Goal: Task Accomplishment & Management: Use online tool/utility

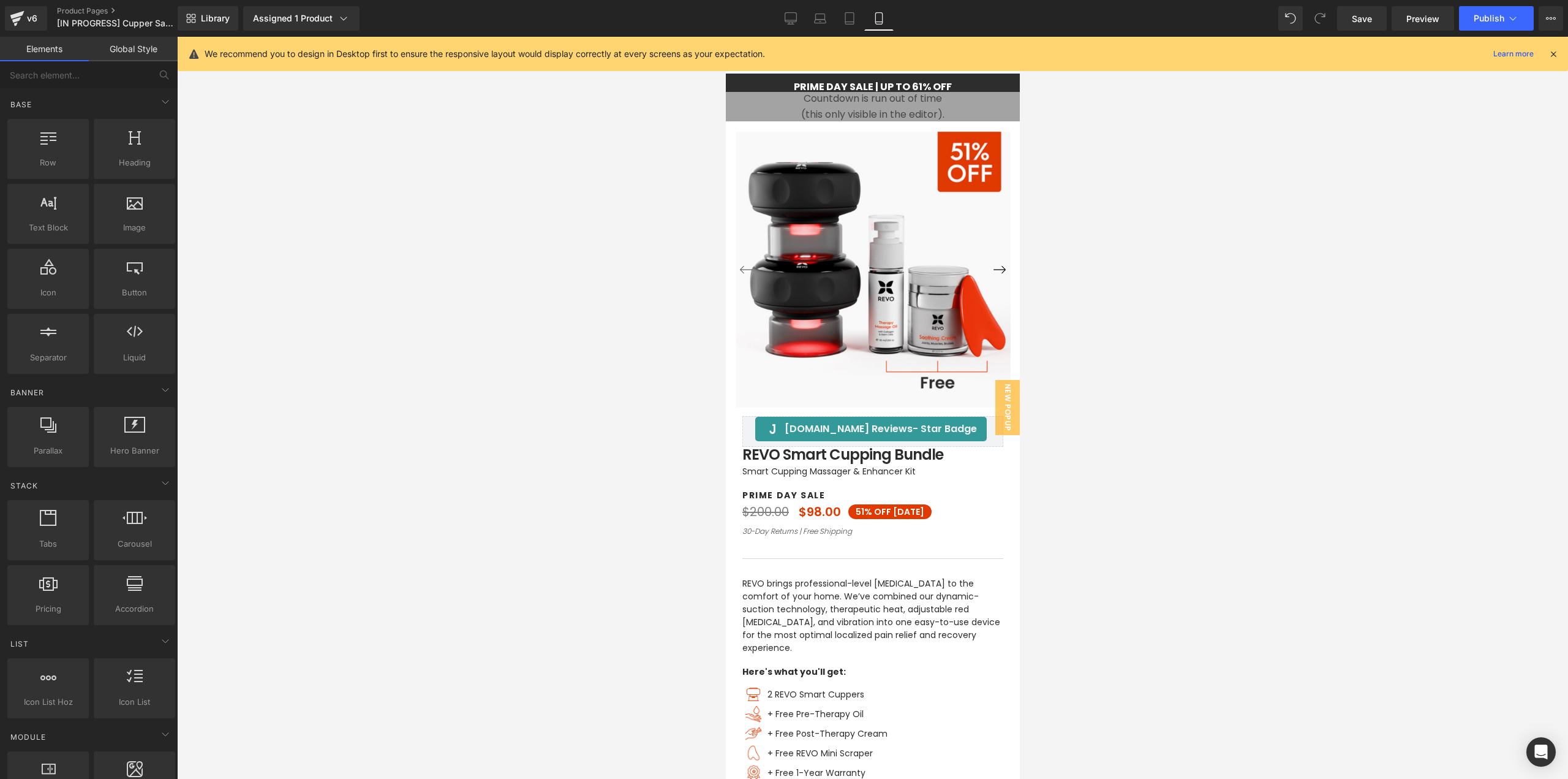
click at [1337, 22] on div "Save Preview Publish Scheduled View Live Page View with current Template Save T…" at bounding box center [1449, 18] width 236 height 25
drag, startPoint x: 1343, startPoint y: 20, endPoint x: 164, endPoint y: 674, distance: 1348.2
click at [1343, 20] on link "Save" at bounding box center [1361, 18] width 50 height 25
click at [869, 103] on span "Countdown Timer" at bounding box center [867, 101] width 82 height 18
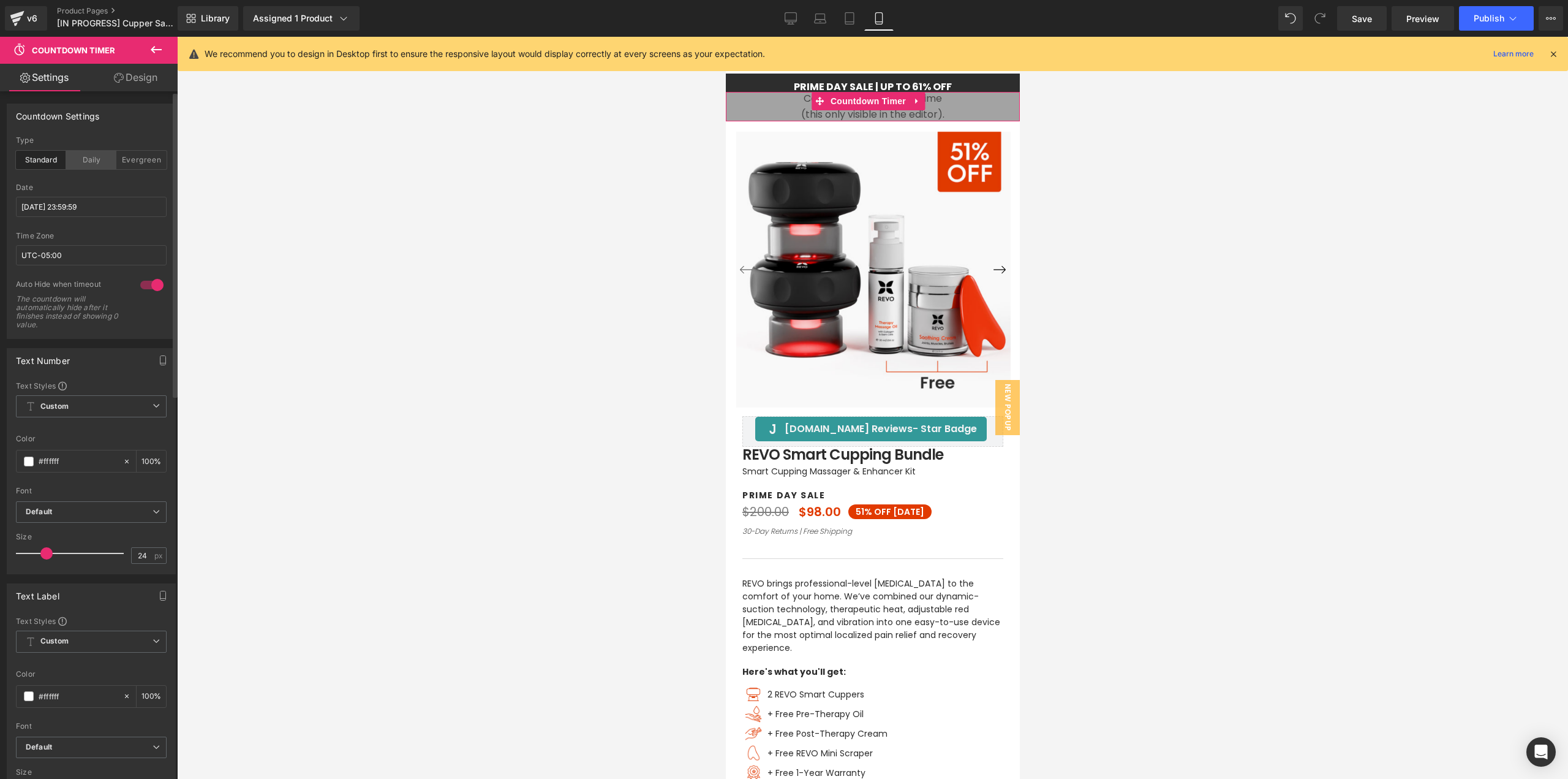
click at [79, 155] on div "Daily" at bounding box center [91, 160] width 50 height 18
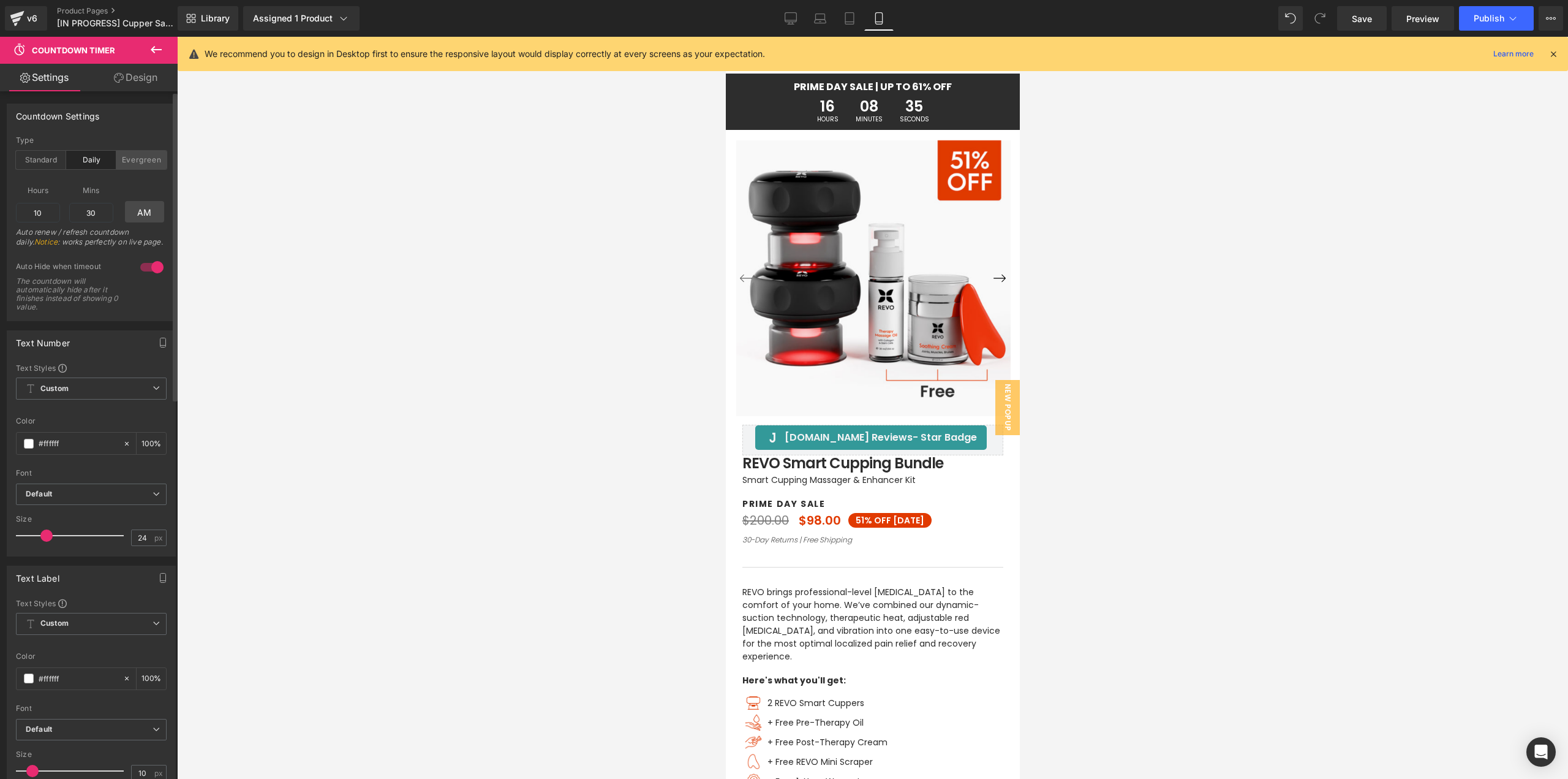
click at [133, 159] on div "Evergreen" at bounding box center [141, 160] width 50 height 18
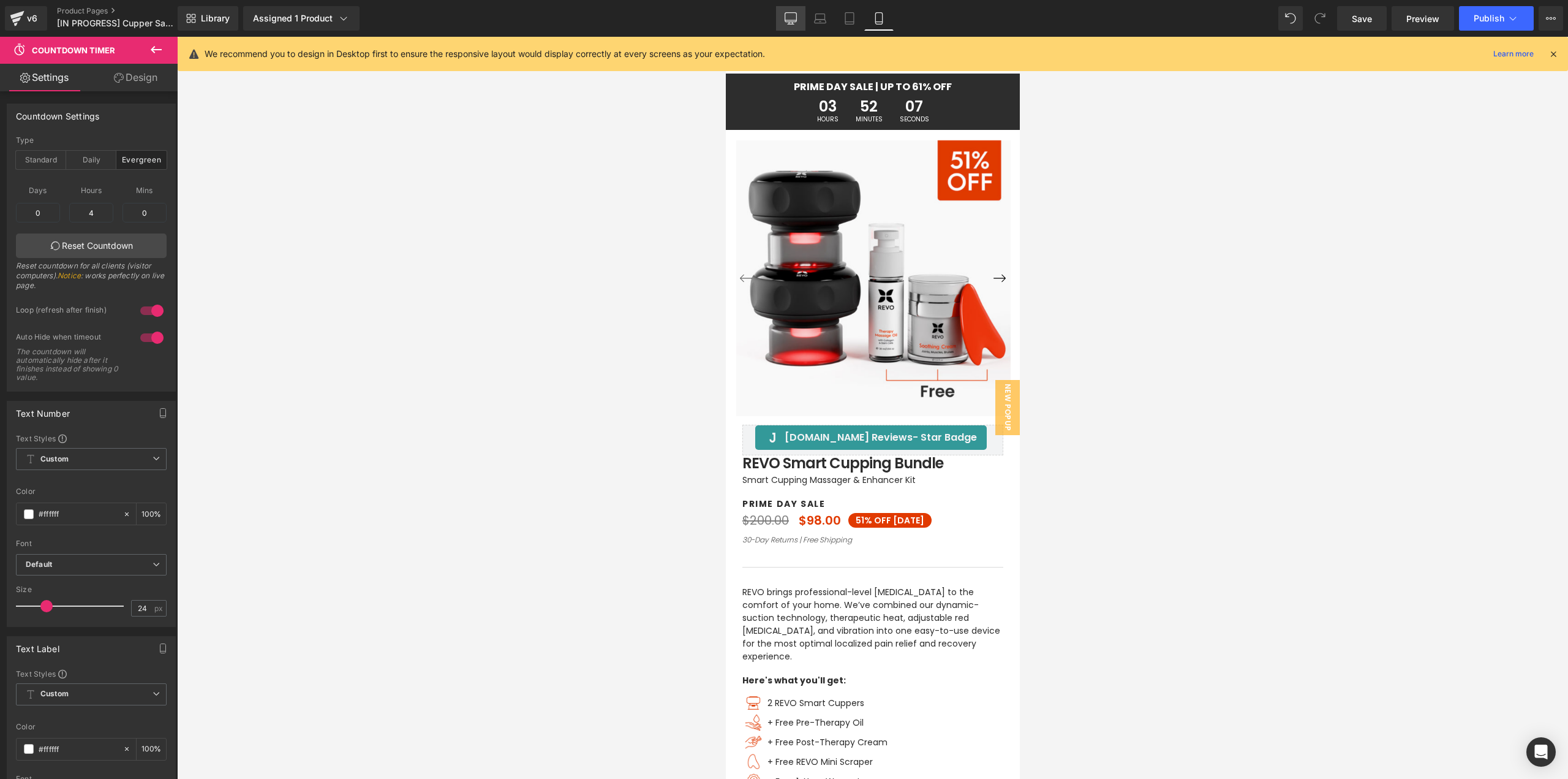
drag, startPoint x: 670, startPoint y: 299, endPoint x: 788, endPoint y: 11, distance: 311.2
click at [788, 11] on link "Desktop" at bounding box center [791, 18] width 30 height 25
type input "100"
type input "12"
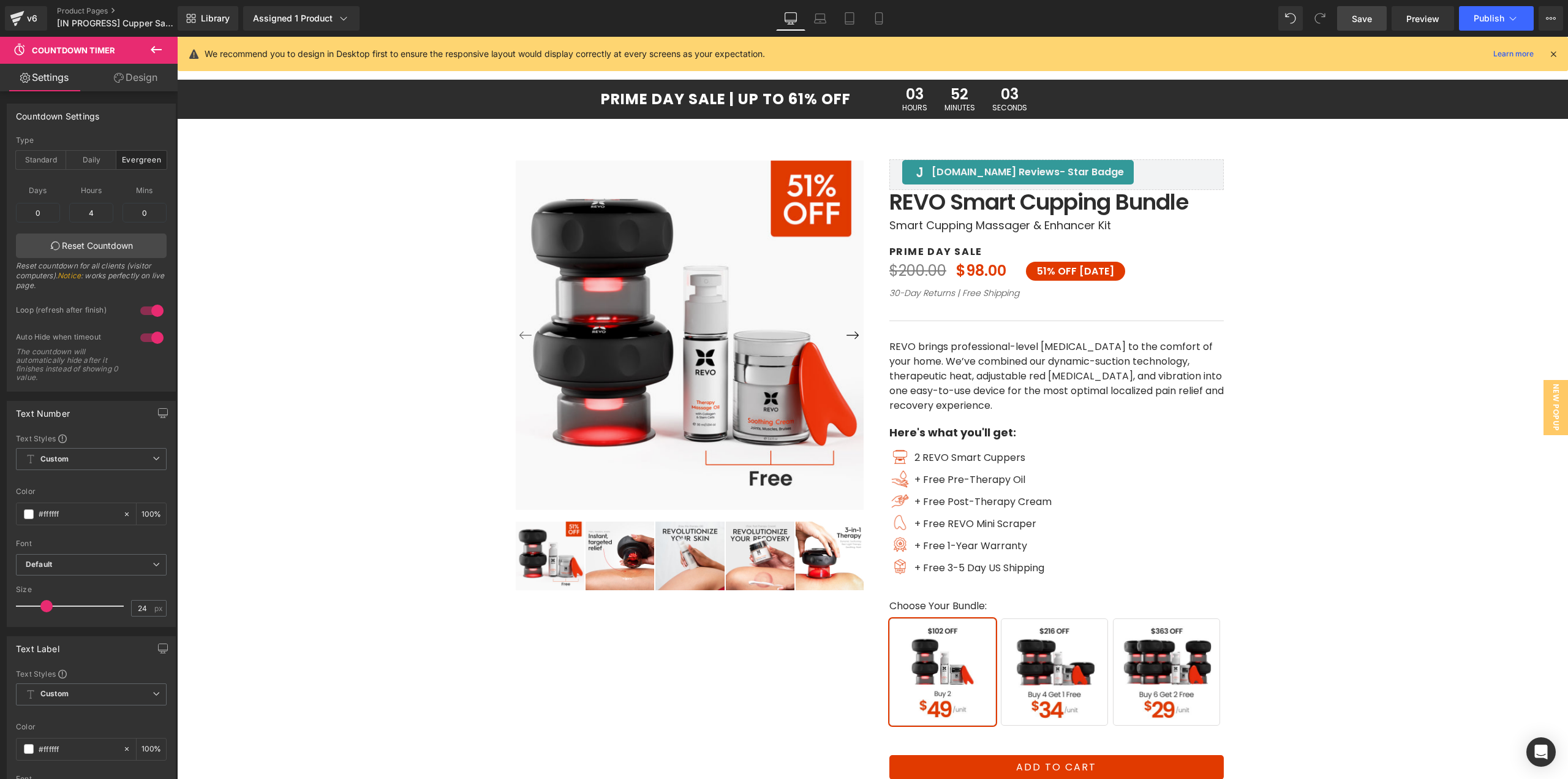
click at [1364, 16] on span "Save" at bounding box center [1361, 19] width 20 height 13
click at [17, 12] on icon at bounding box center [17, 18] width 15 height 31
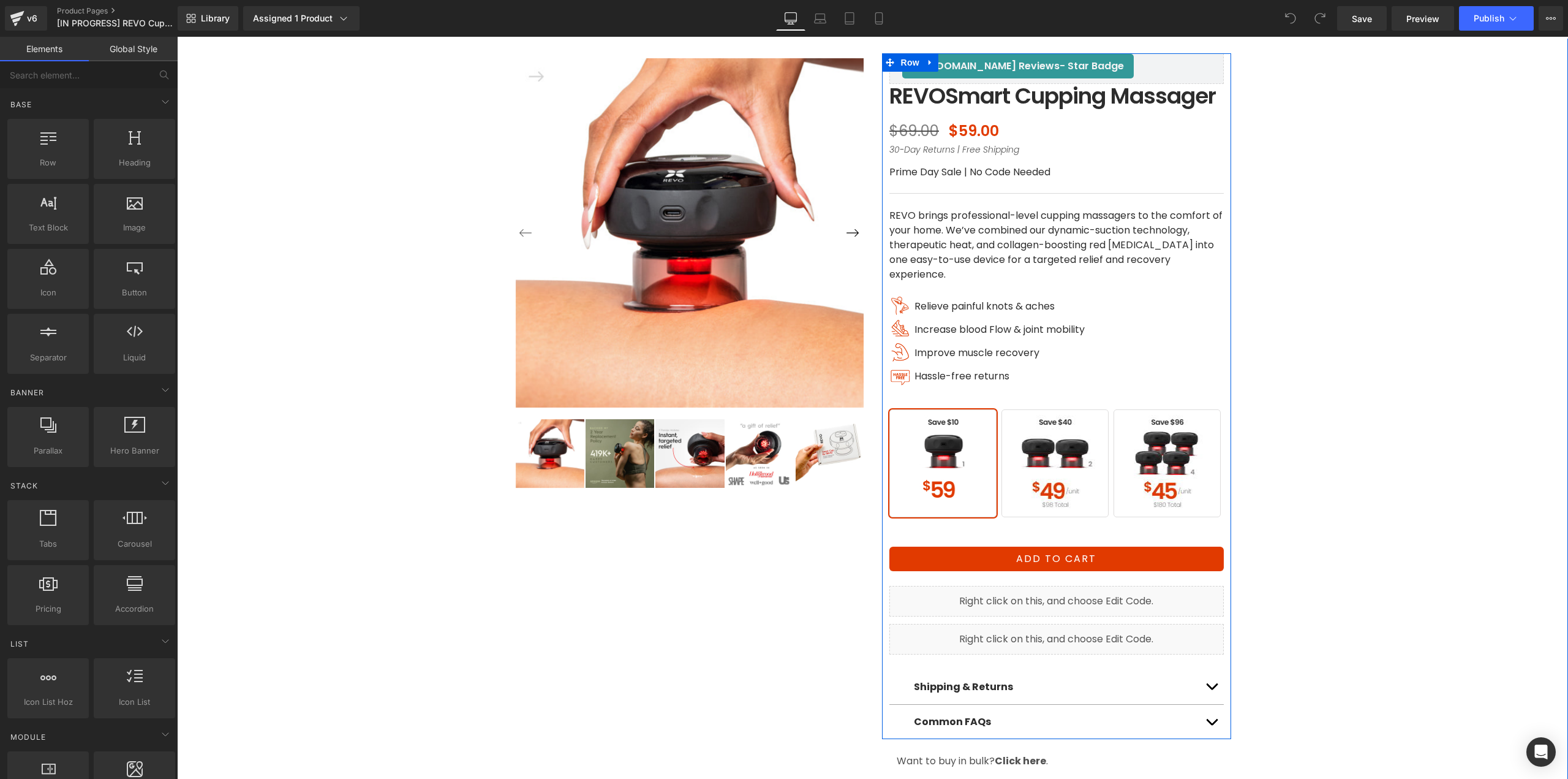
scroll to position [122, 0]
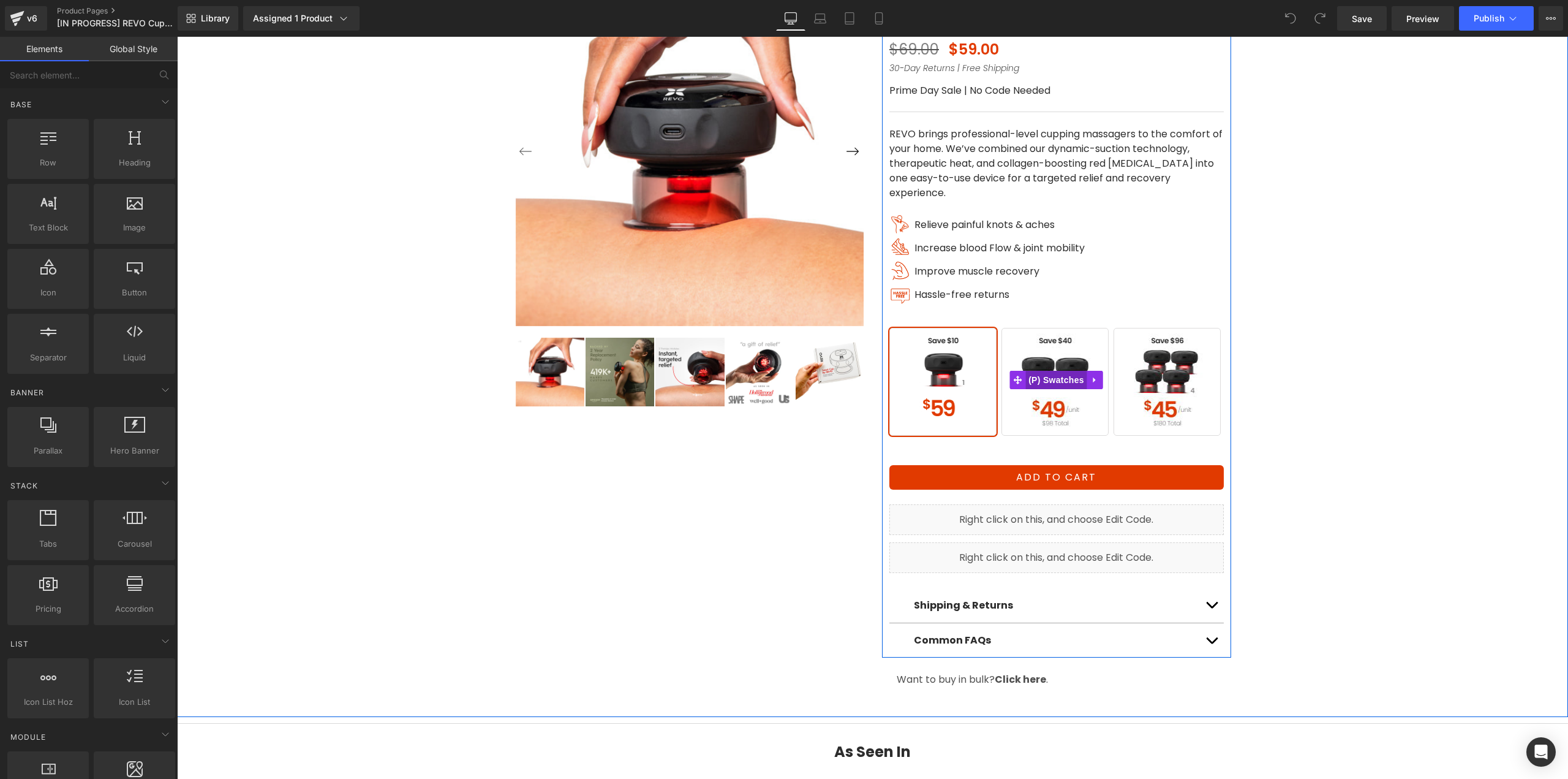
click at [1045, 389] on span "(P) Swatches" at bounding box center [1056, 380] width 62 height 18
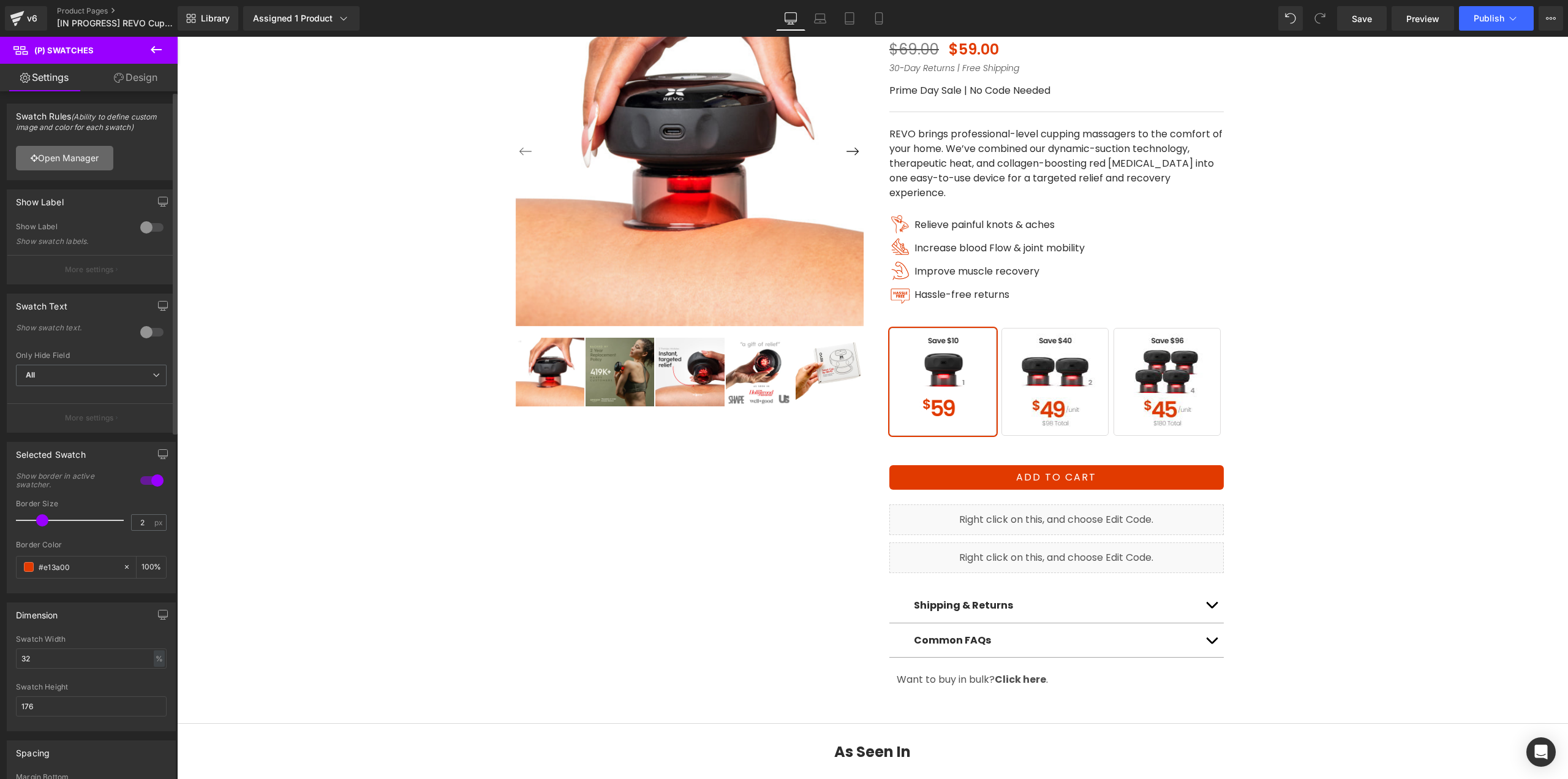
click at [79, 151] on link "Open Manager" at bounding box center [64, 158] width 98 height 25
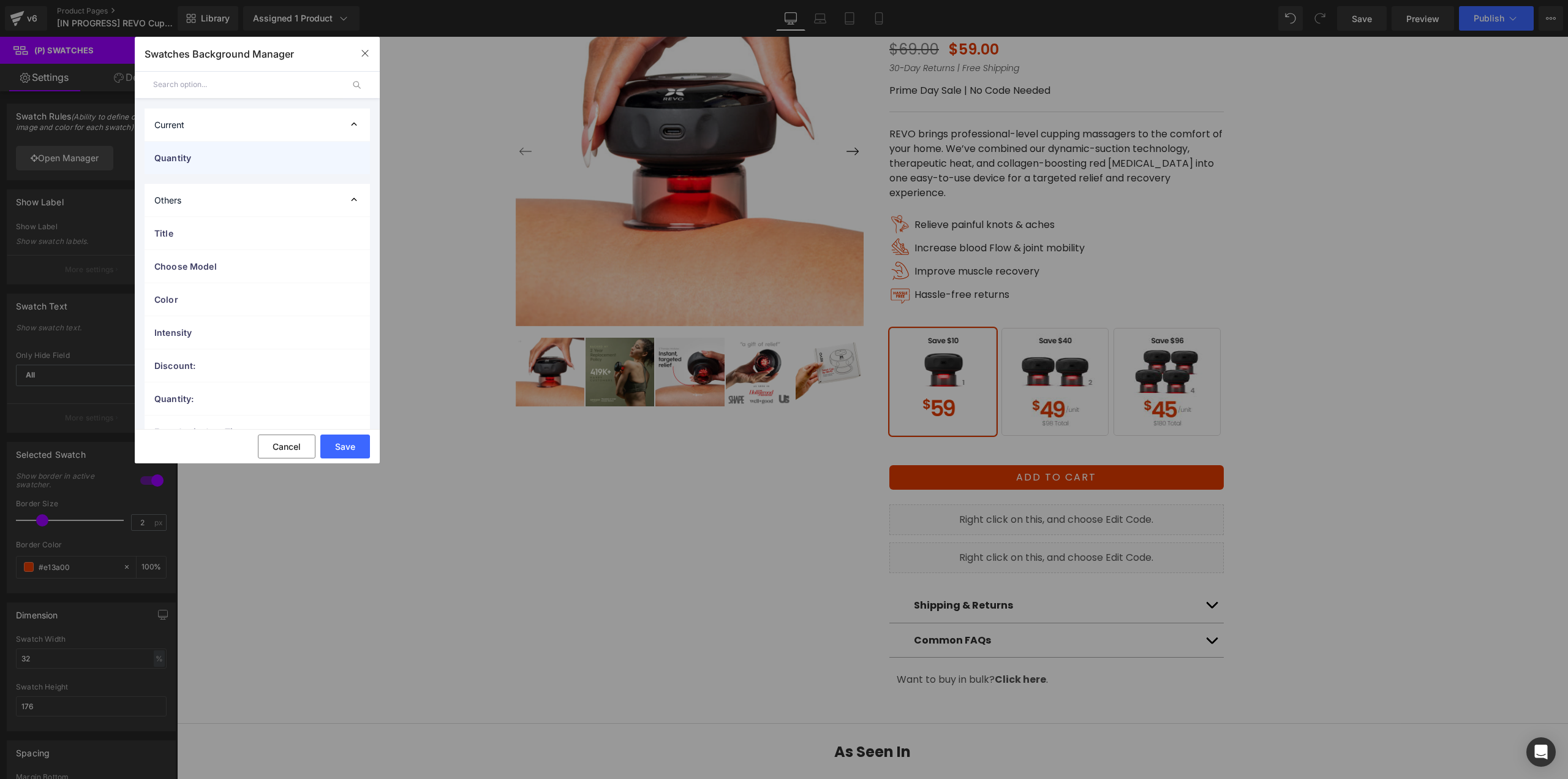
click at [171, 164] on span "Quantity" at bounding box center [245, 158] width 181 height 13
click at [221, 275] on span "BUY 1" at bounding box center [268, 273] width 186 height 15
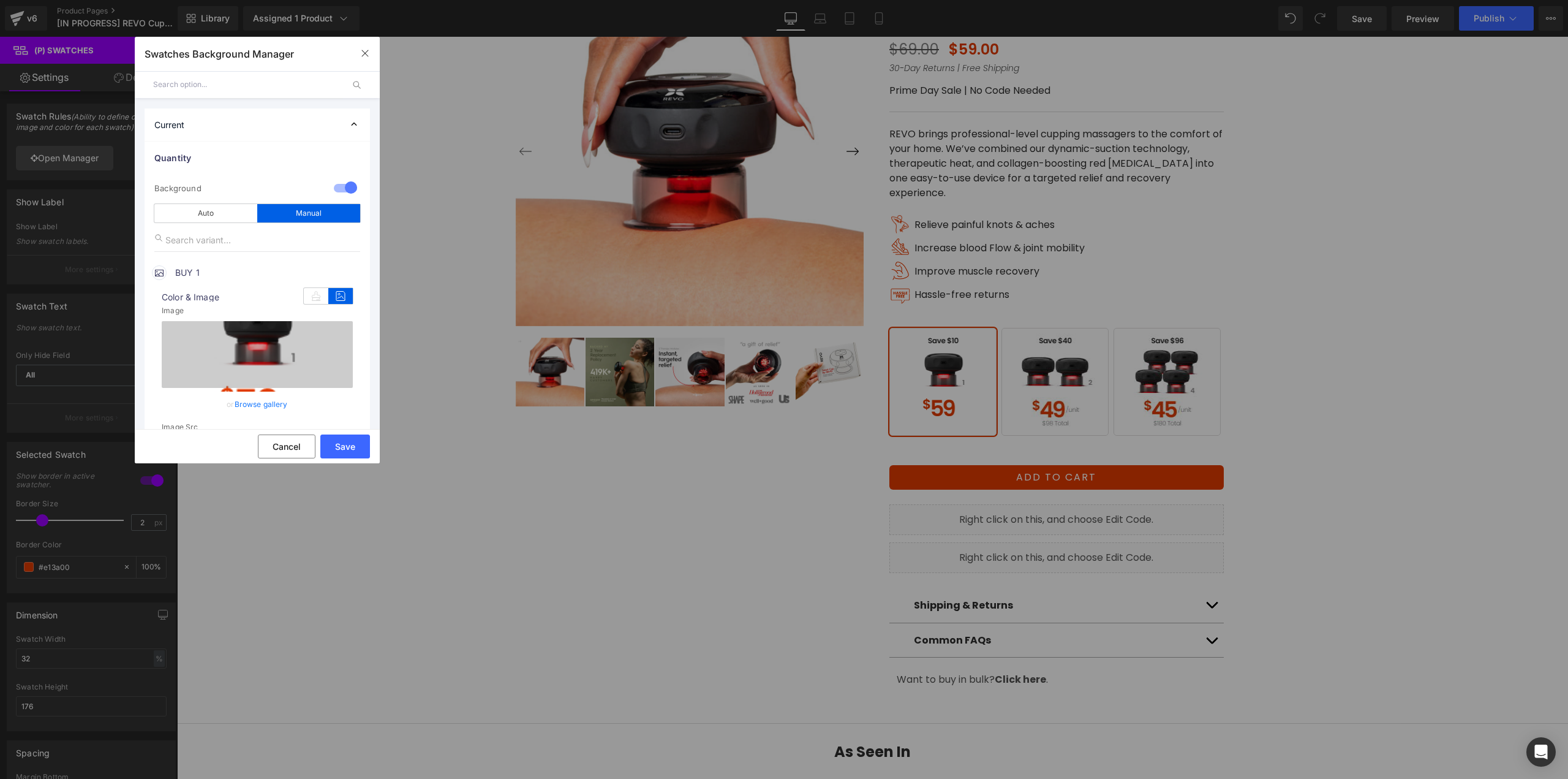
click at [252, 407] on link "Browse gallery" at bounding box center [261, 404] width 53 height 22
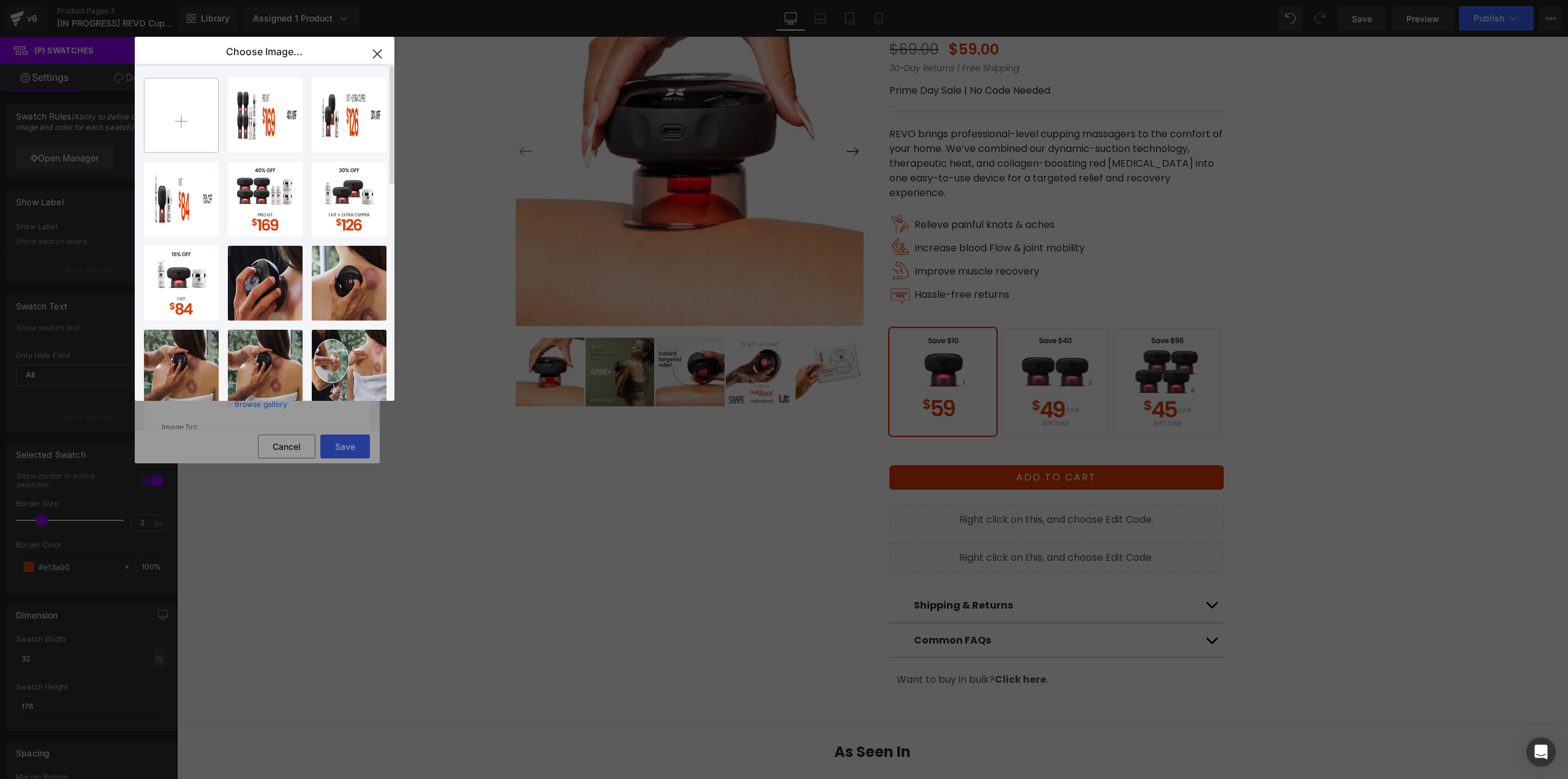
click at [198, 120] on input "file" at bounding box center [181, 115] width 74 height 74
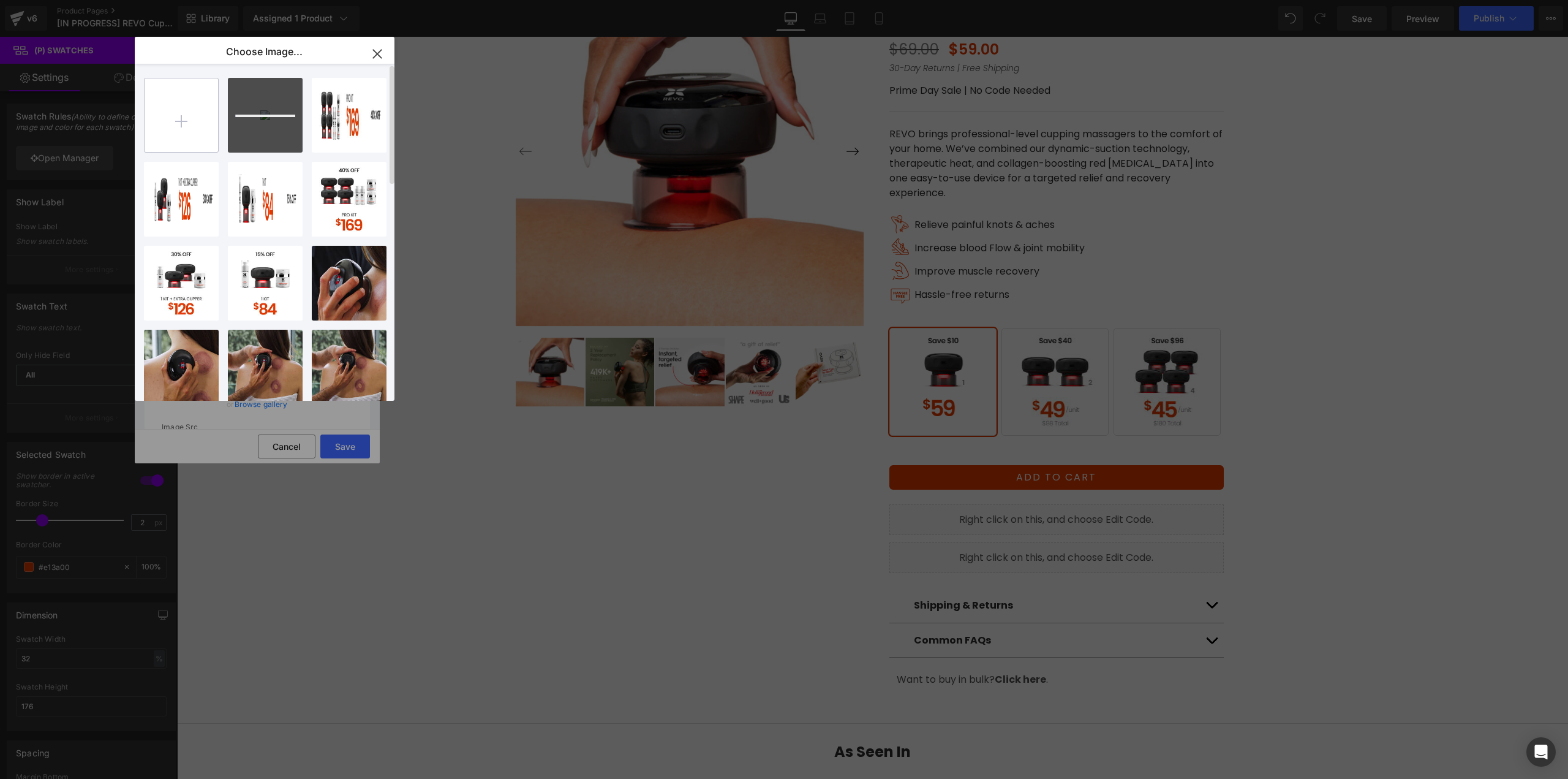
click at [186, 136] on input "file" at bounding box center [181, 115] width 74 height 74
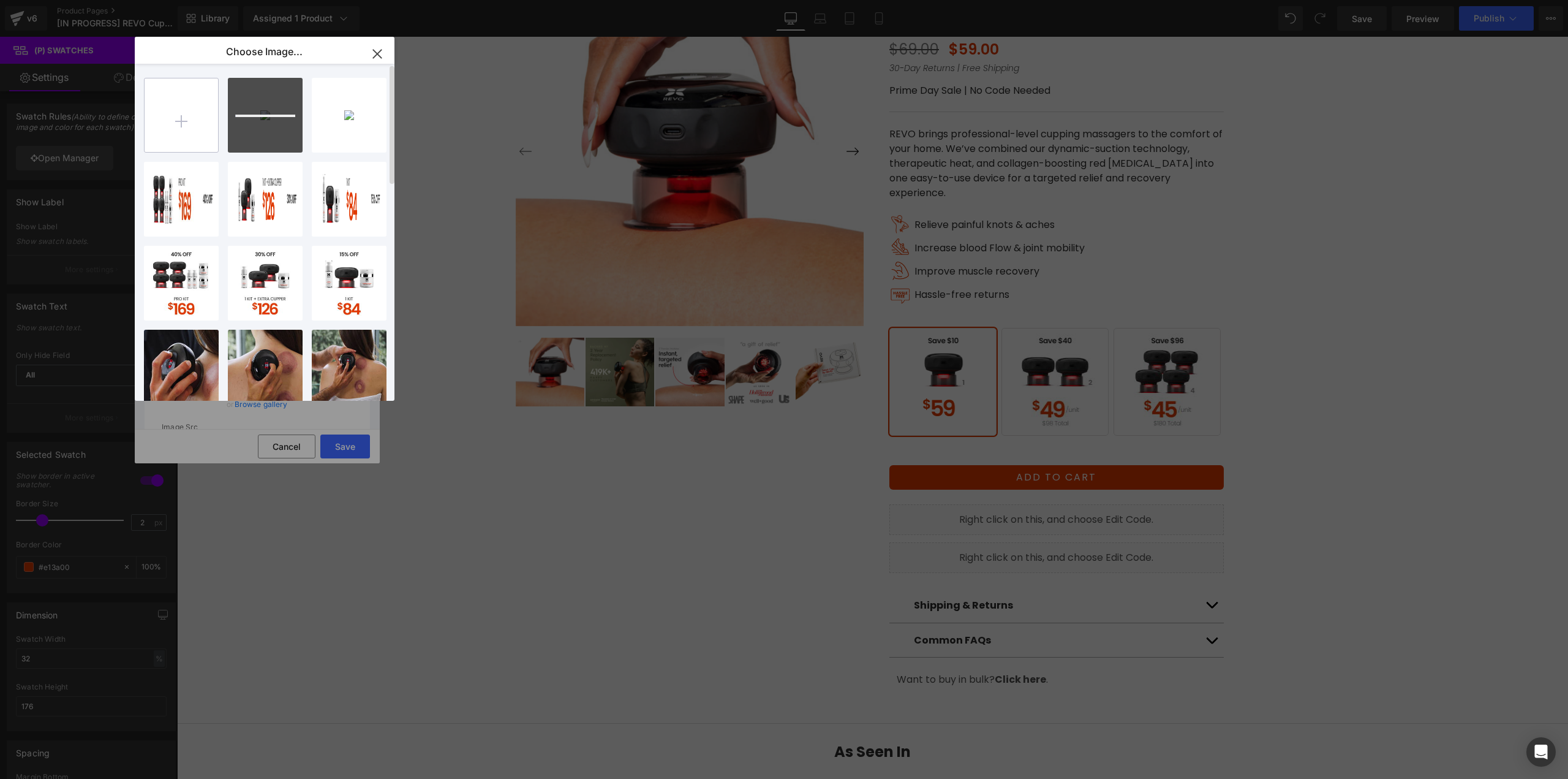
click at [201, 122] on input "file" at bounding box center [181, 115] width 74 height 74
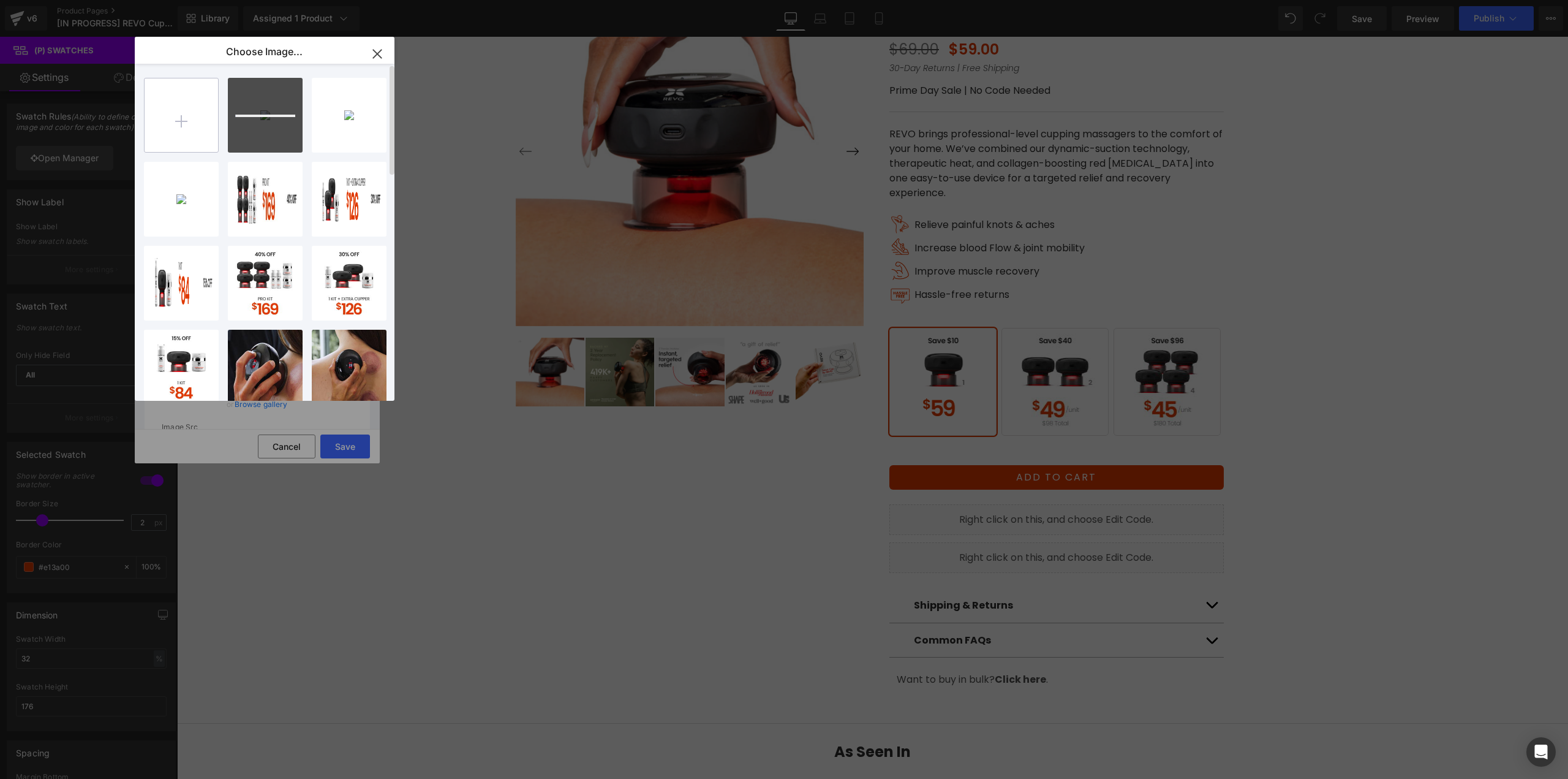
click at [174, 124] on input "file" at bounding box center [181, 115] width 74 height 74
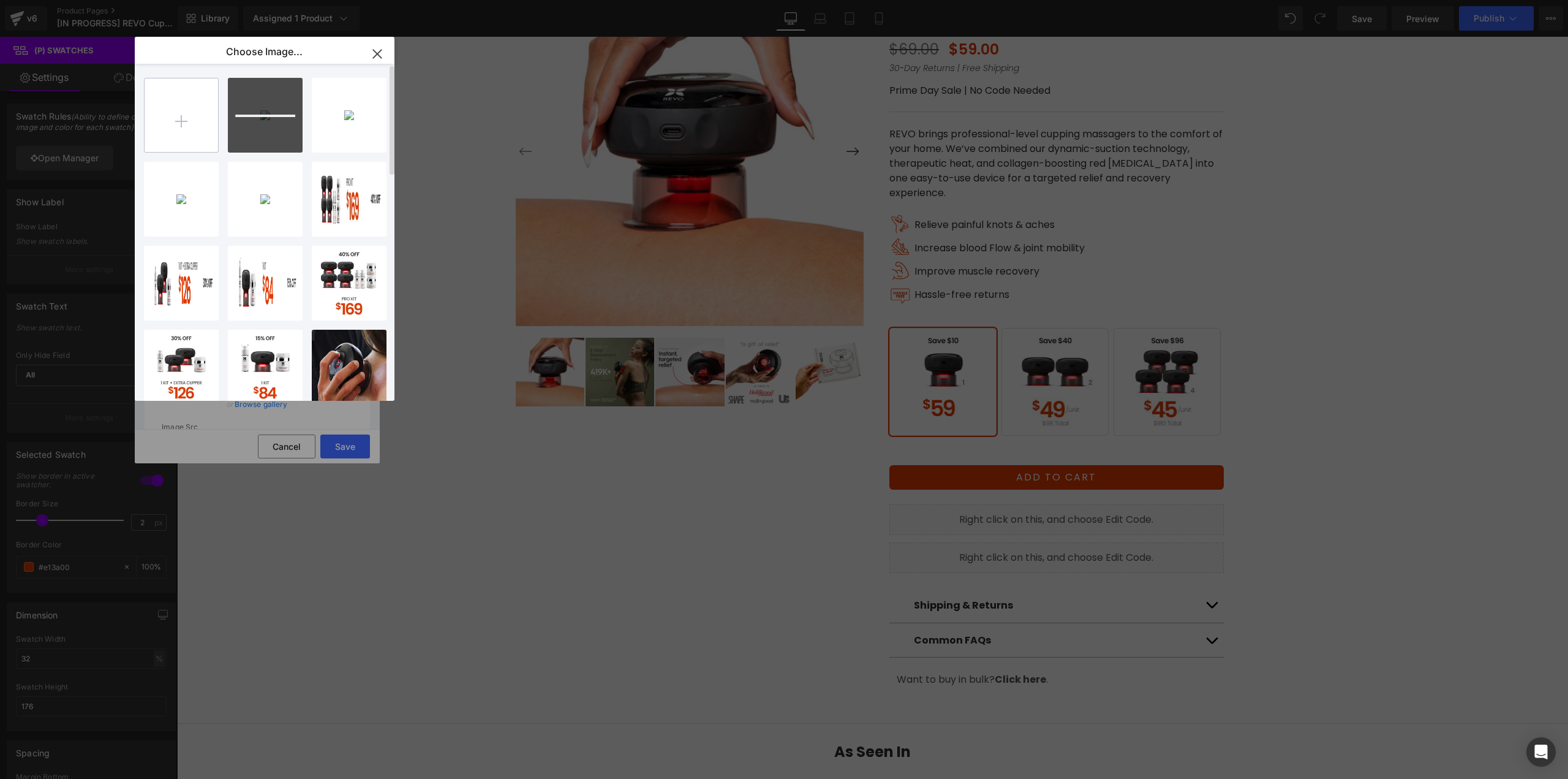
click at [183, 123] on input "file" at bounding box center [181, 115] width 74 height 74
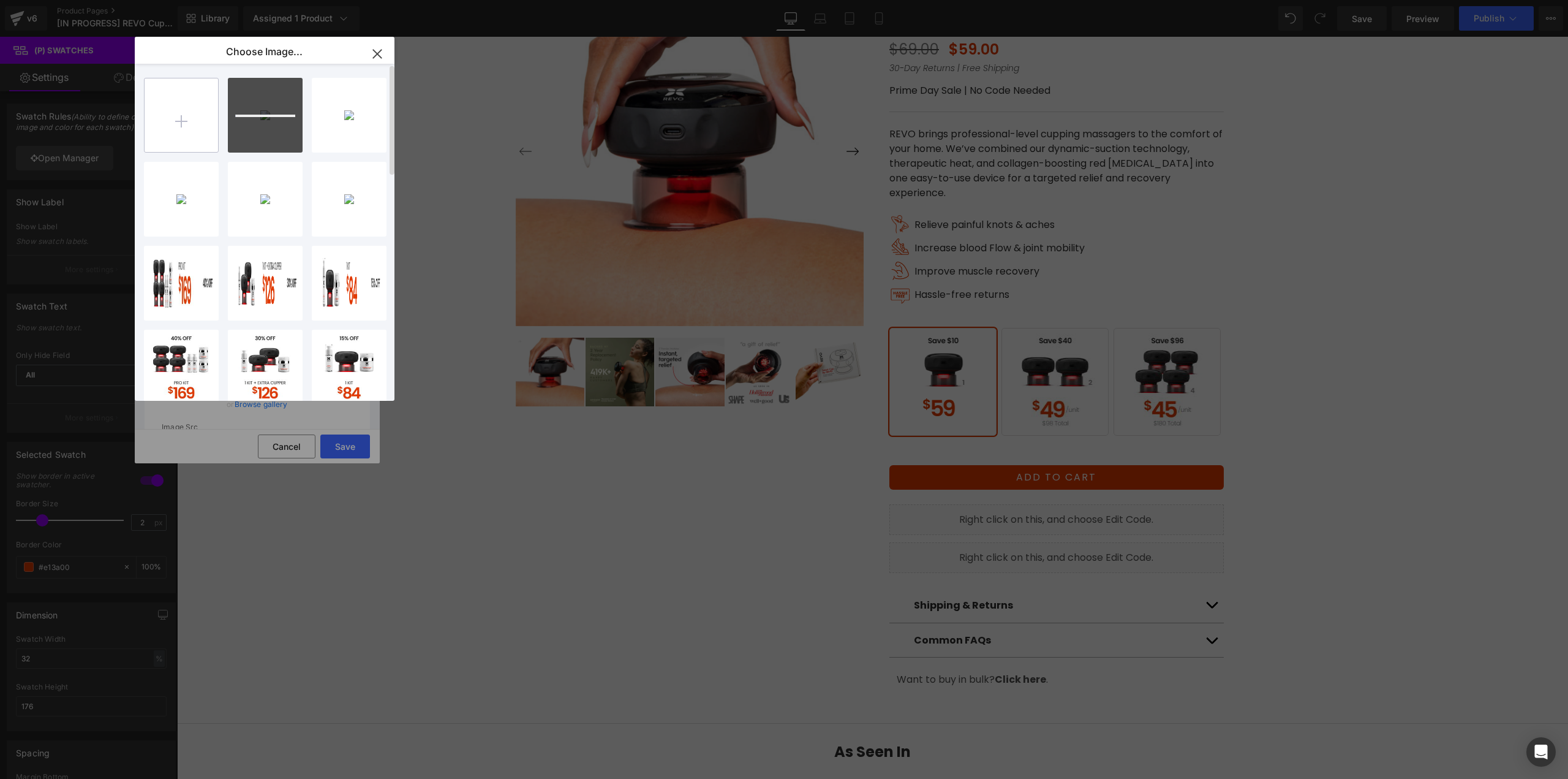
click at [208, 135] on input "file" at bounding box center [181, 115] width 74 height 74
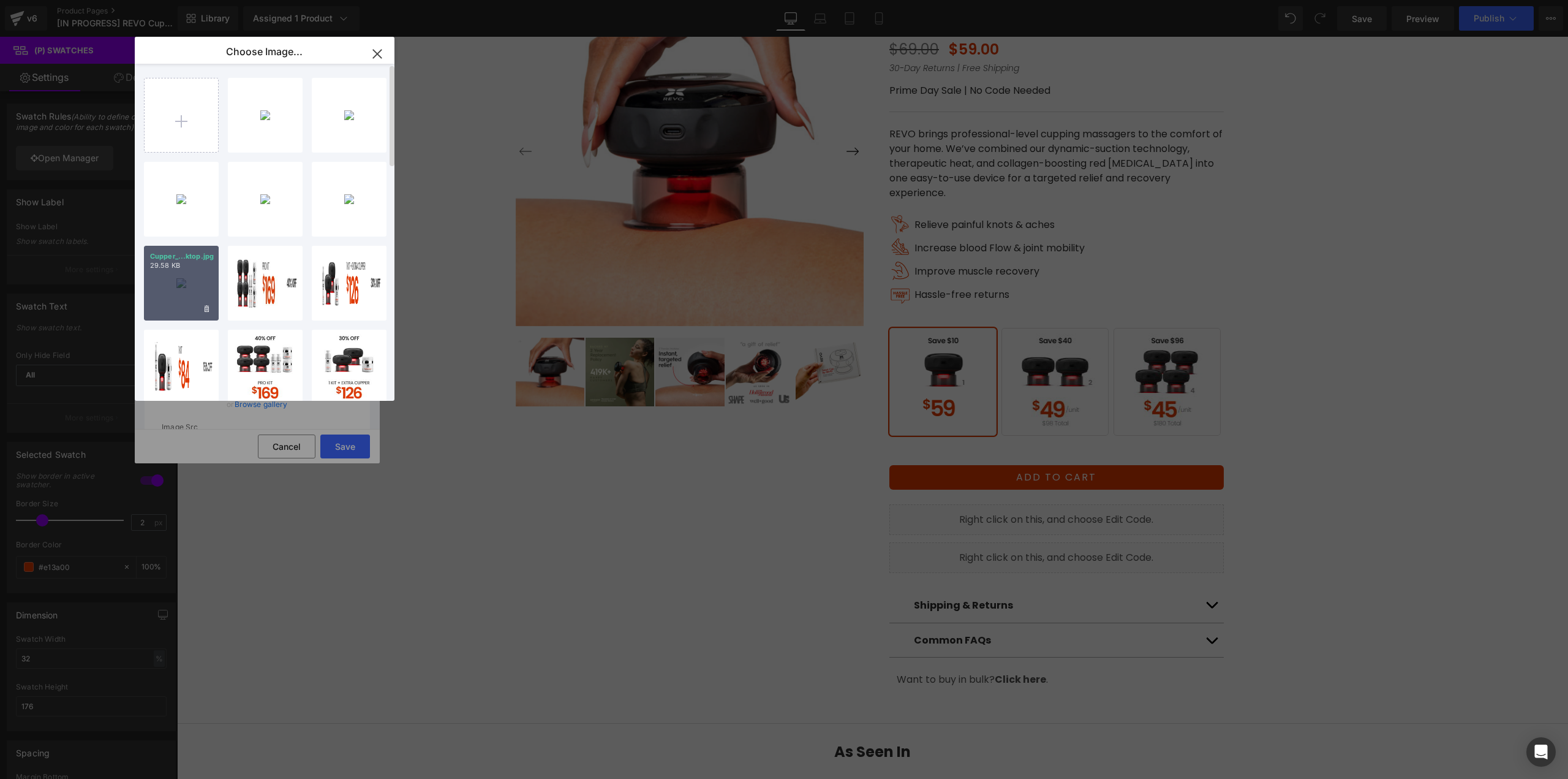
click at [198, 292] on div "Cupper_...ktop.jpg 29.58 KB" at bounding box center [181, 283] width 74 height 74
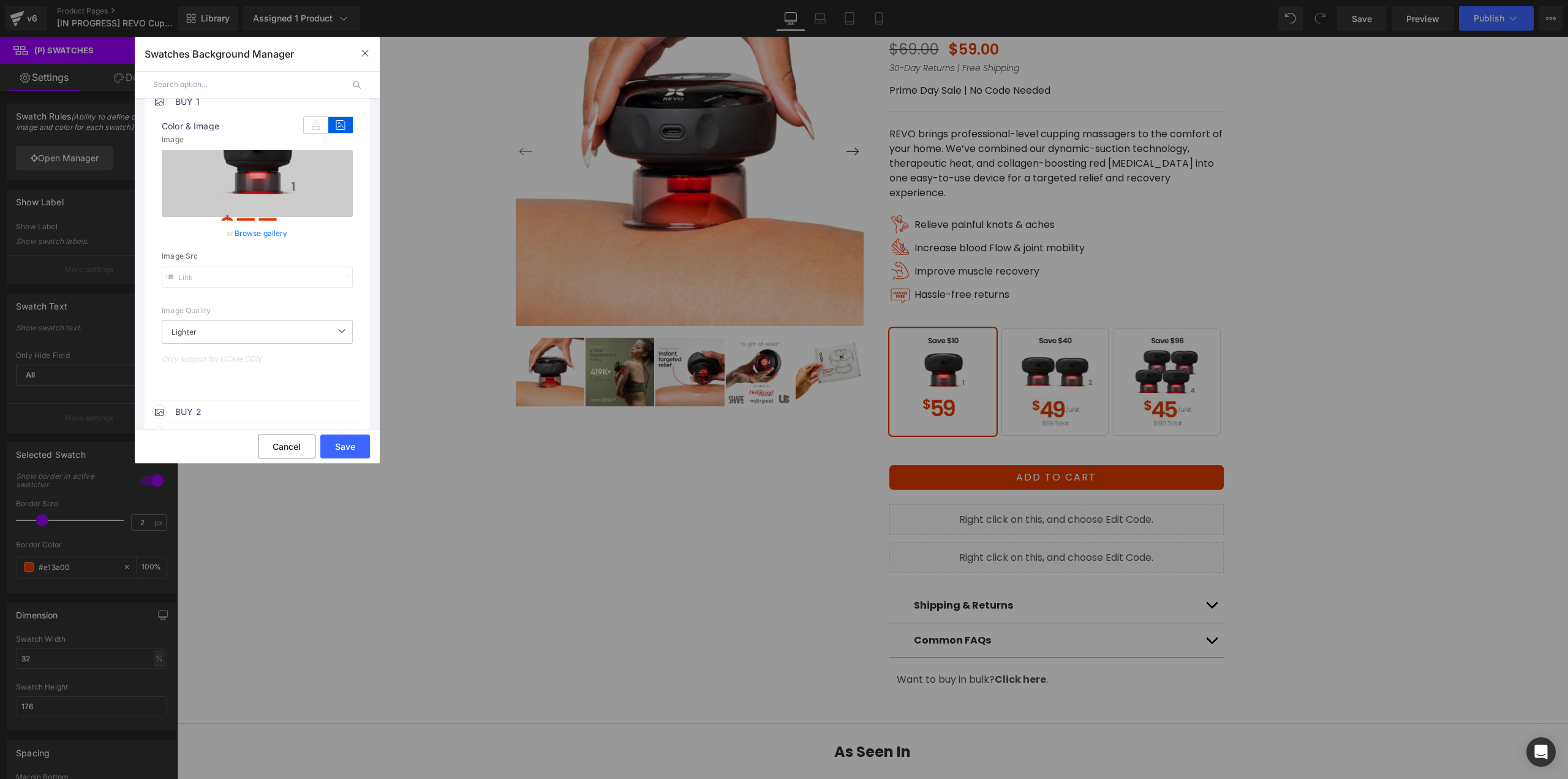
scroll to position [184, 0]
click at [207, 398] on span "BUY 2" at bounding box center [268, 399] width 186 height 15
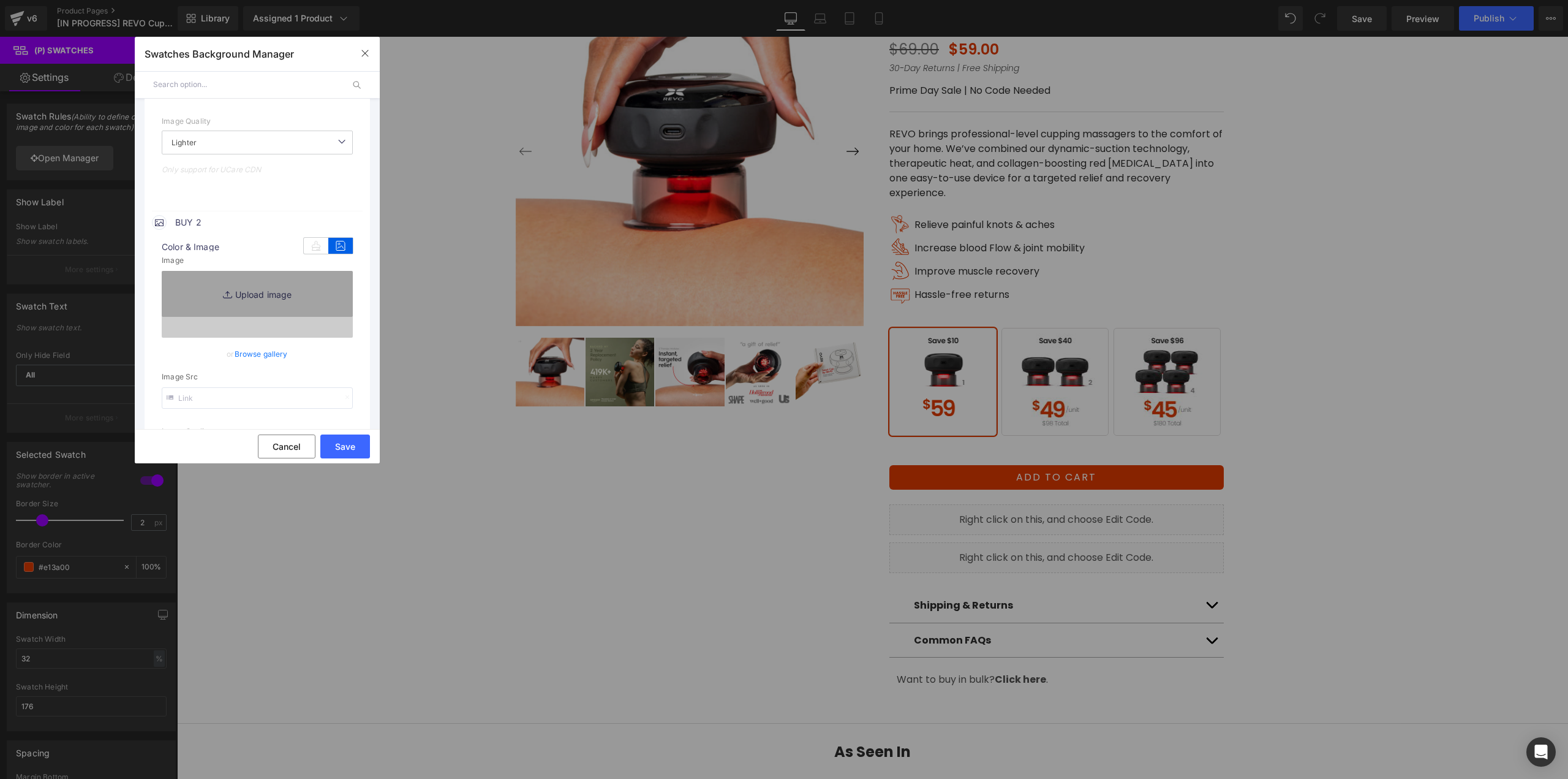
scroll to position [367, 0]
click at [254, 346] on link "Browse gallery" at bounding box center [261, 346] width 53 height 22
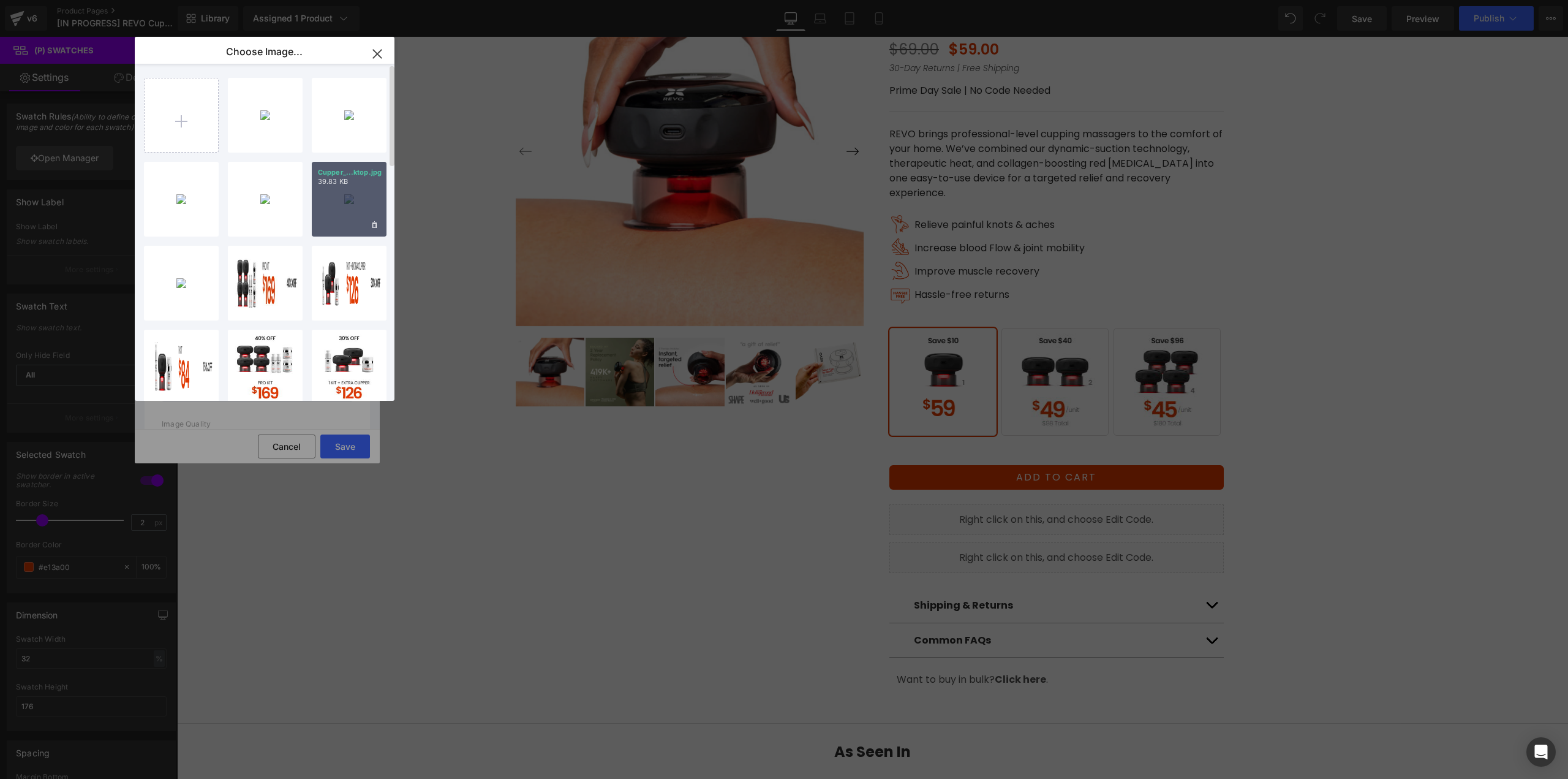
click at [332, 208] on div "Cupper_...ktop.jpg 39.83 KB" at bounding box center [349, 199] width 74 height 74
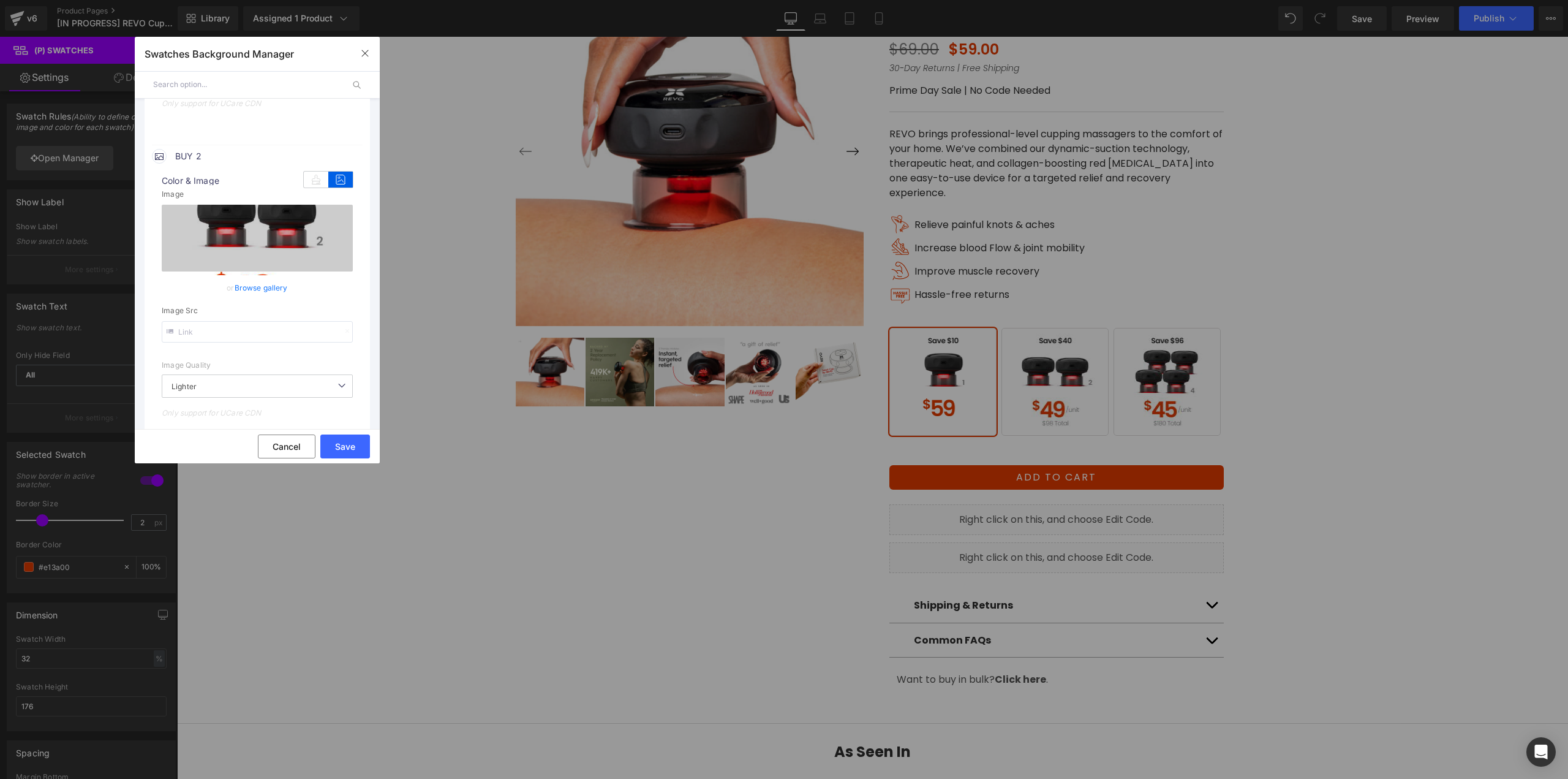
scroll to position [613, 0]
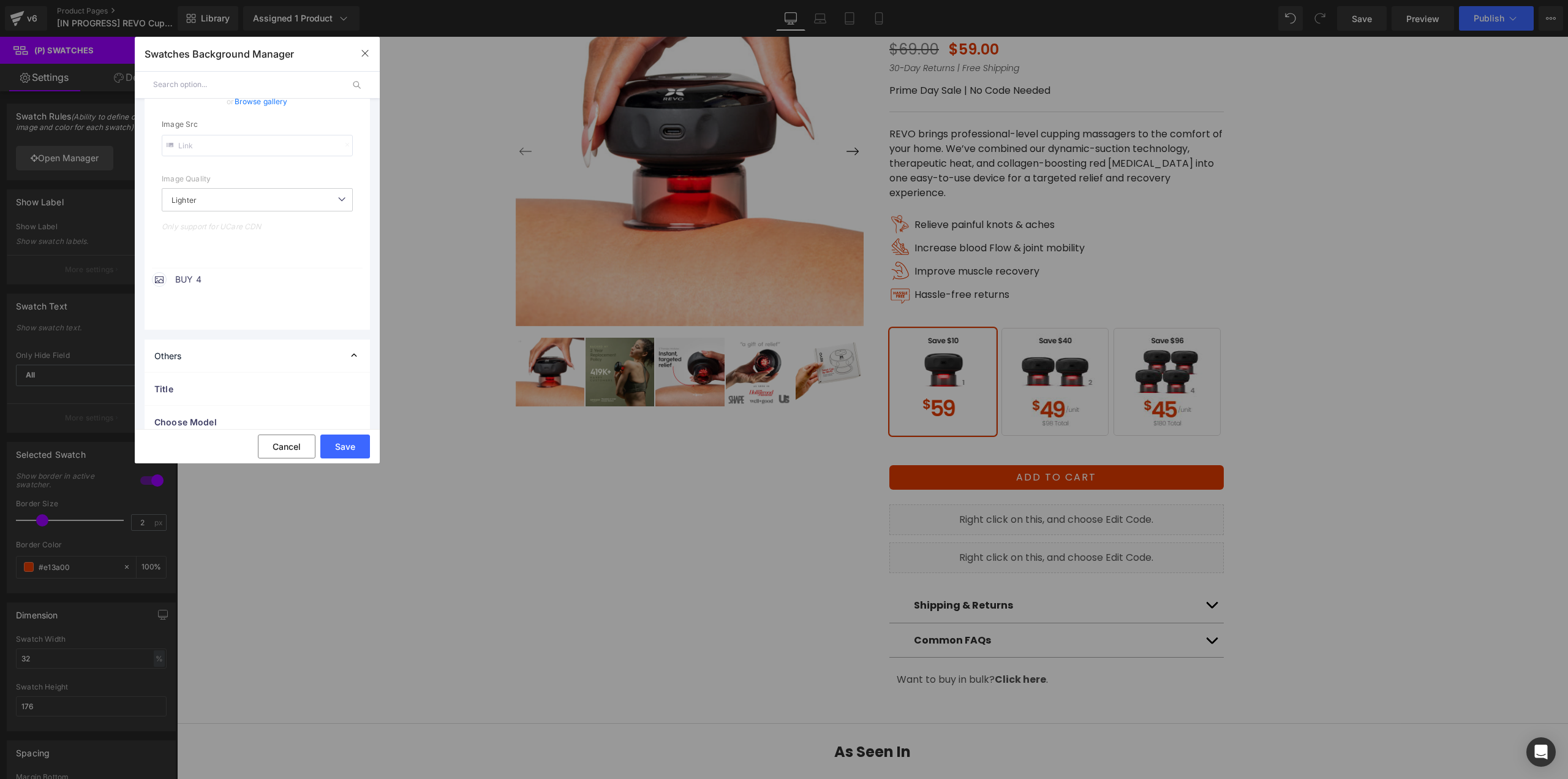
click at [255, 275] on span "BUY 4" at bounding box center [268, 280] width 186 height 15
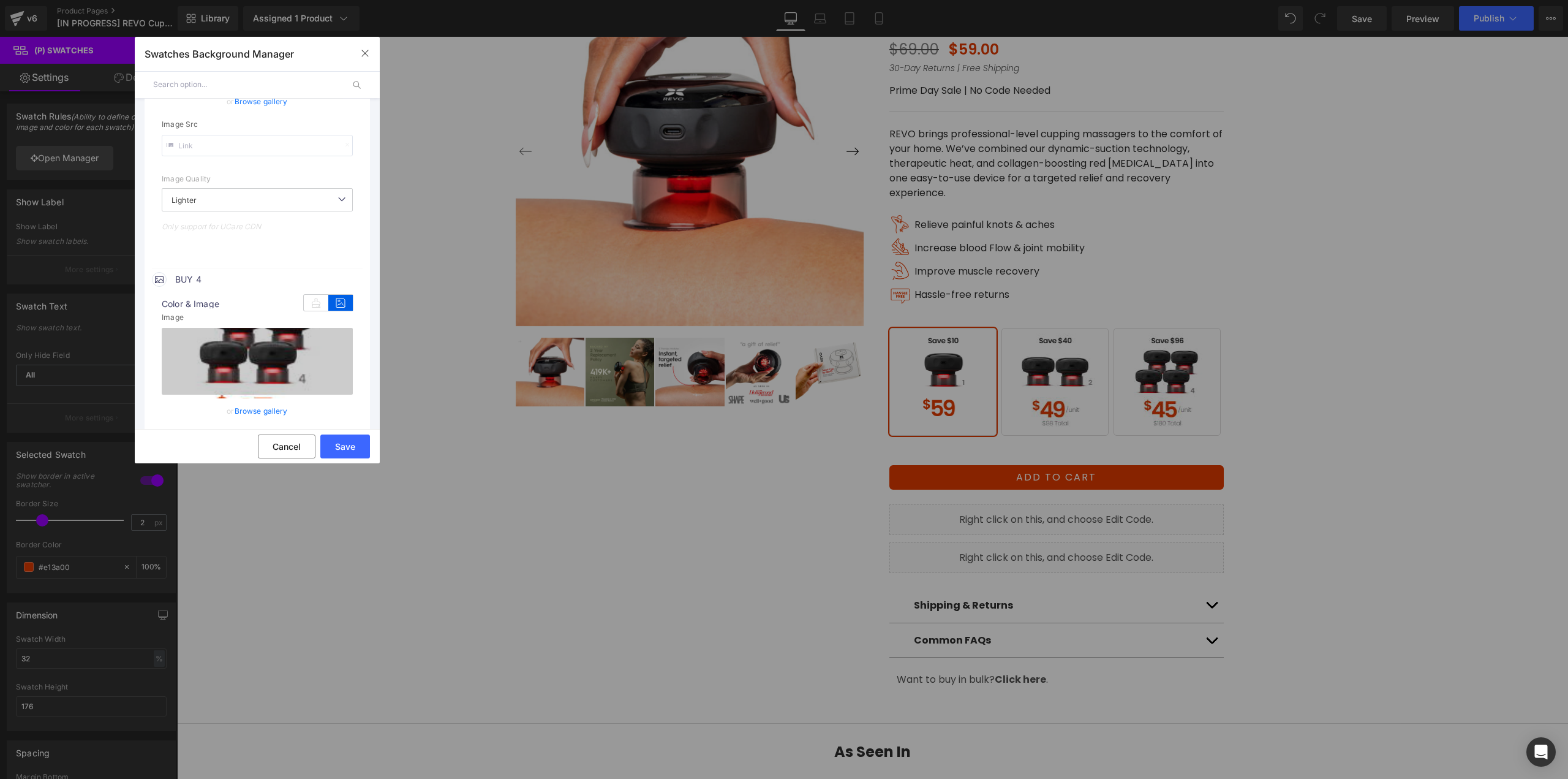
click at [252, 410] on link "Browse gallery" at bounding box center [261, 411] width 53 height 22
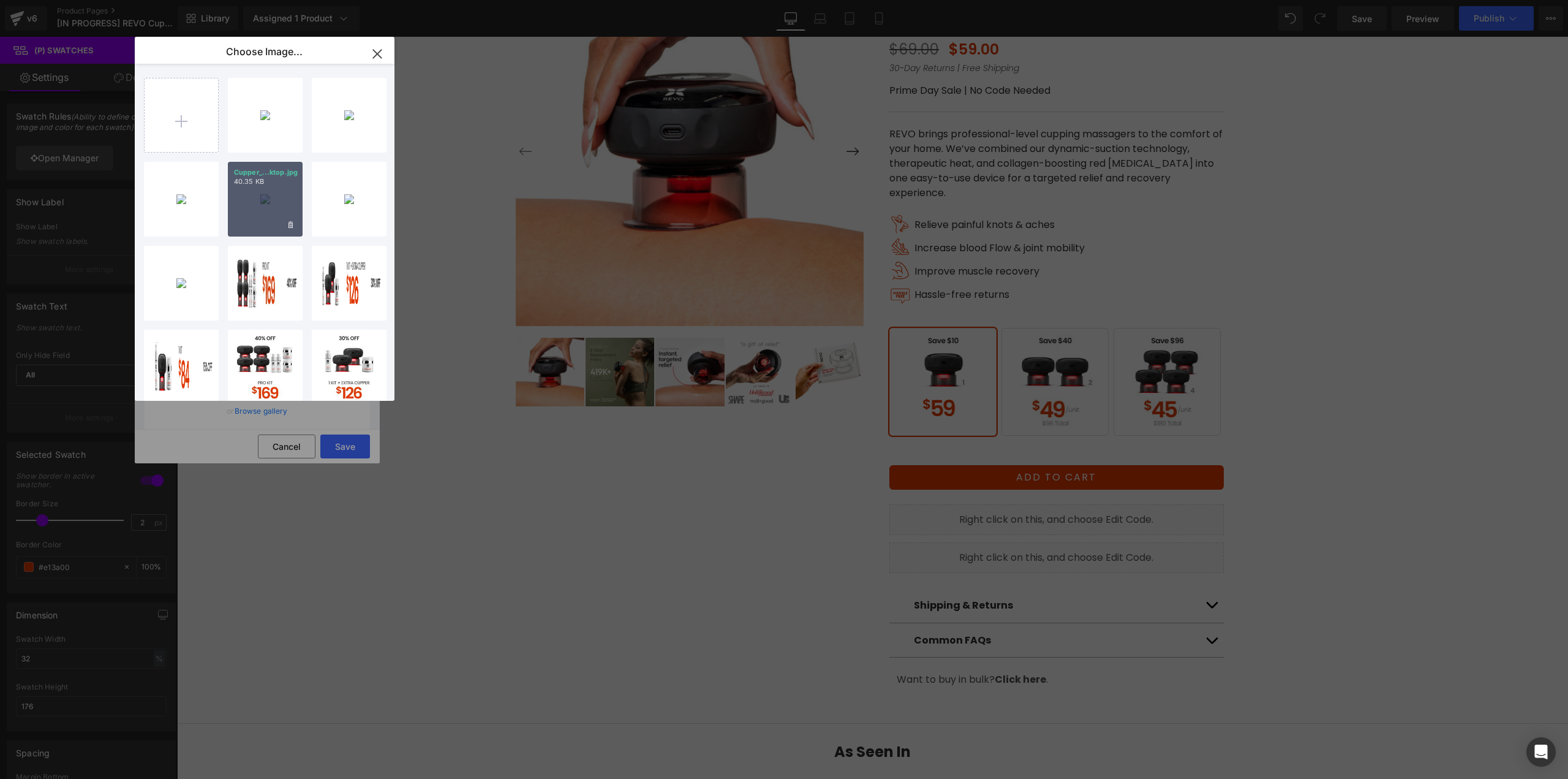
click at [289, 209] on div "Cupper_...ktop.jpg 40.35 KB" at bounding box center [265, 199] width 74 height 74
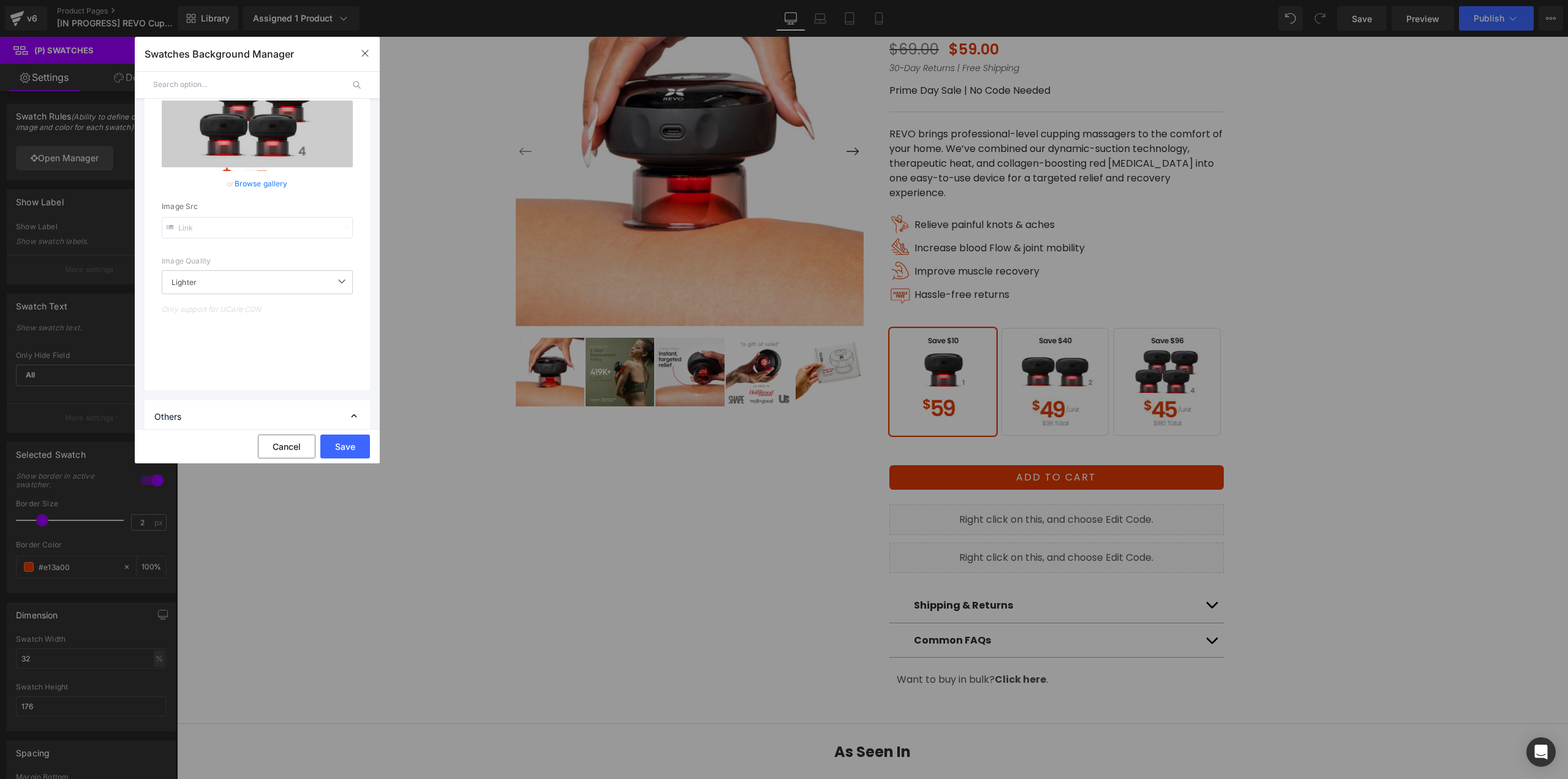
scroll to position [858, 0]
click at [350, 449] on button "Save" at bounding box center [345, 446] width 50 height 24
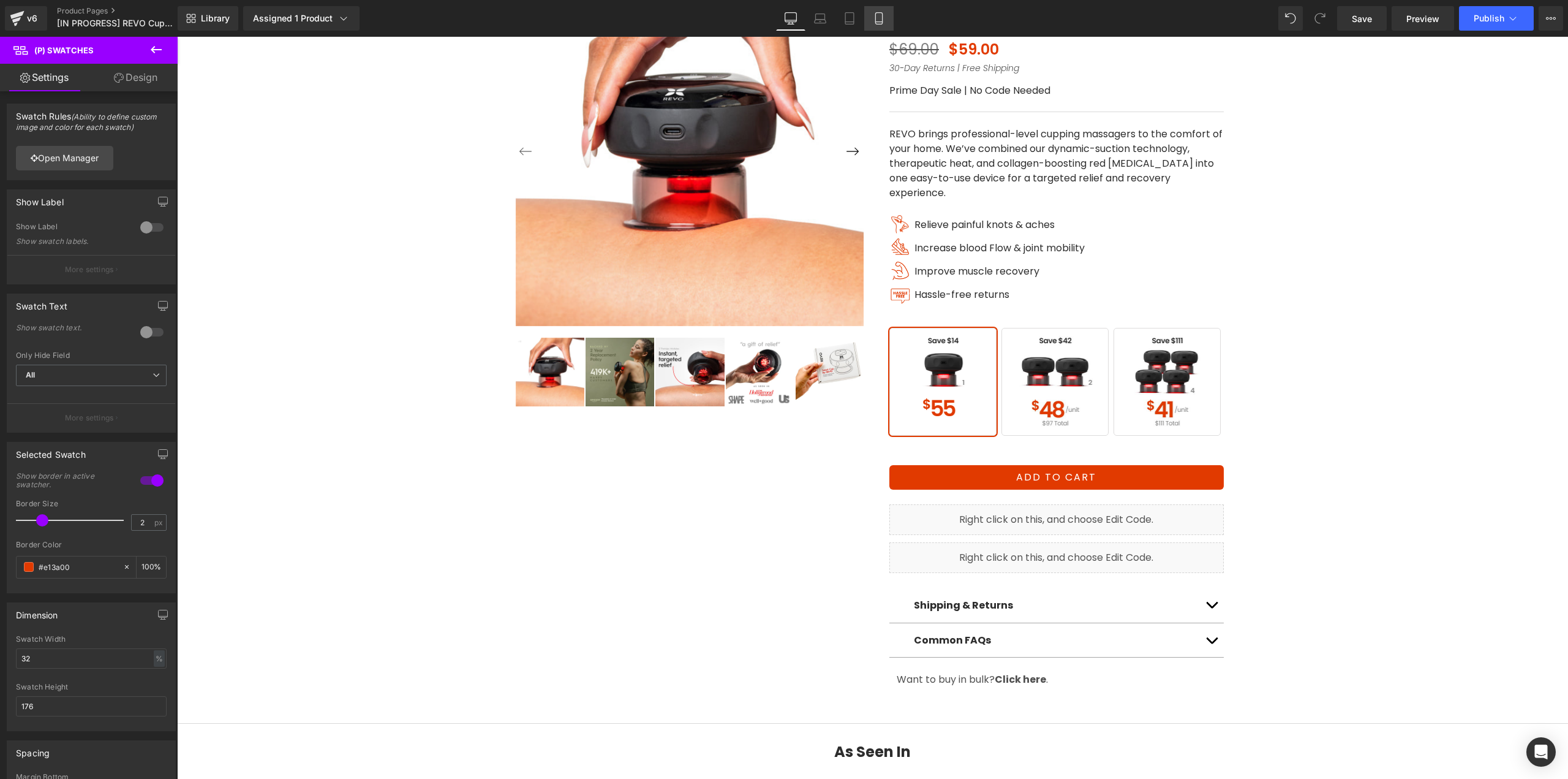
click at [874, 17] on icon at bounding box center [879, 18] width 12 height 12
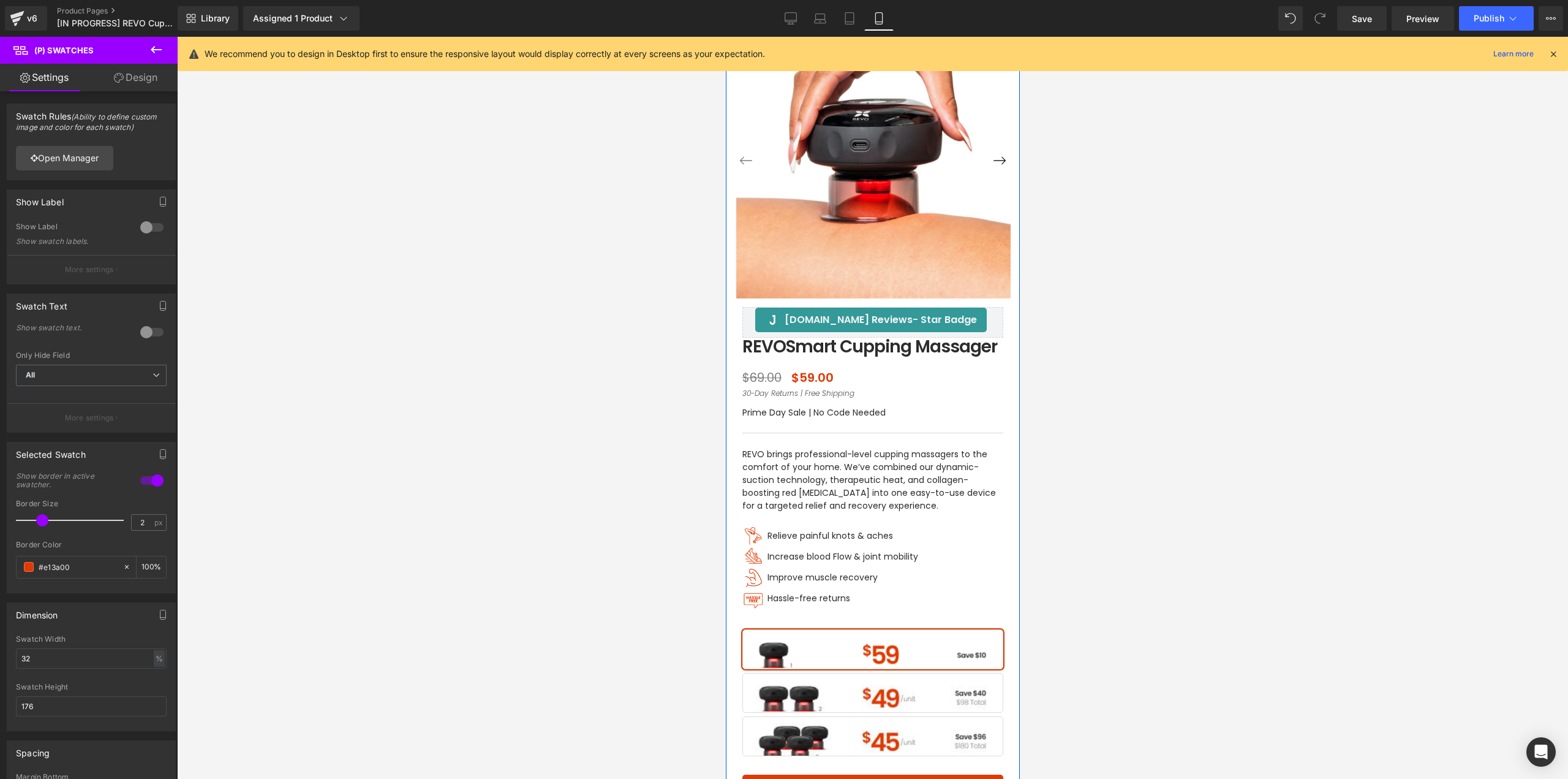
scroll to position [245, 0]
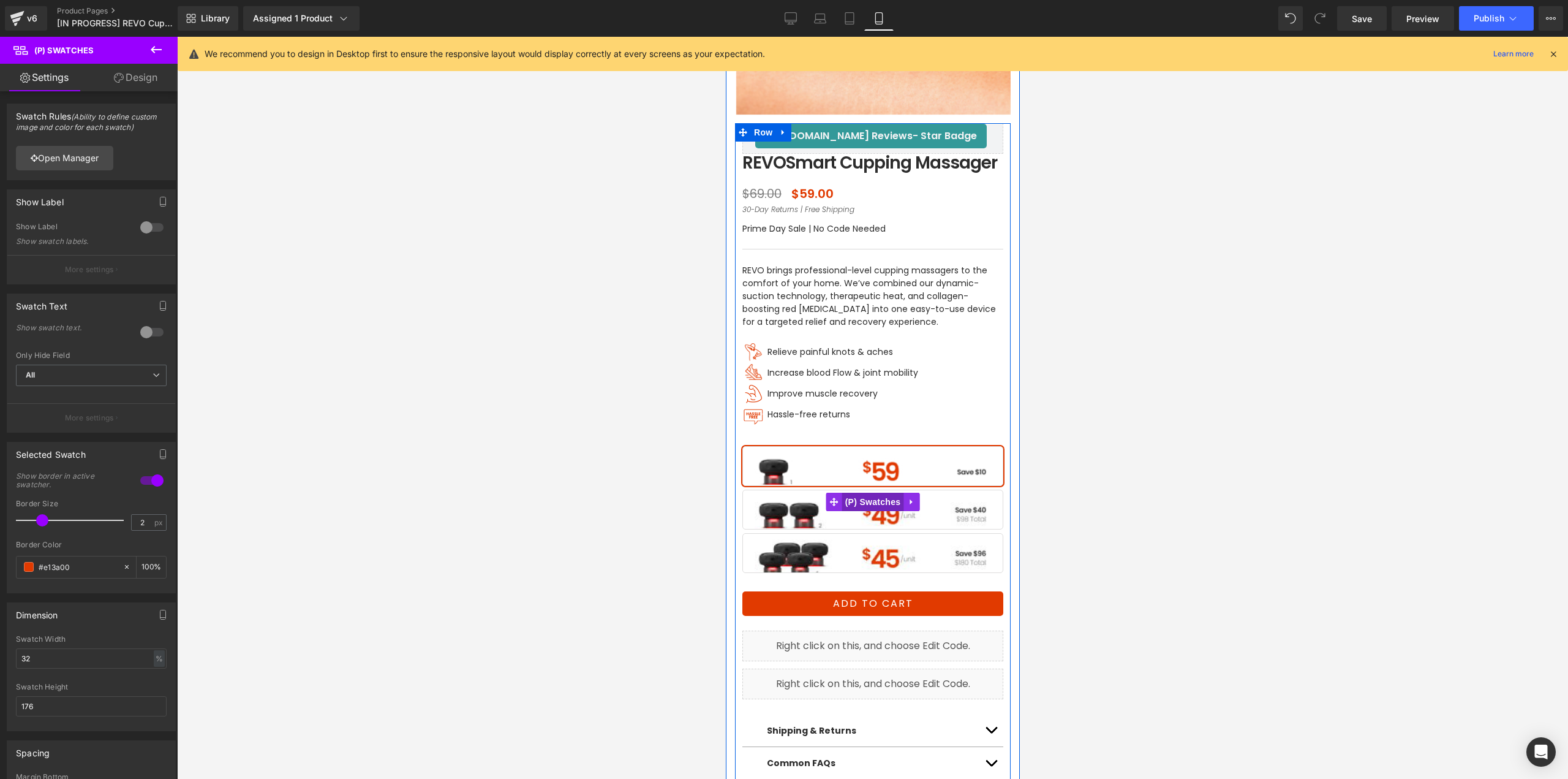
click at [870, 505] on span "(P) Swatches" at bounding box center [872, 502] width 62 height 18
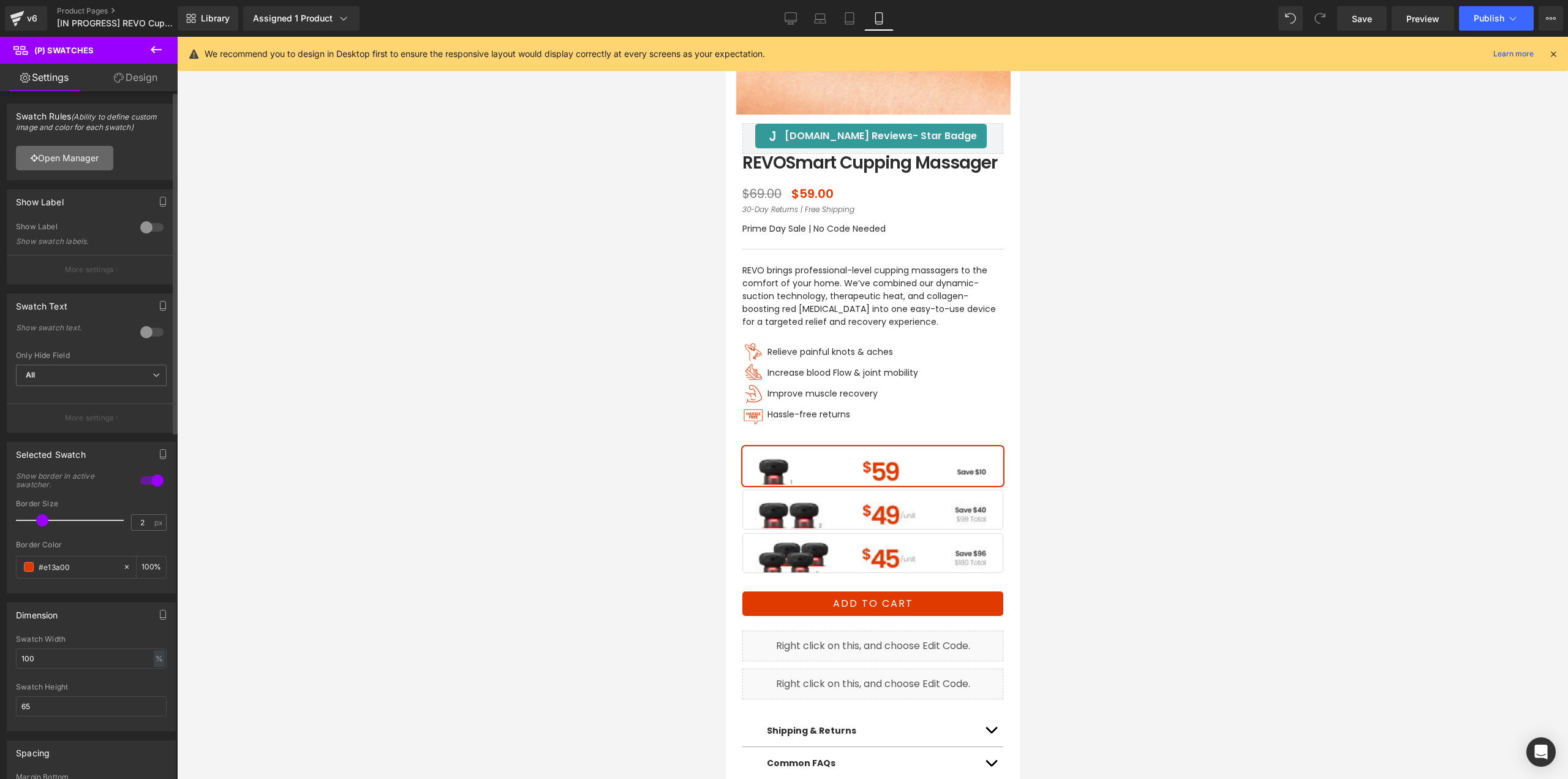
click at [88, 155] on link "Open Manager" at bounding box center [64, 158] width 98 height 25
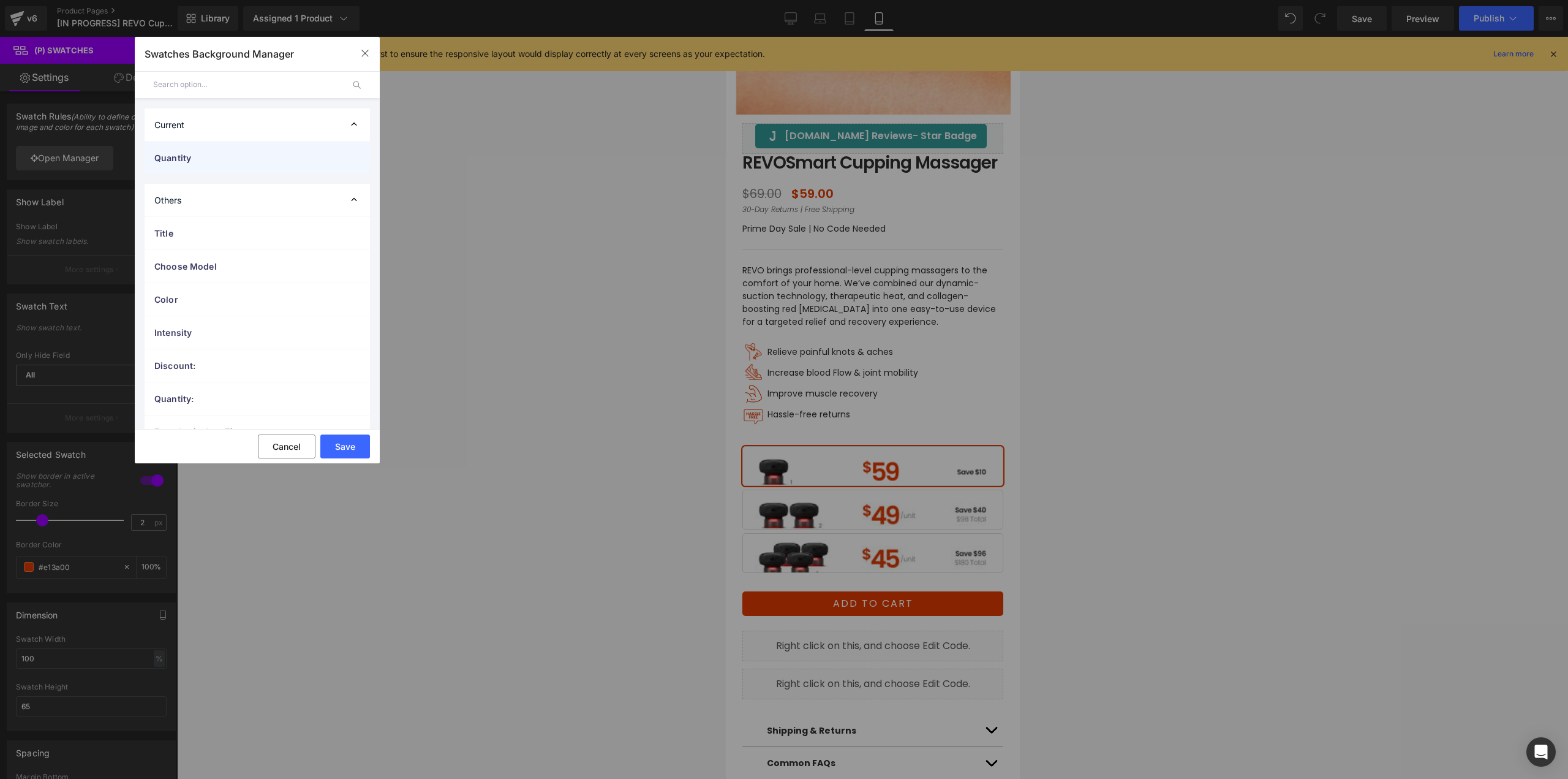
click at [218, 152] on span "Quantity" at bounding box center [245, 158] width 181 height 13
click at [214, 273] on span "BUY 1" at bounding box center [268, 273] width 186 height 15
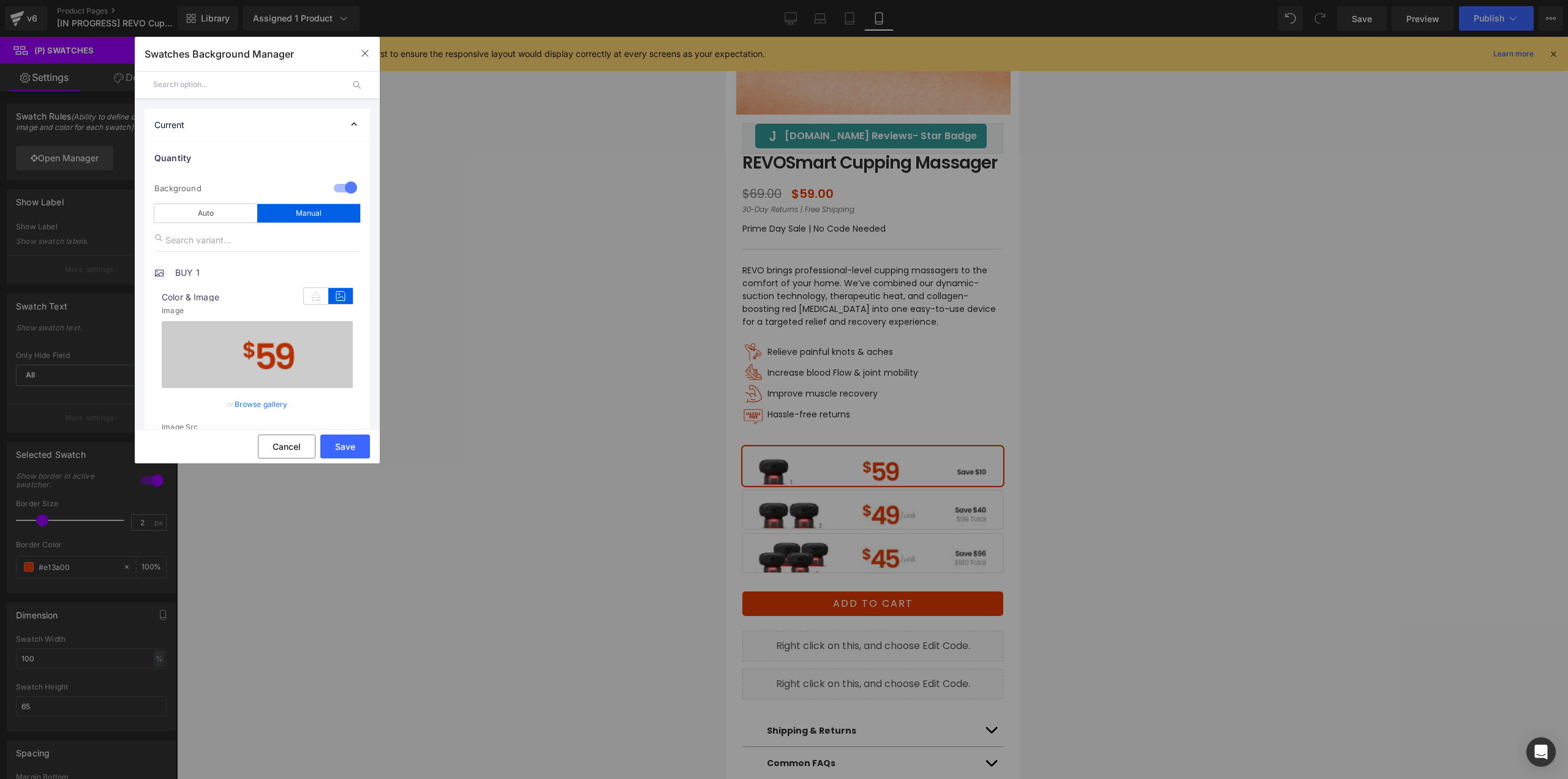
drag, startPoint x: 284, startPoint y: 399, endPoint x: 258, endPoint y: 399, distance: 26.0
click at [283, 399] on link "Browse gallery" at bounding box center [261, 404] width 53 height 22
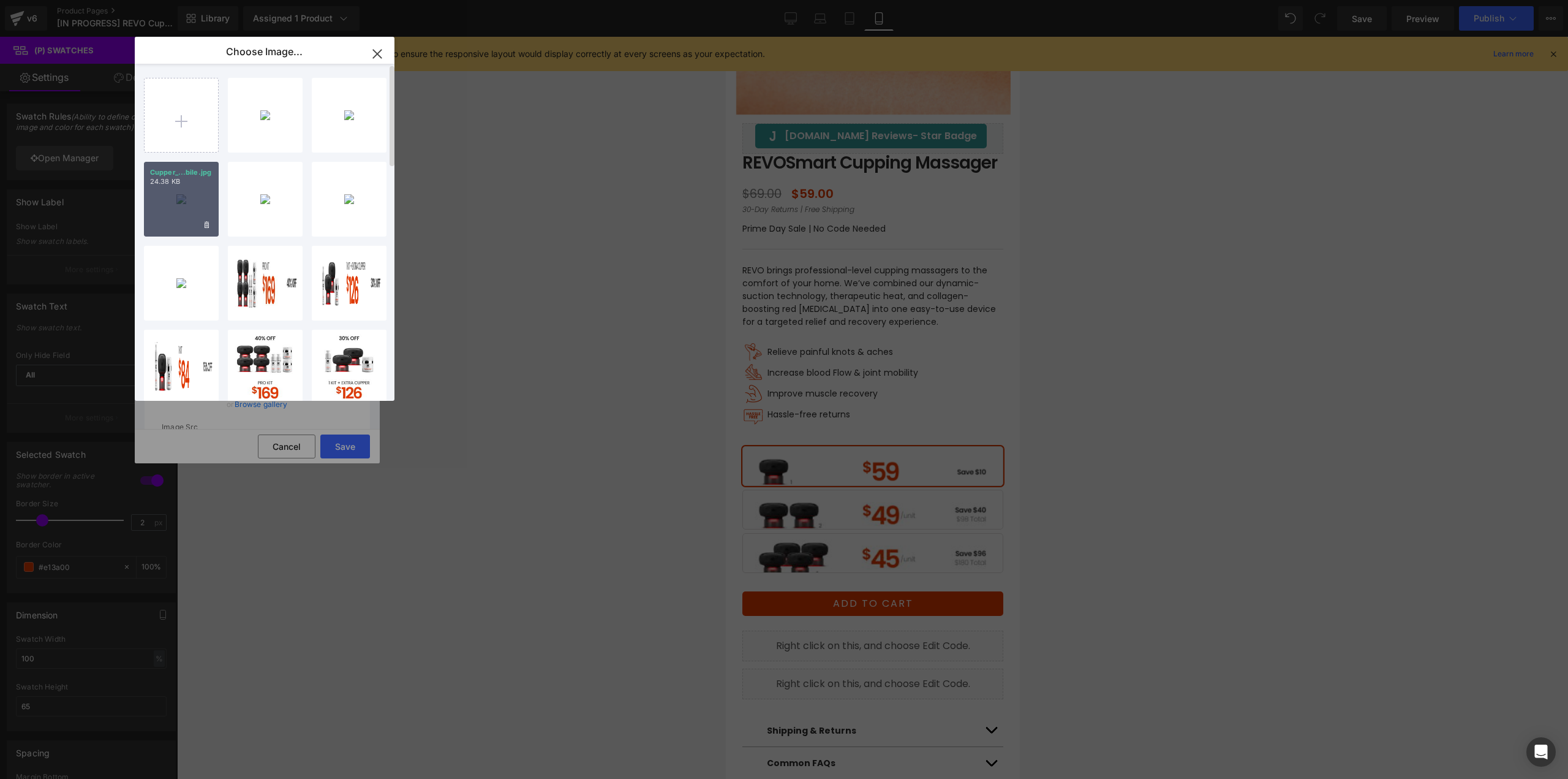
click at [188, 213] on div "Cupper_...bile.jpg 24.38 KB" at bounding box center [181, 199] width 74 height 74
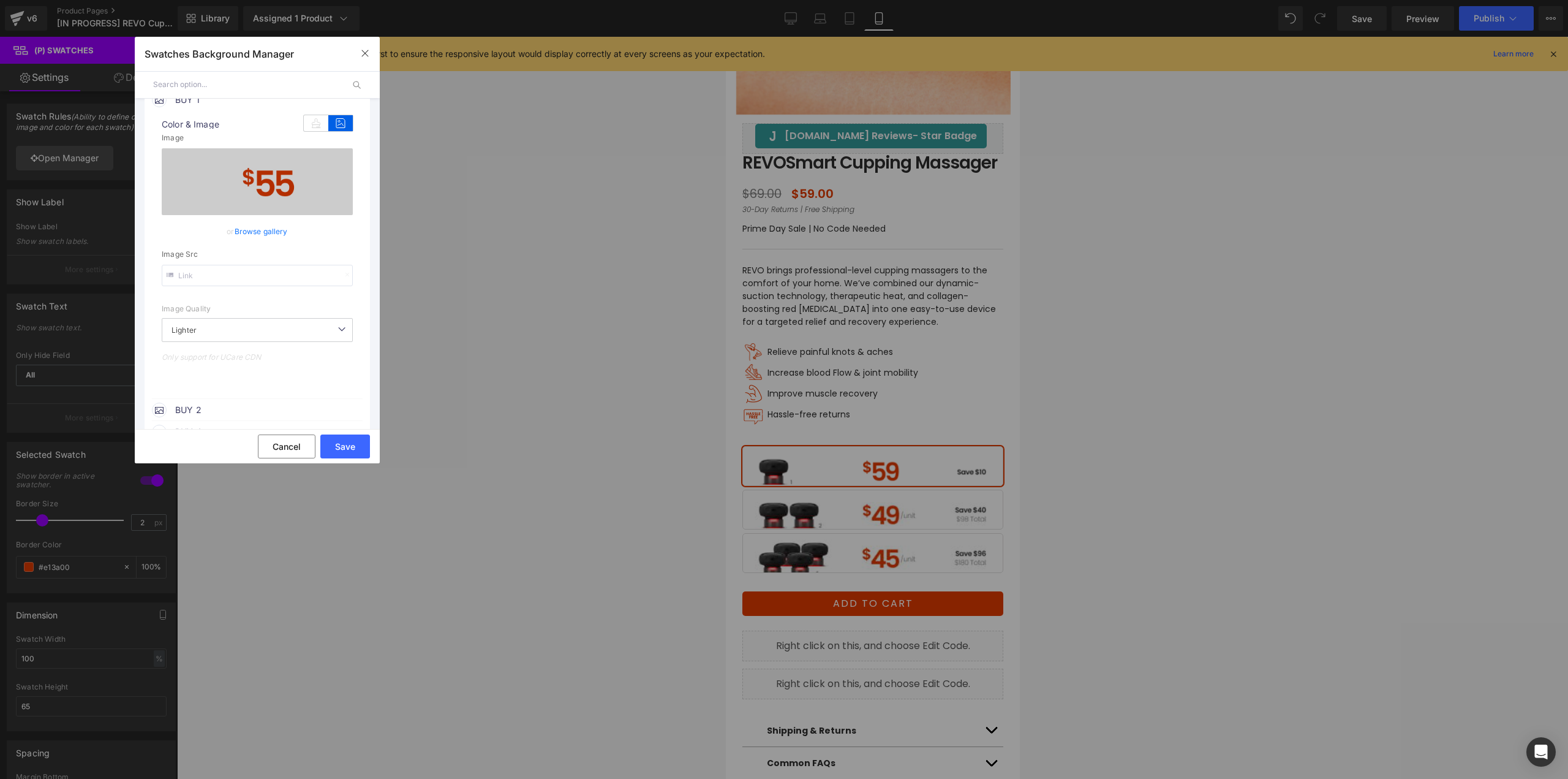
scroll to position [184, 0]
click at [247, 401] on span "BUY 2" at bounding box center [268, 399] width 186 height 15
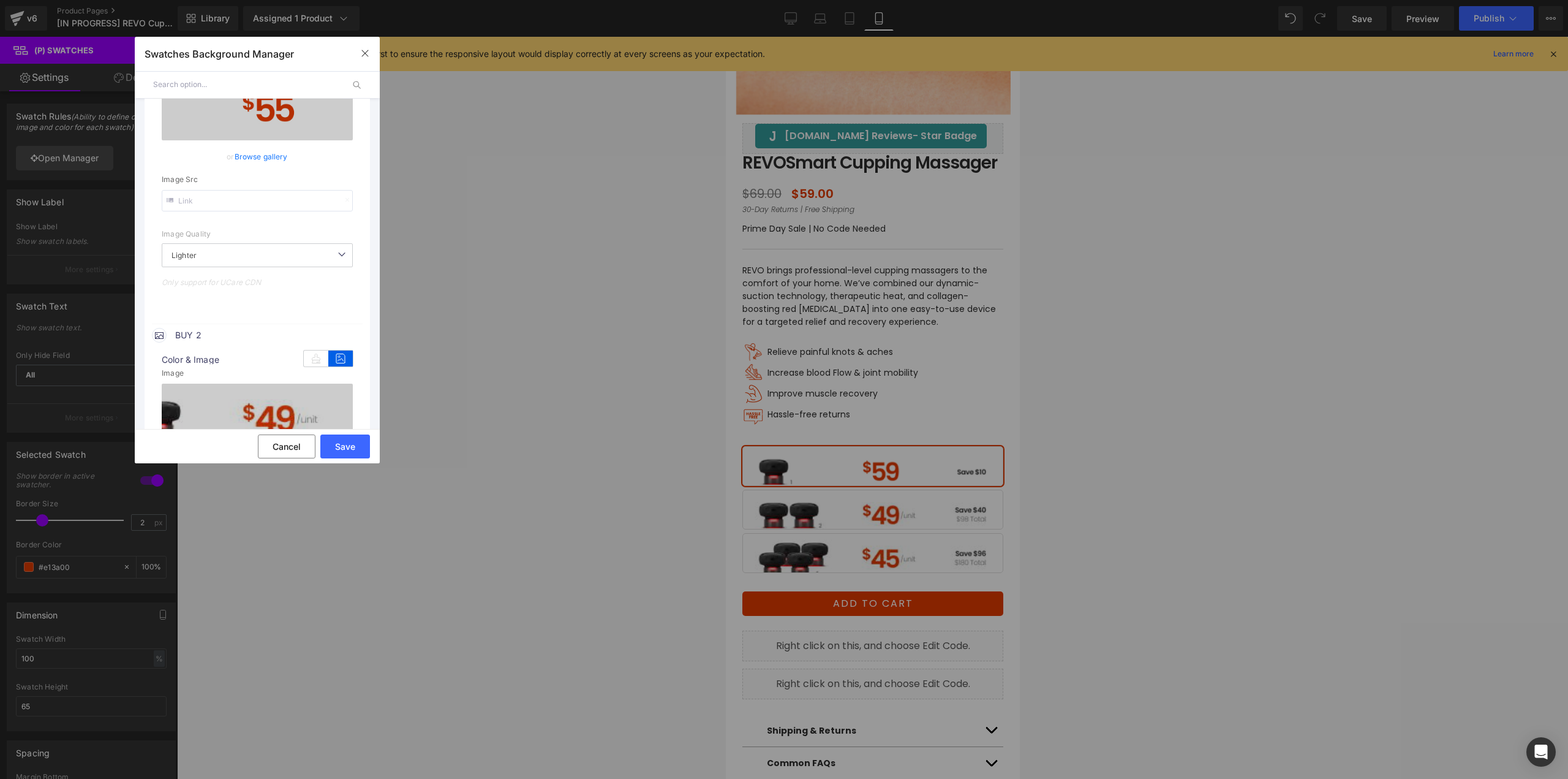
scroll to position [367, 0]
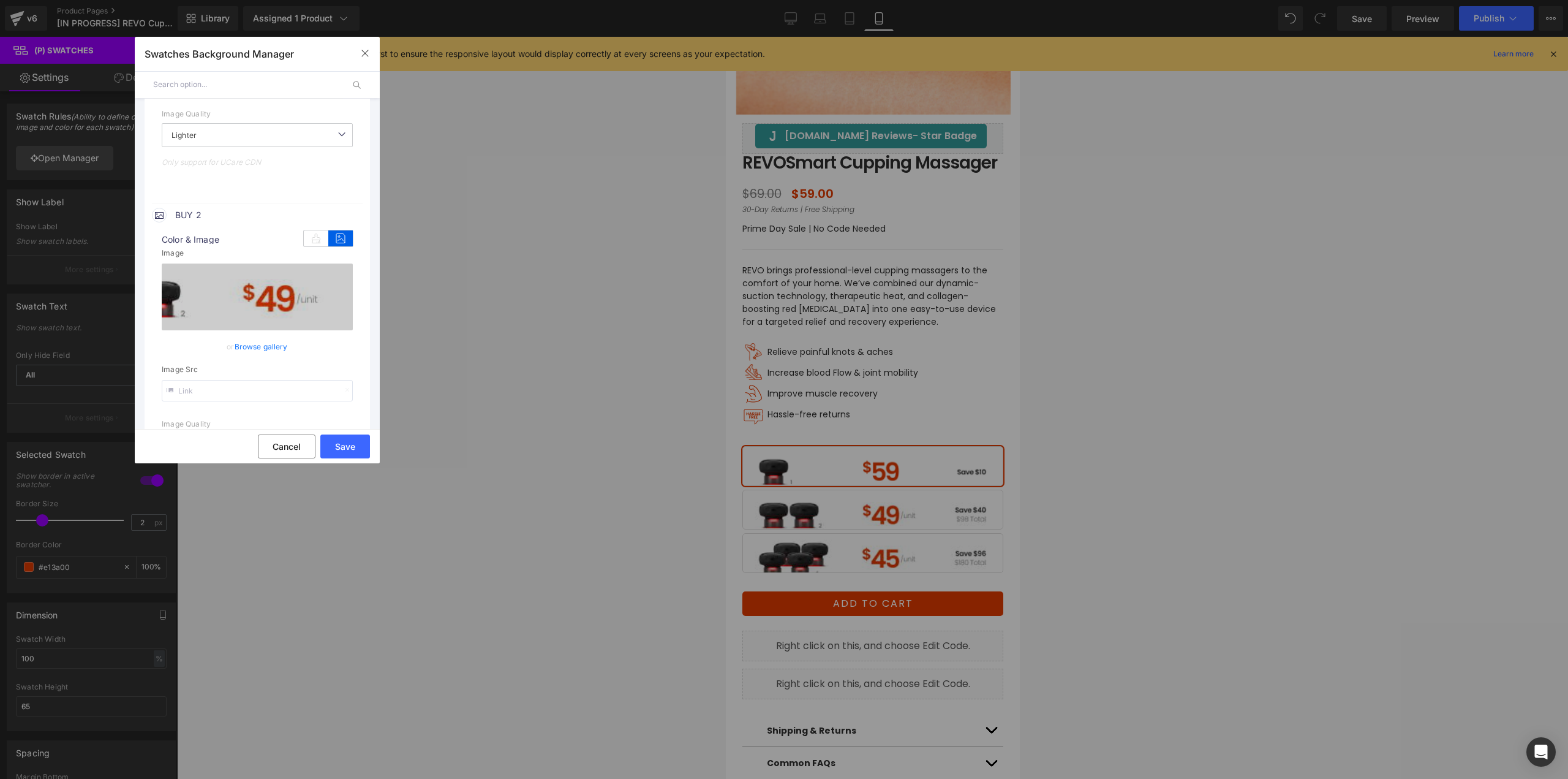
click at [261, 351] on link "Browse gallery" at bounding box center [261, 346] width 53 height 22
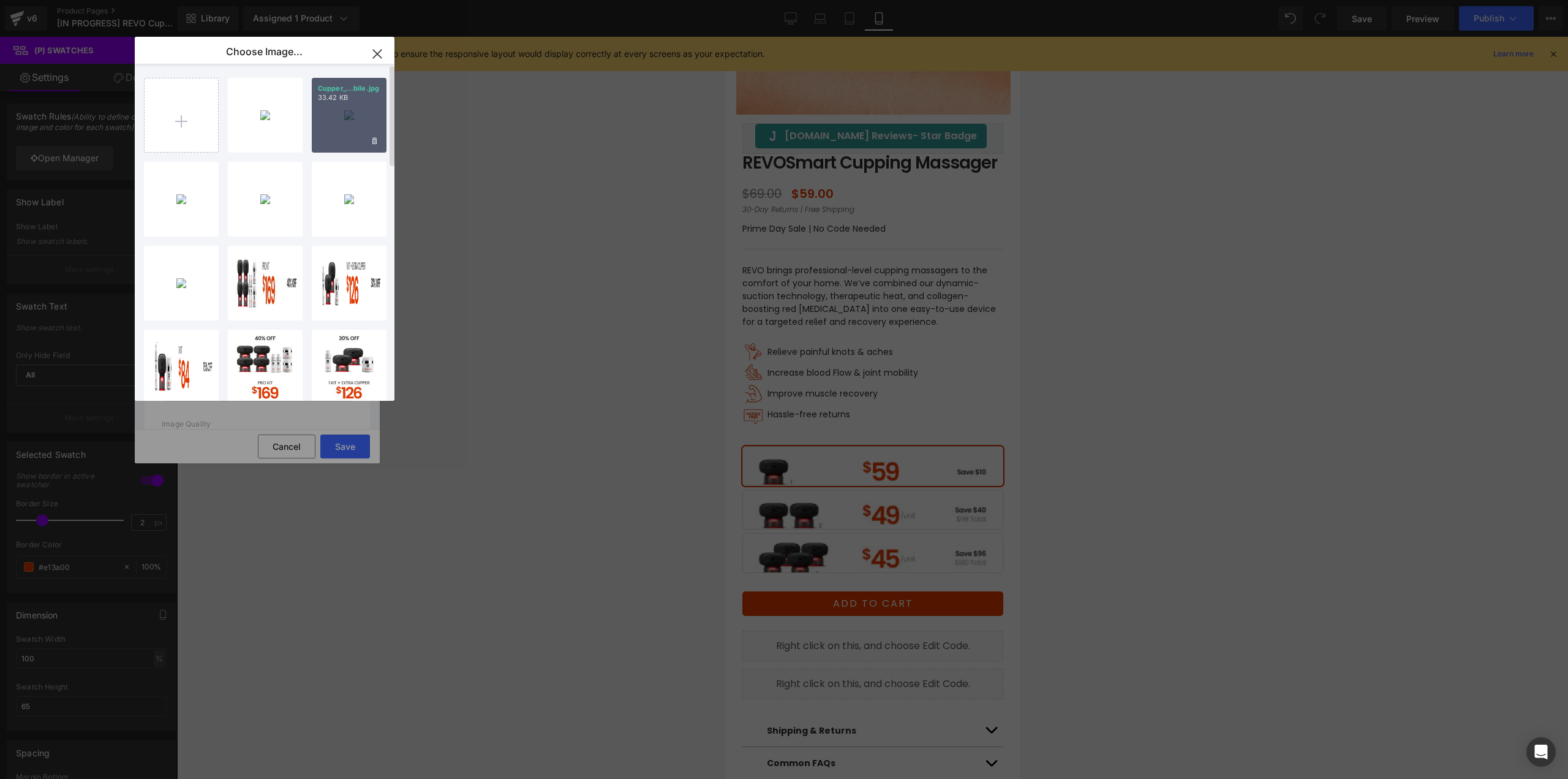
click at [350, 128] on div "Cupper_...bile.jpg 33.42 KB" at bounding box center [349, 115] width 74 height 74
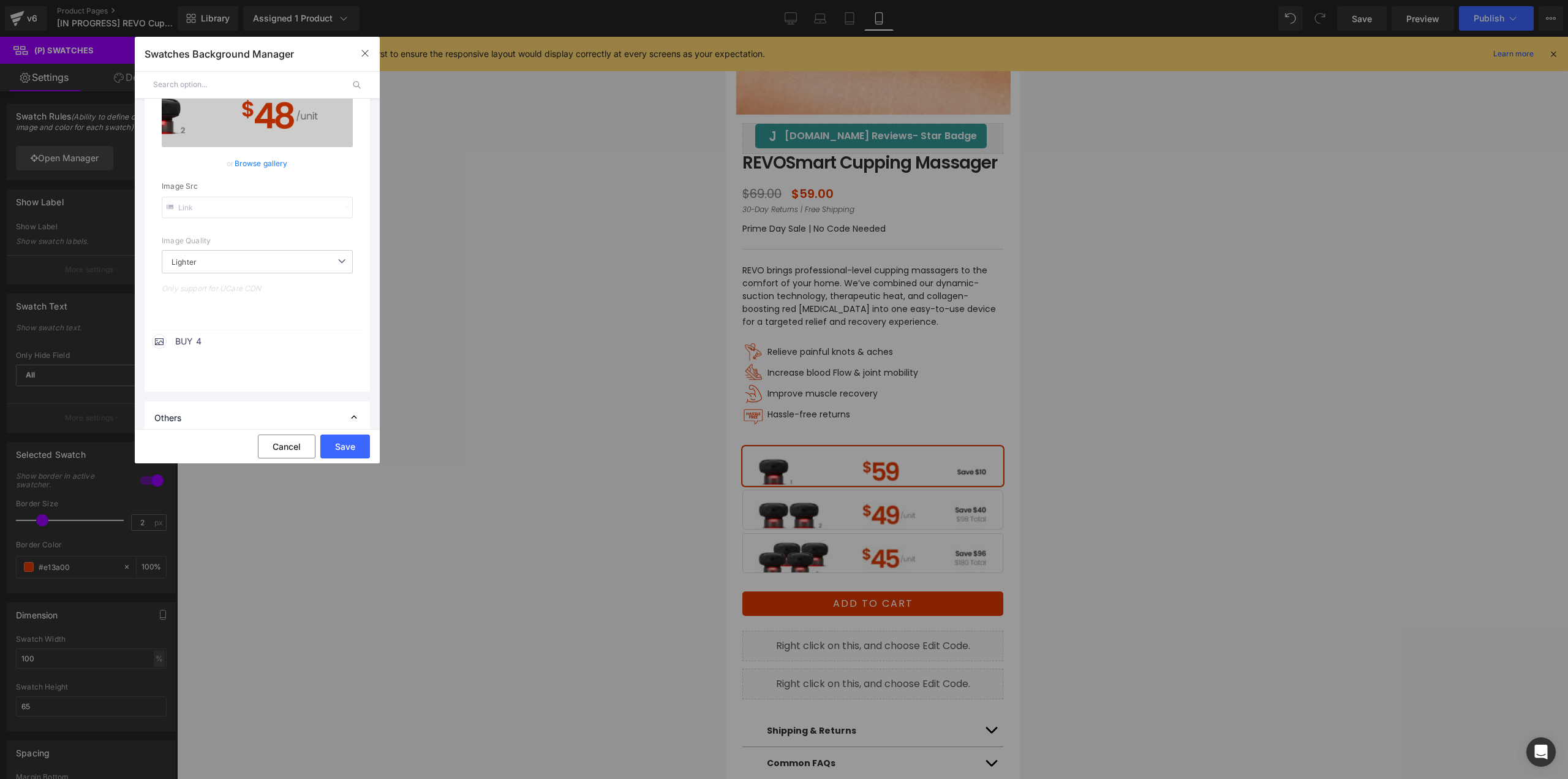
scroll to position [552, 0]
click at [188, 344] on span "BUY 4" at bounding box center [268, 341] width 186 height 15
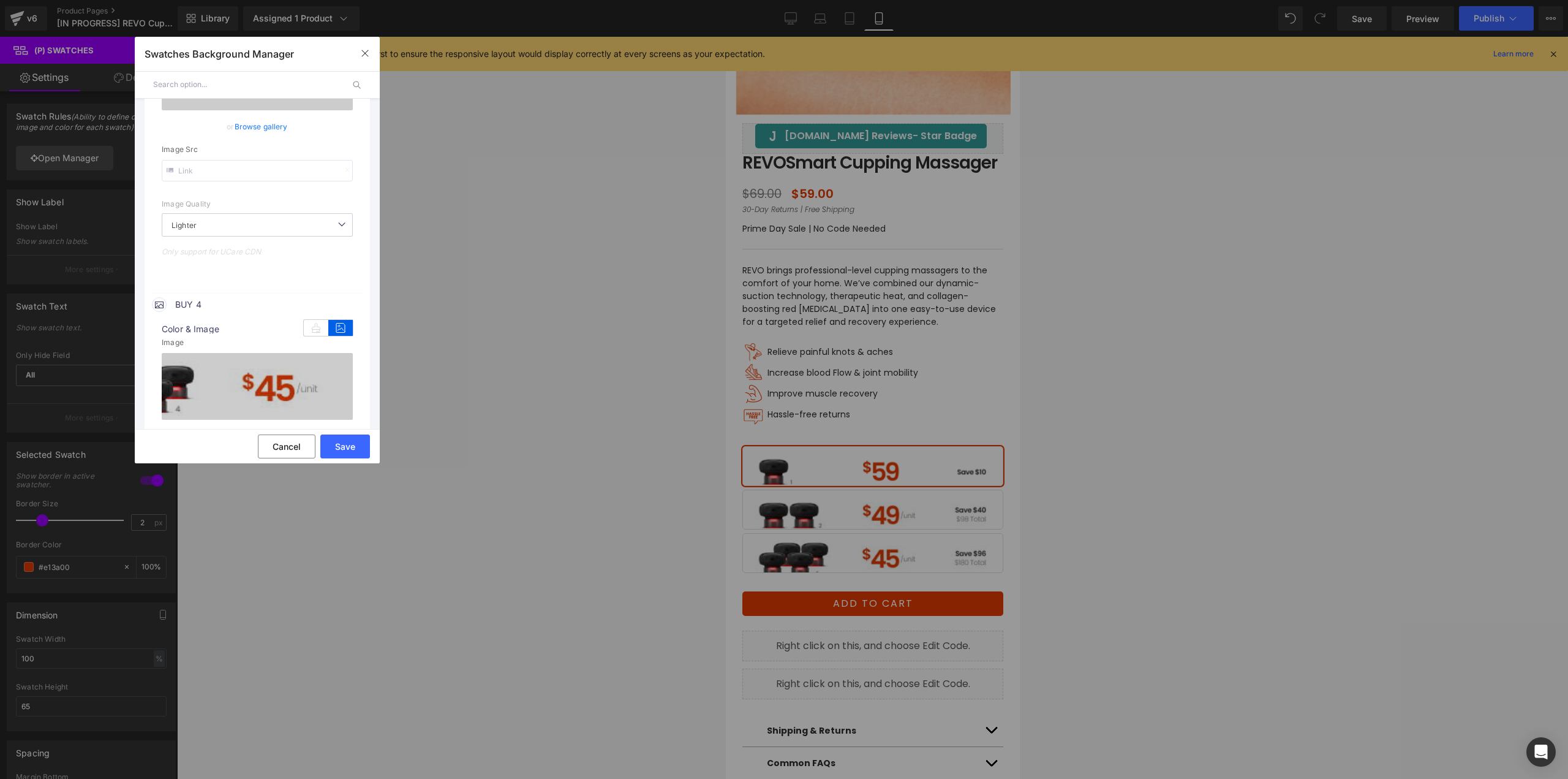
scroll to position [674, 0]
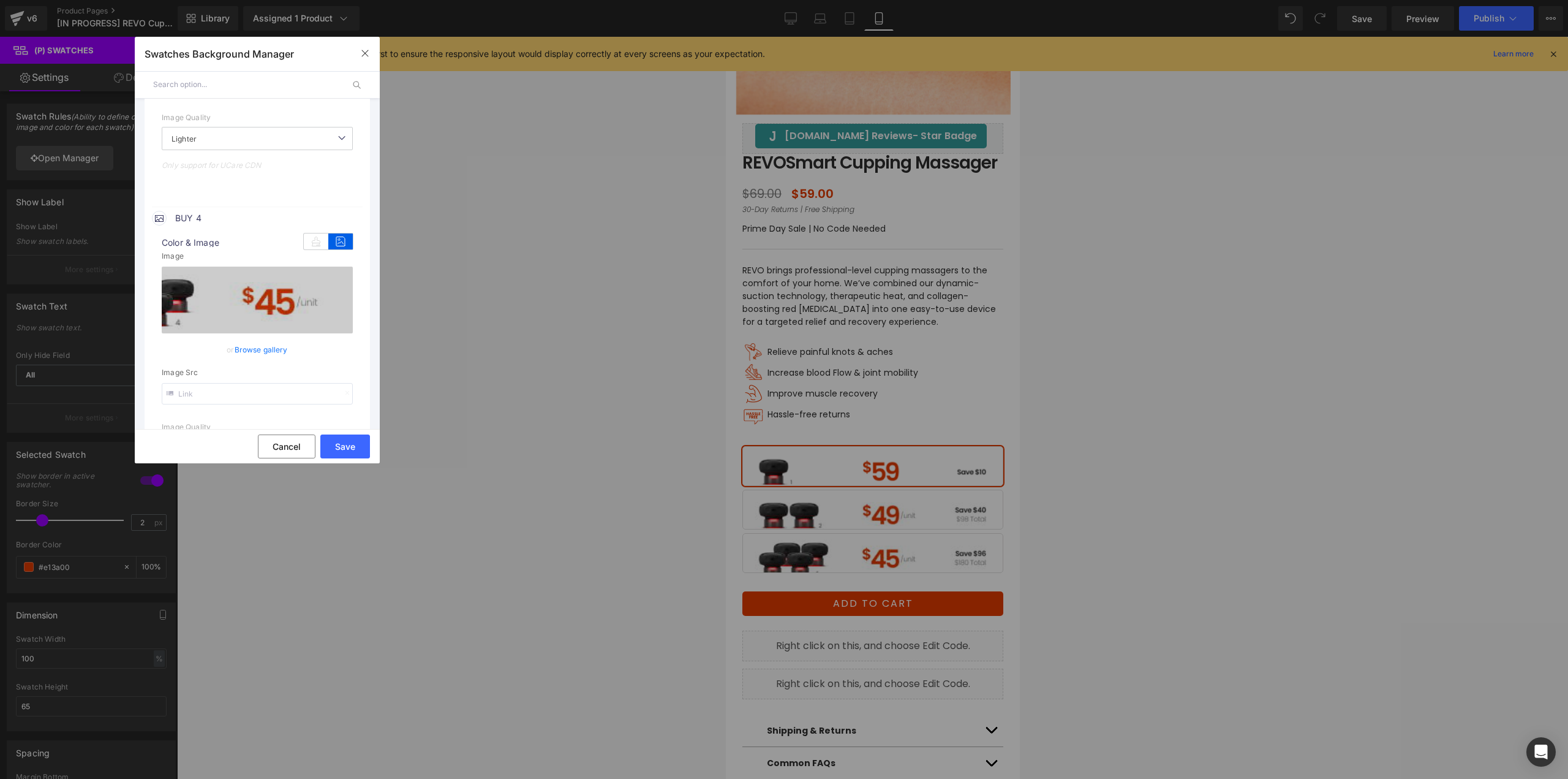
click at [264, 351] on link "Browse gallery" at bounding box center [261, 350] width 53 height 22
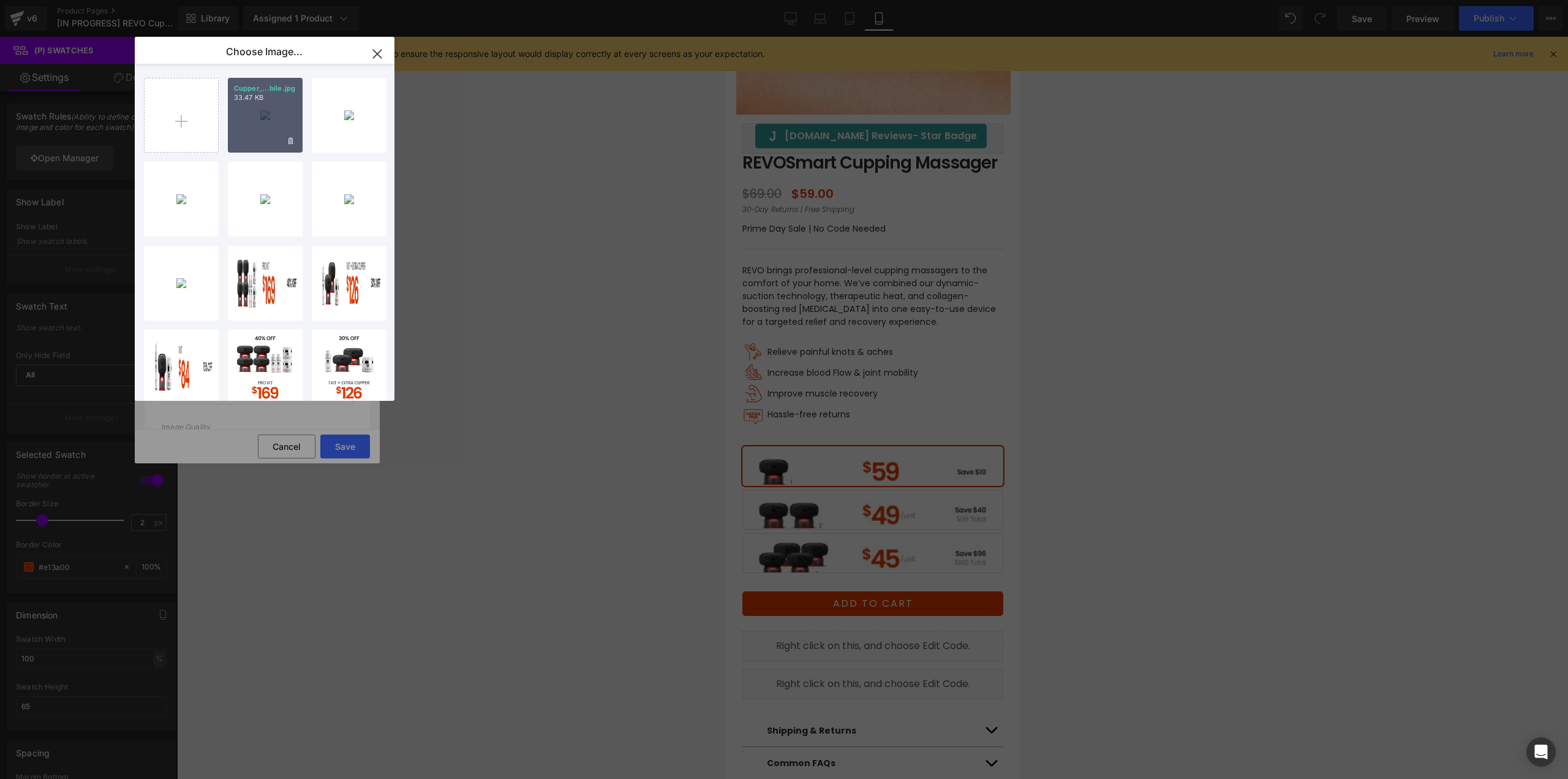
click at [274, 126] on div "Cupper_...bile.jpg 33.47 KB" at bounding box center [265, 115] width 74 height 74
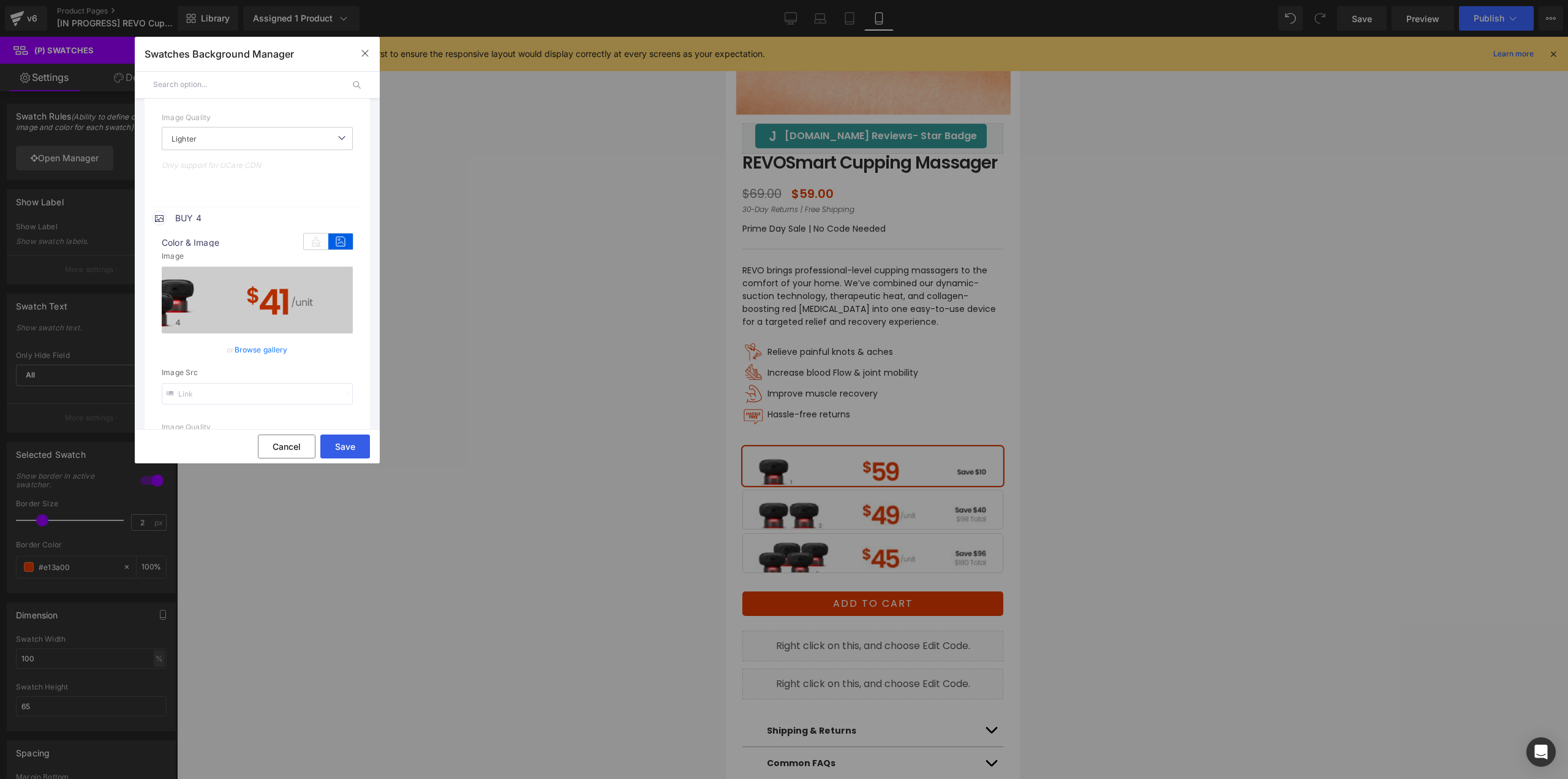
click at [344, 447] on button "Save" at bounding box center [345, 446] width 50 height 24
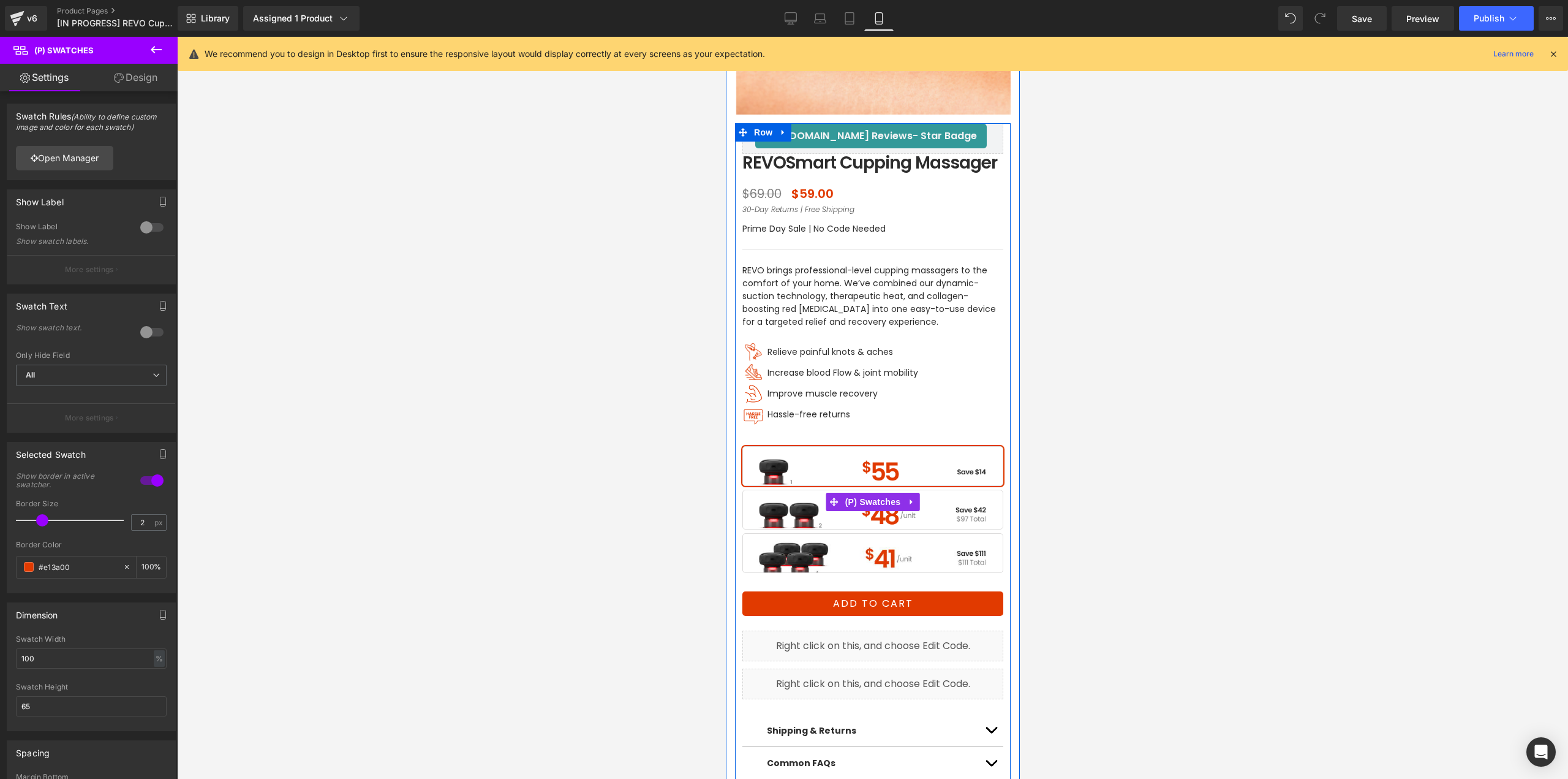
drag, startPoint x: 875, startPoint y: 504, endPoint x: 874, endPoint y: 514, distance: 10.0
click at [875, 504] on span "(P) Swatches" at bounding box center [872, 502] width 62 height 18
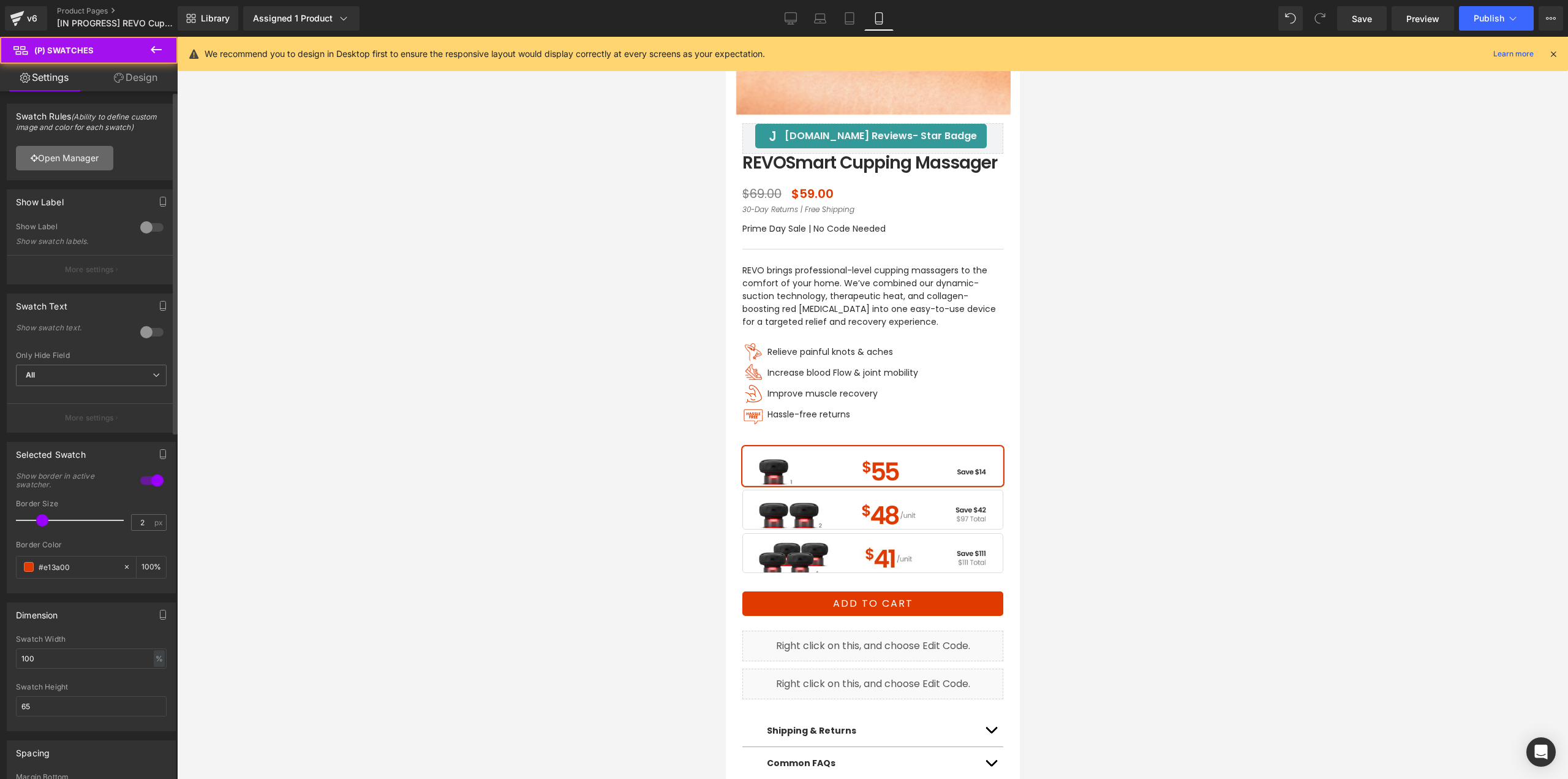
click at [77, 160] on link "Open Manager" at bounding box center [64, 158] width 98 height 25
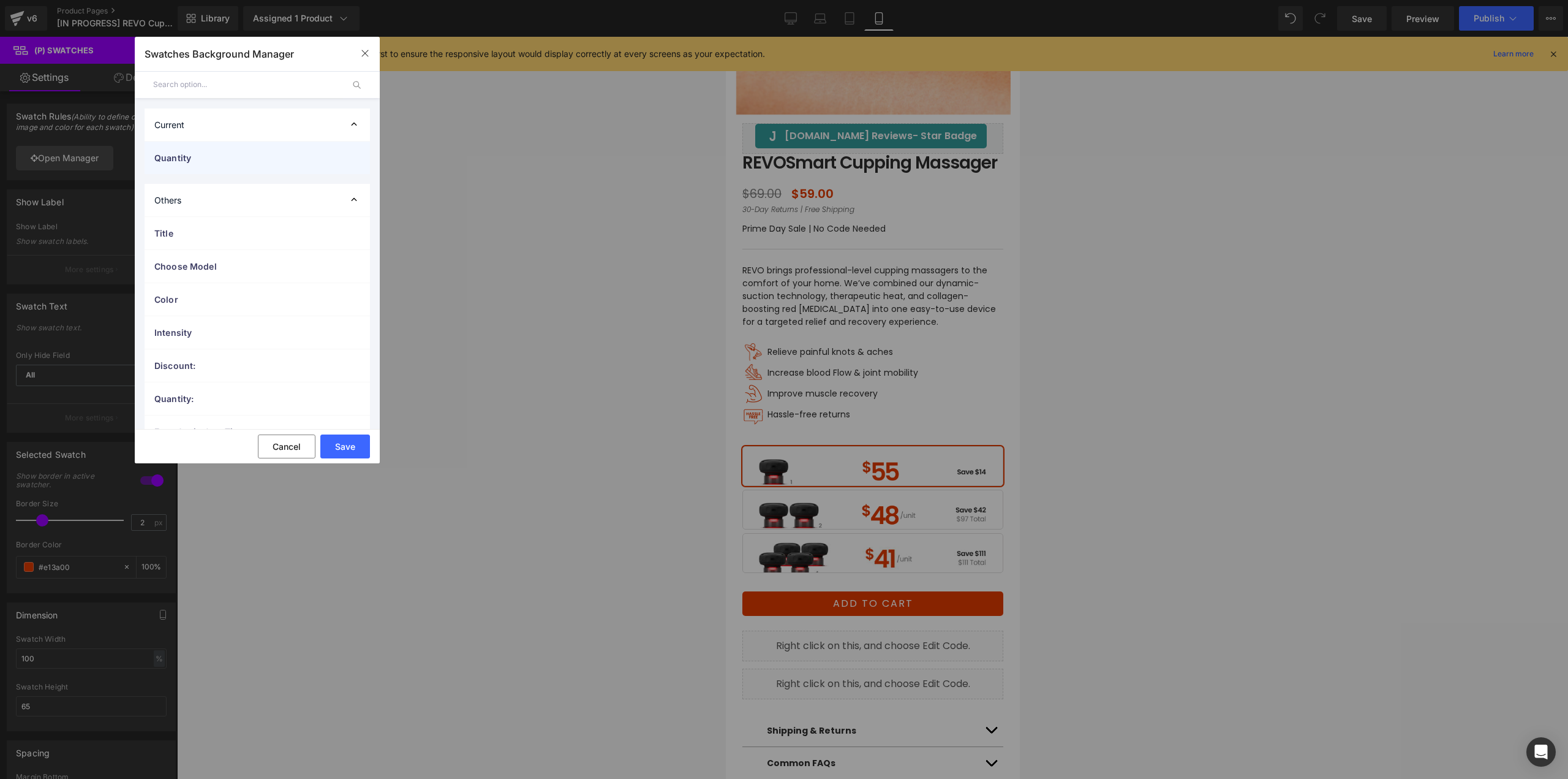
click at [210, 162] on span "Quantity" at bounding box center [245, 158] width 181 height 13
click at [207, 316] on span "BUY 4" at bounding box center [268, 317] width 186 height 15
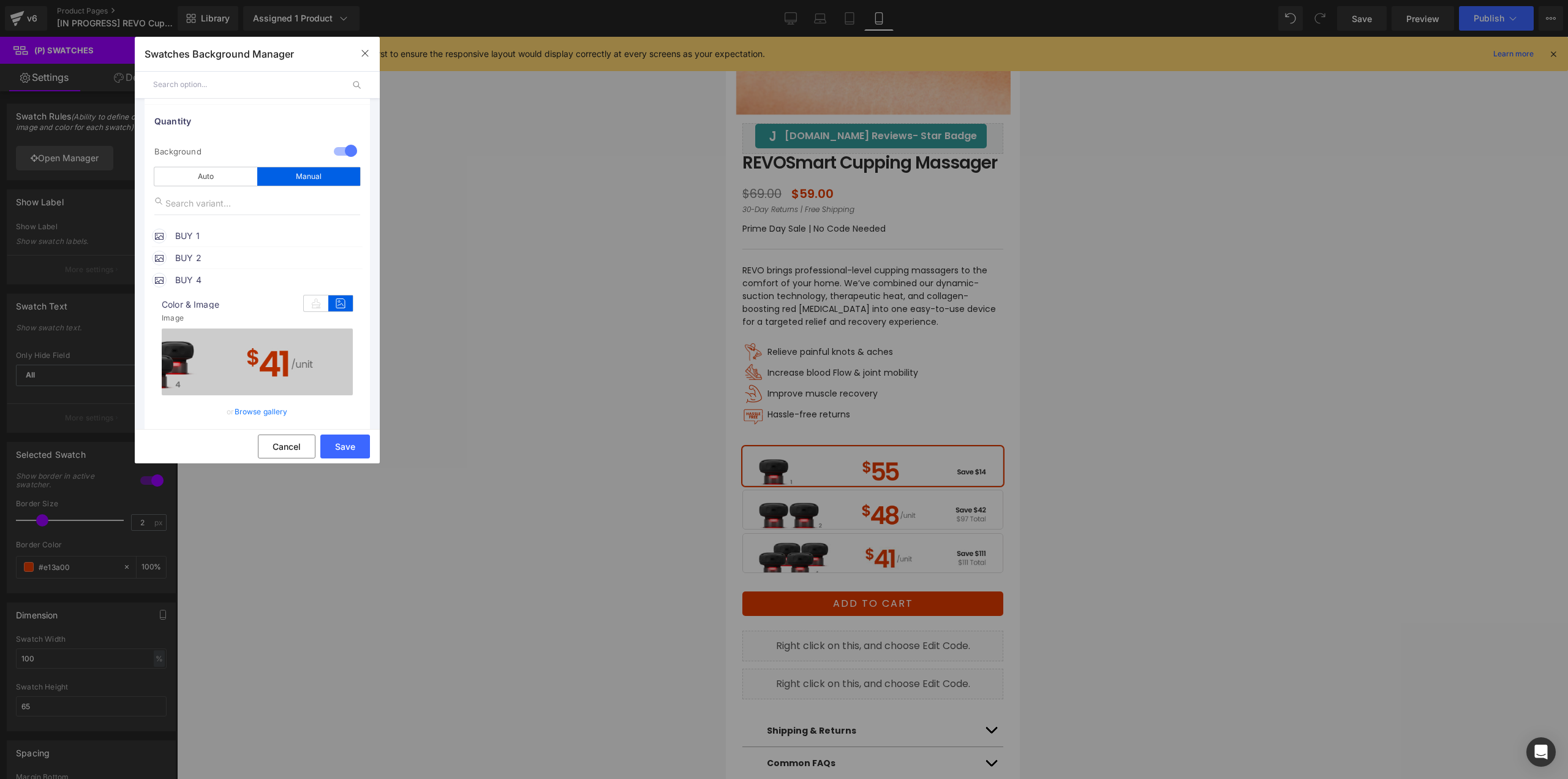
scroll to position [184, 0]
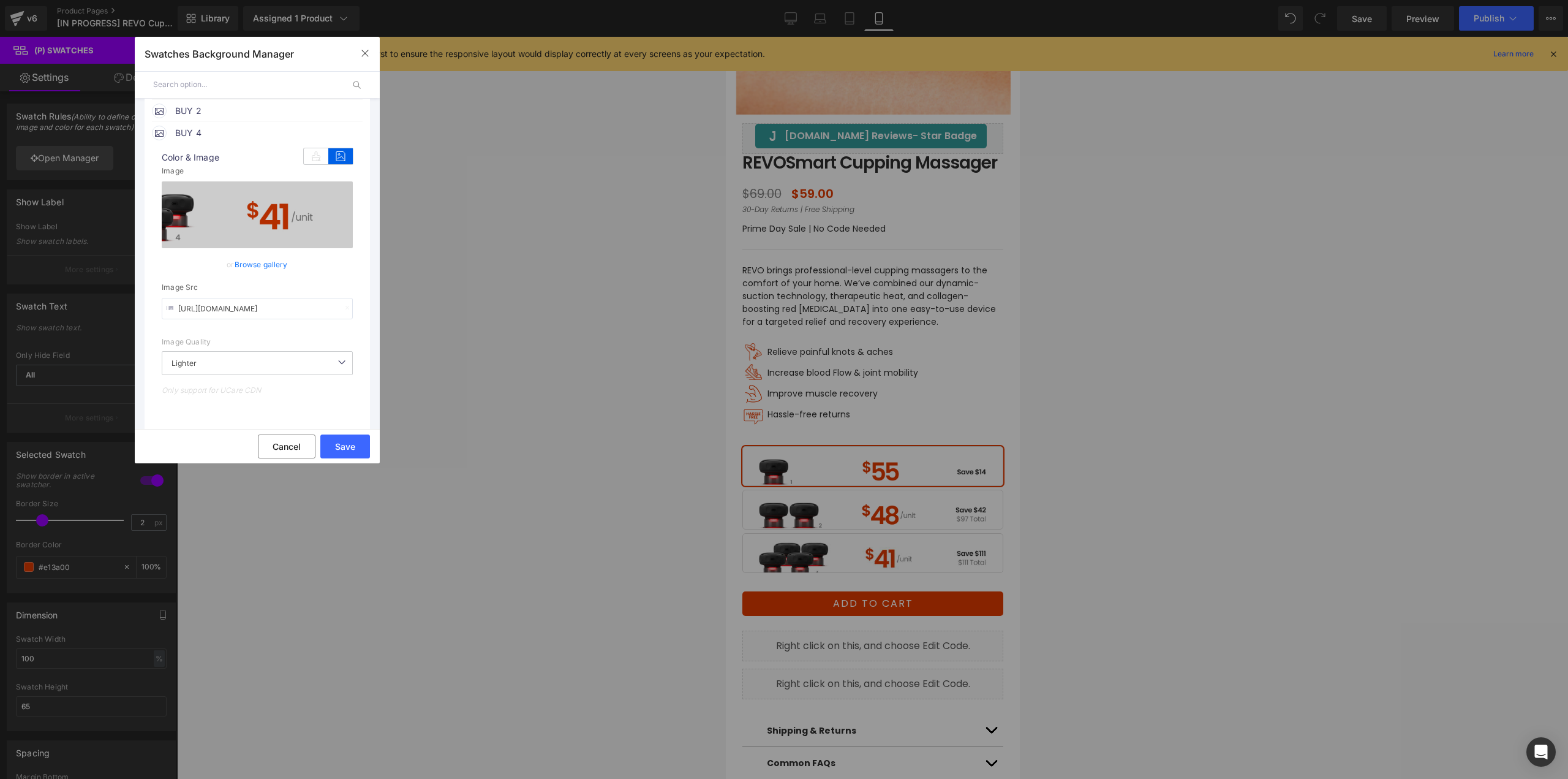
click at [284, 267] on link "Browse gallery" at bounding box center [261, 265] width 53 height 22
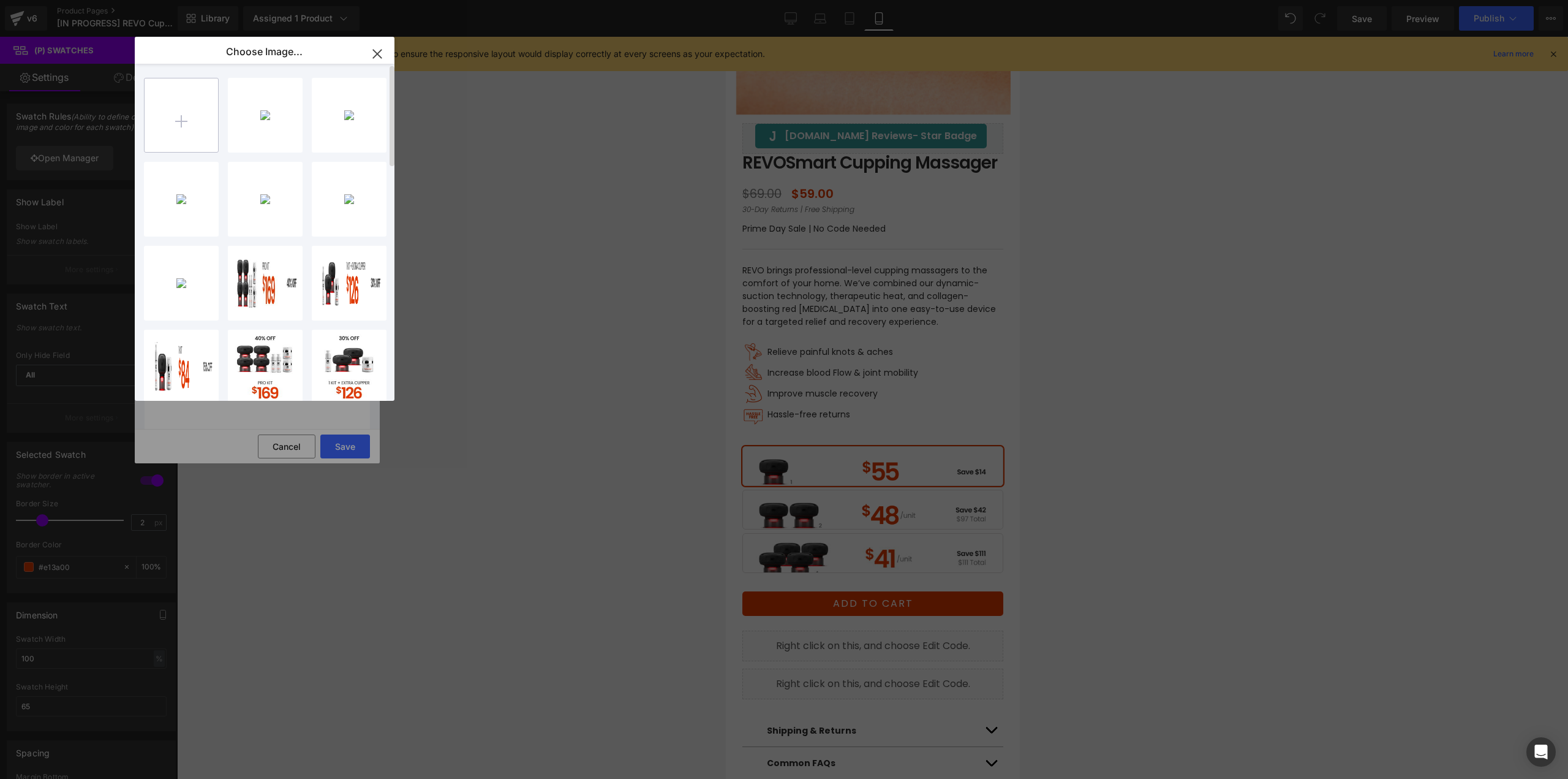
click at [169, 122] on input "file" at bounding box center [181, 115] width 74 height 74
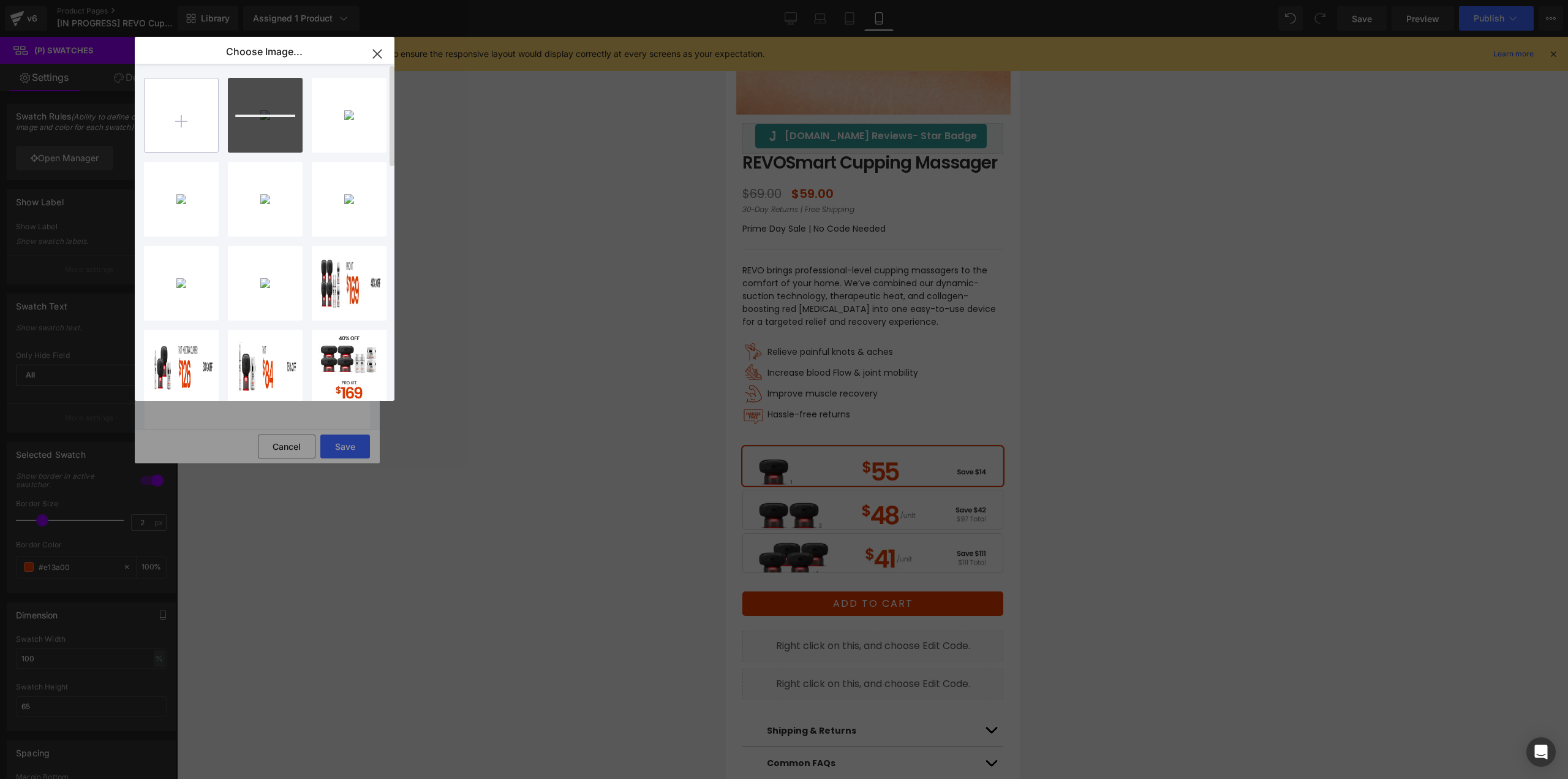
click at [182, 118] on input "file" at bounding box center [181, 115] width 74 height 74
type input "C:\fakepath\Cupper_4pk_Mobile.jpg"
click at [0, 0] on div "Cupper_...ktop.jpg 40.64 KB" at bounding box center [0, 0] width 0 height 0
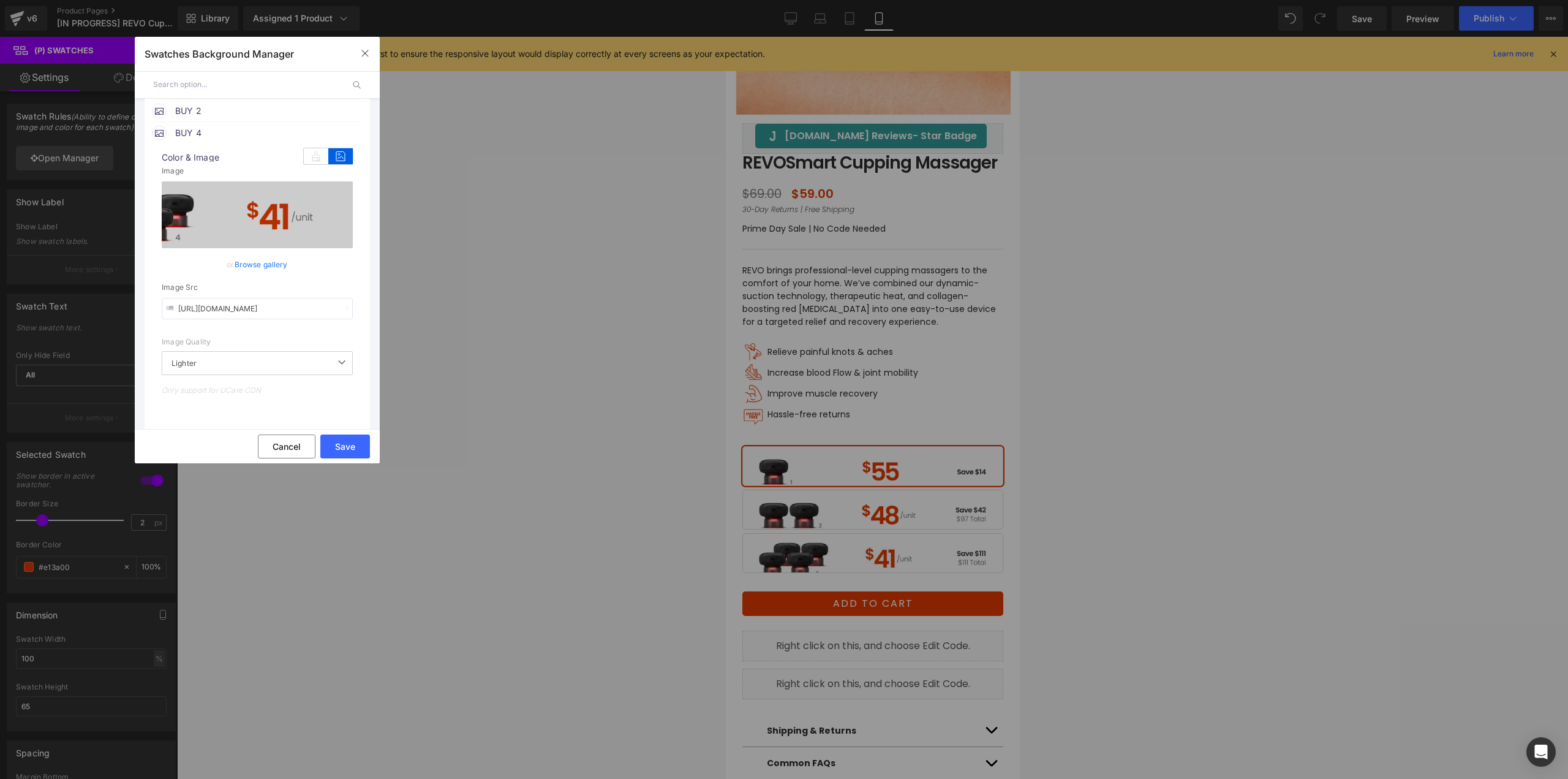
click at [273, 264] on link "Browse gallery" at bounding box center [261, 265] width 53 height 22
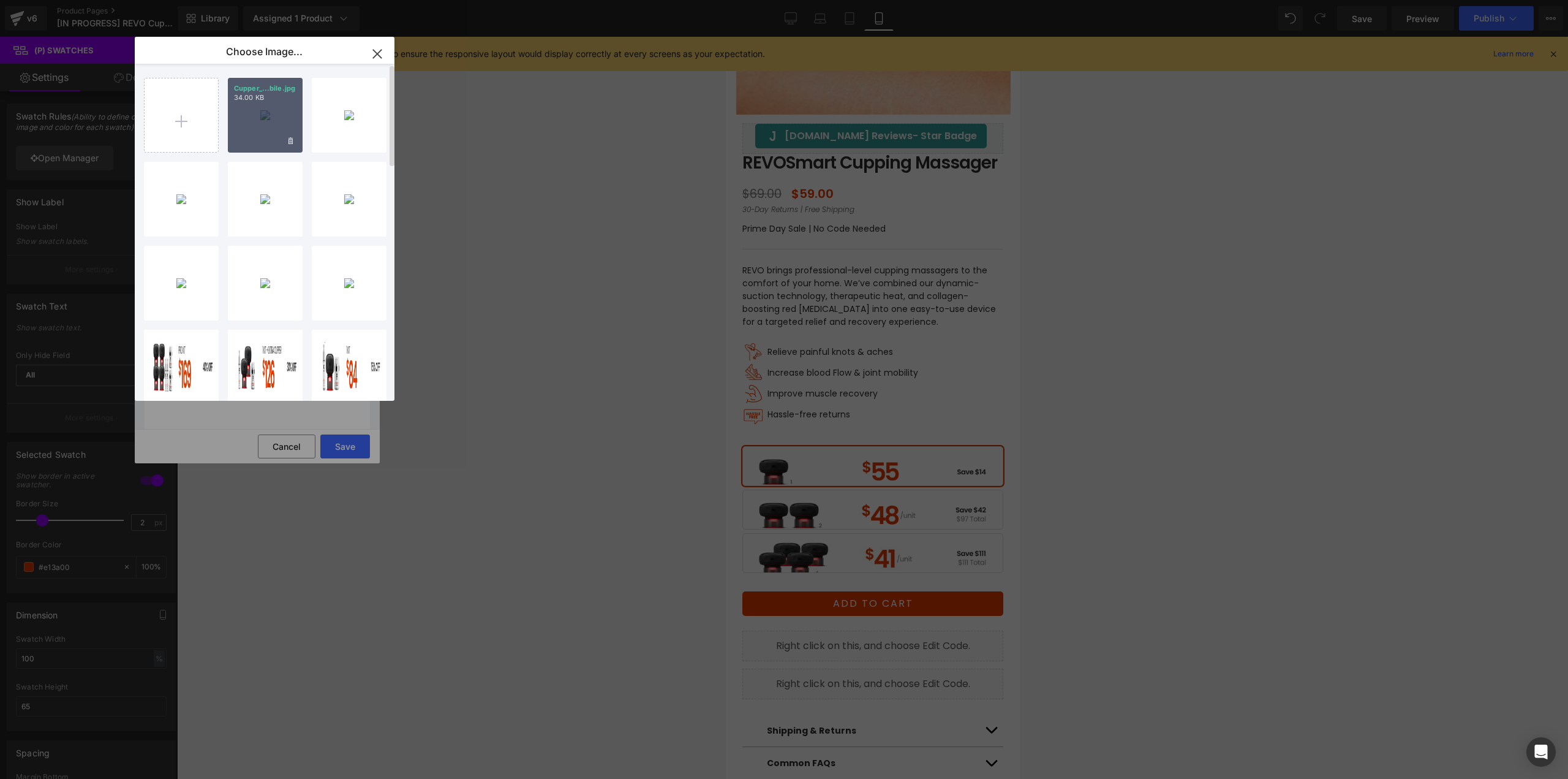
click at [267, 112] on div "Cupper_...bile.jpg 34.00 KB" at bounding box center [265, 115] width 74 height 74
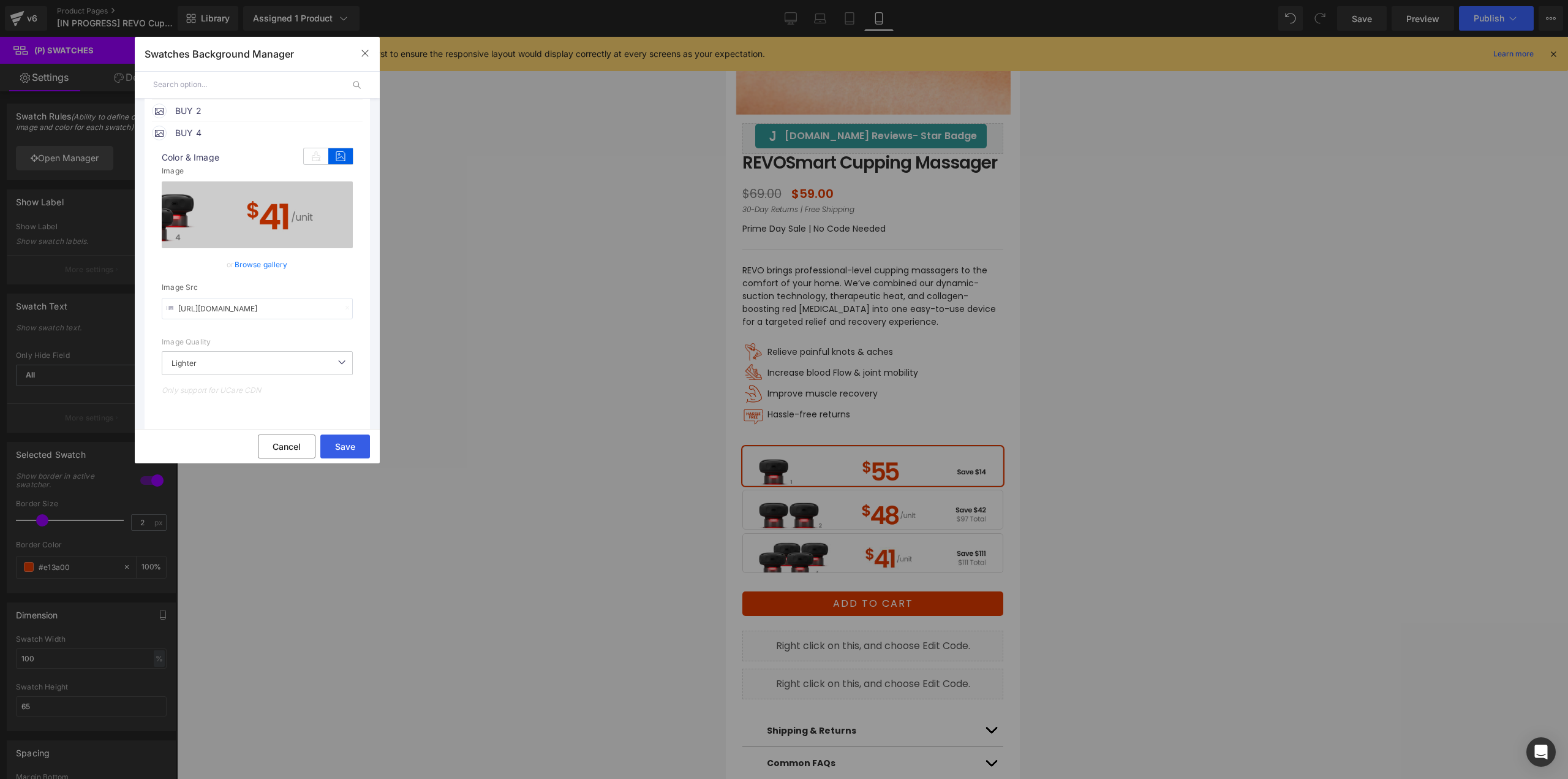
click at [344, 442] on button "Save" at bounding box center [345, 446] width 50 height 24
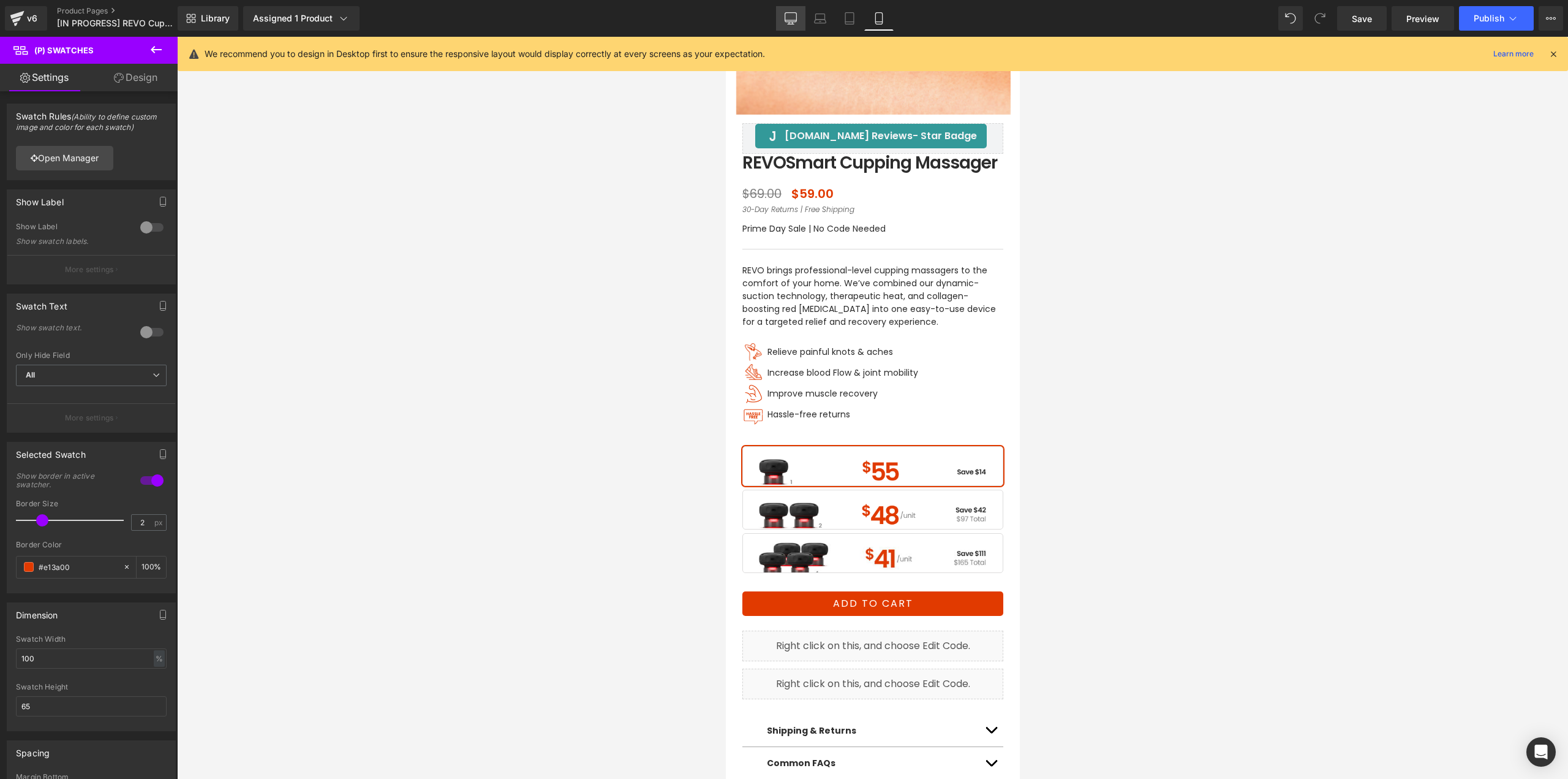
click at [799, 19] on link "Desktop" at bounding box center [791, 18] width 30 height 25
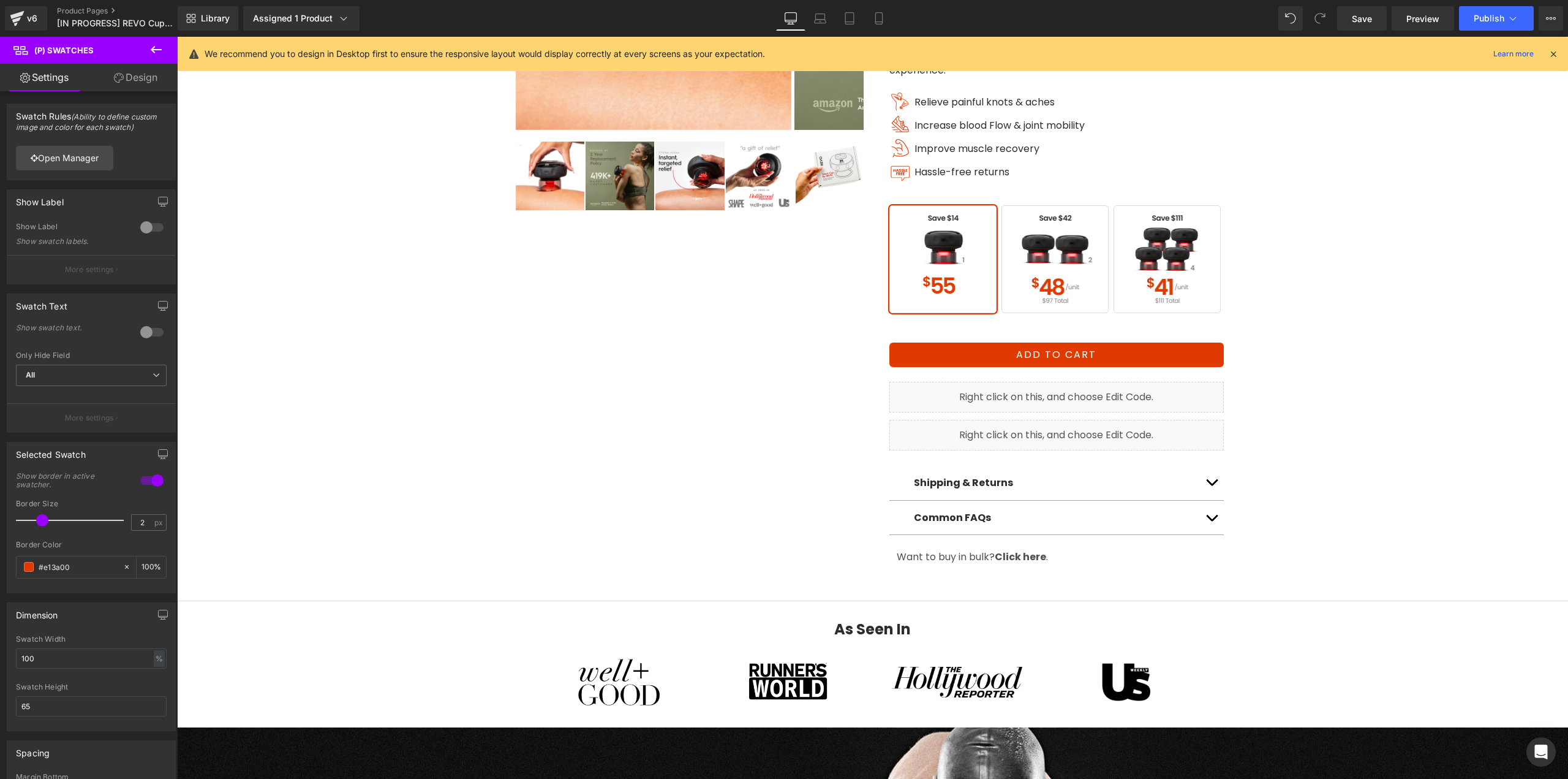
scroll to position [0, 0]
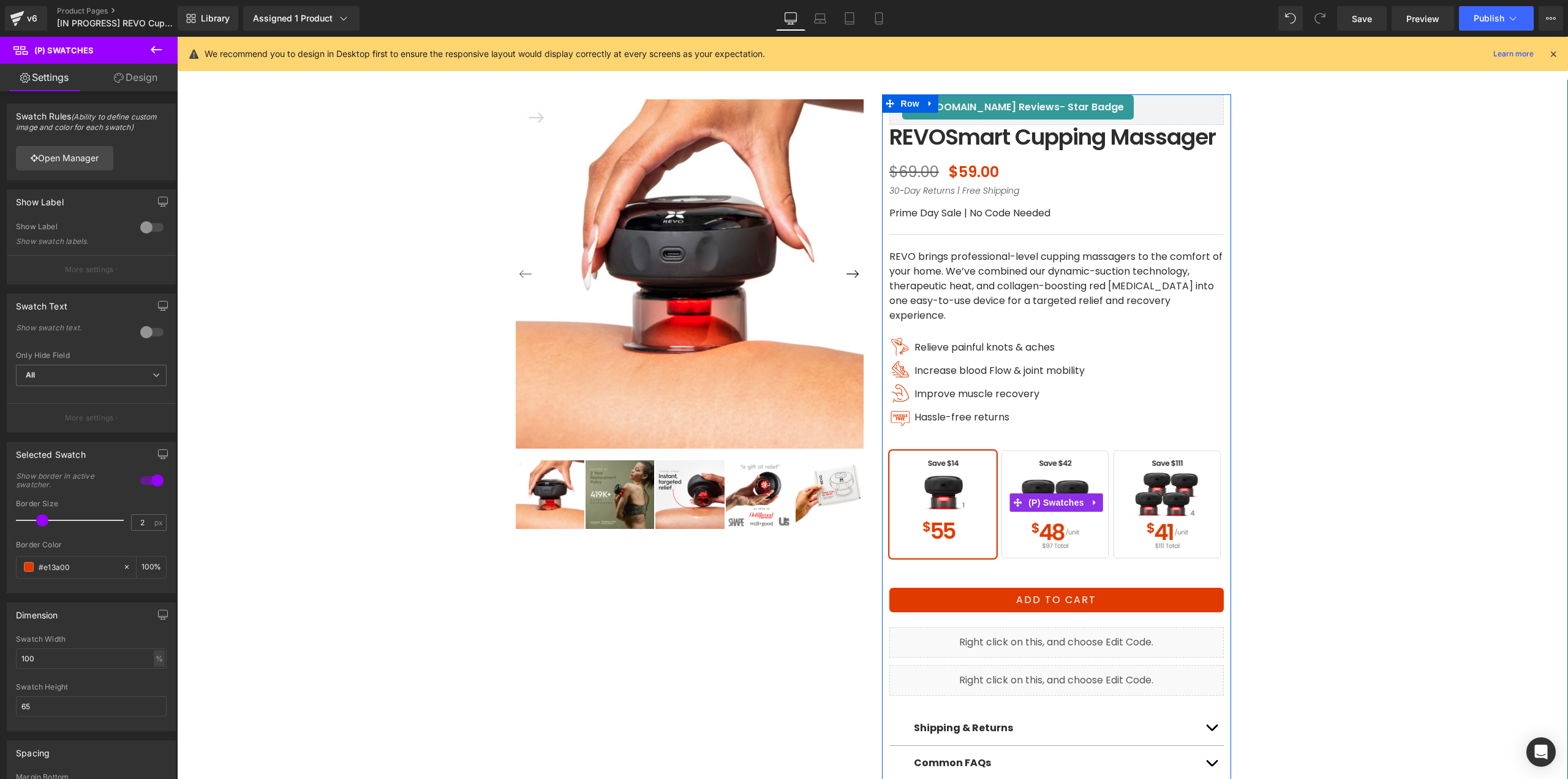
click at [1038, 499] on span "BUY 2" at bounding box center [1055, 504] width 107 height 108
click at [1043, 512] on span "(P) Swatches" at bounding box center [1056, 502] width 62 height 18
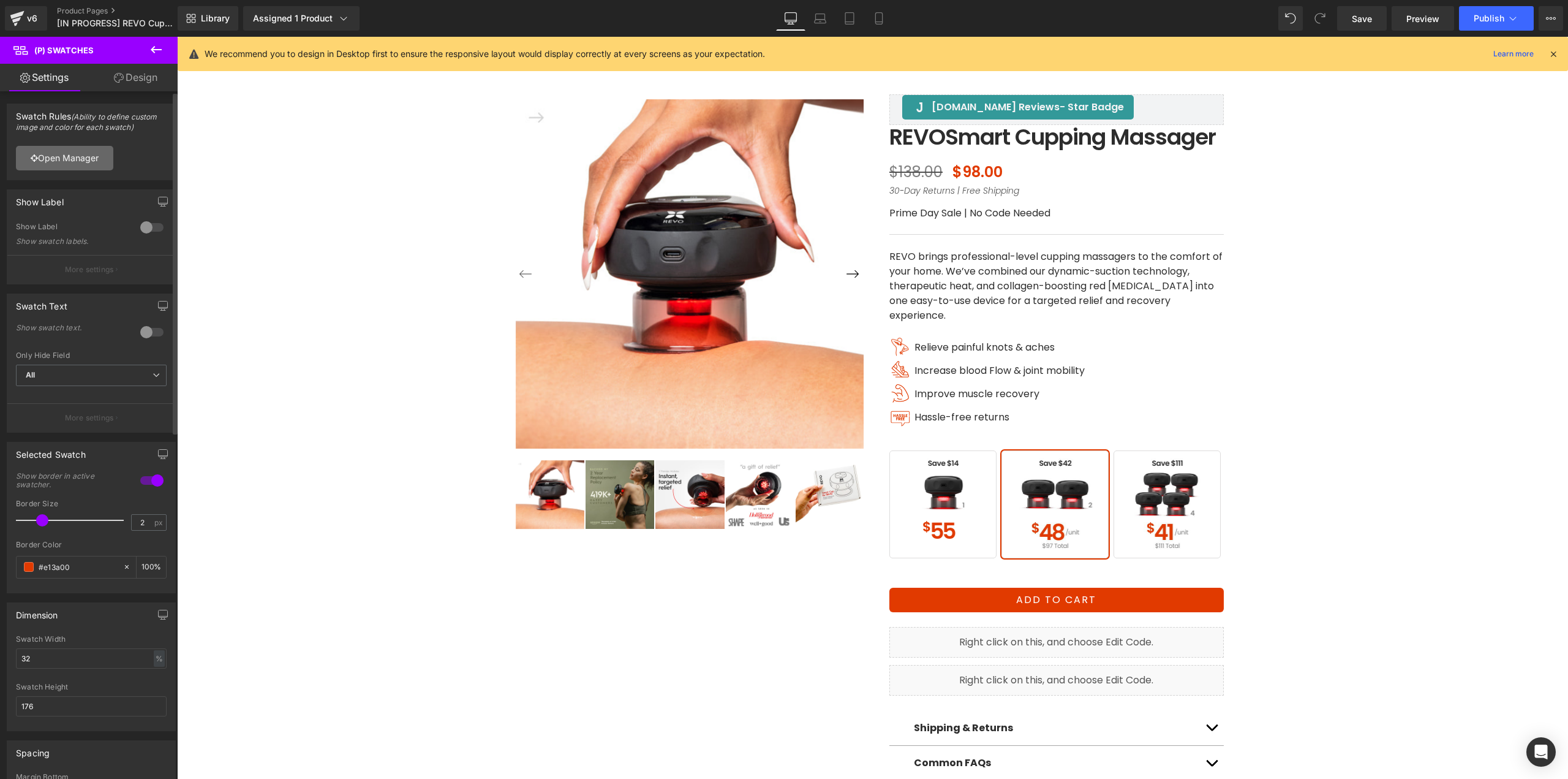
click at [86, 152] on link "Open Manager" at bounding box center [64, 158] width 98 height 25
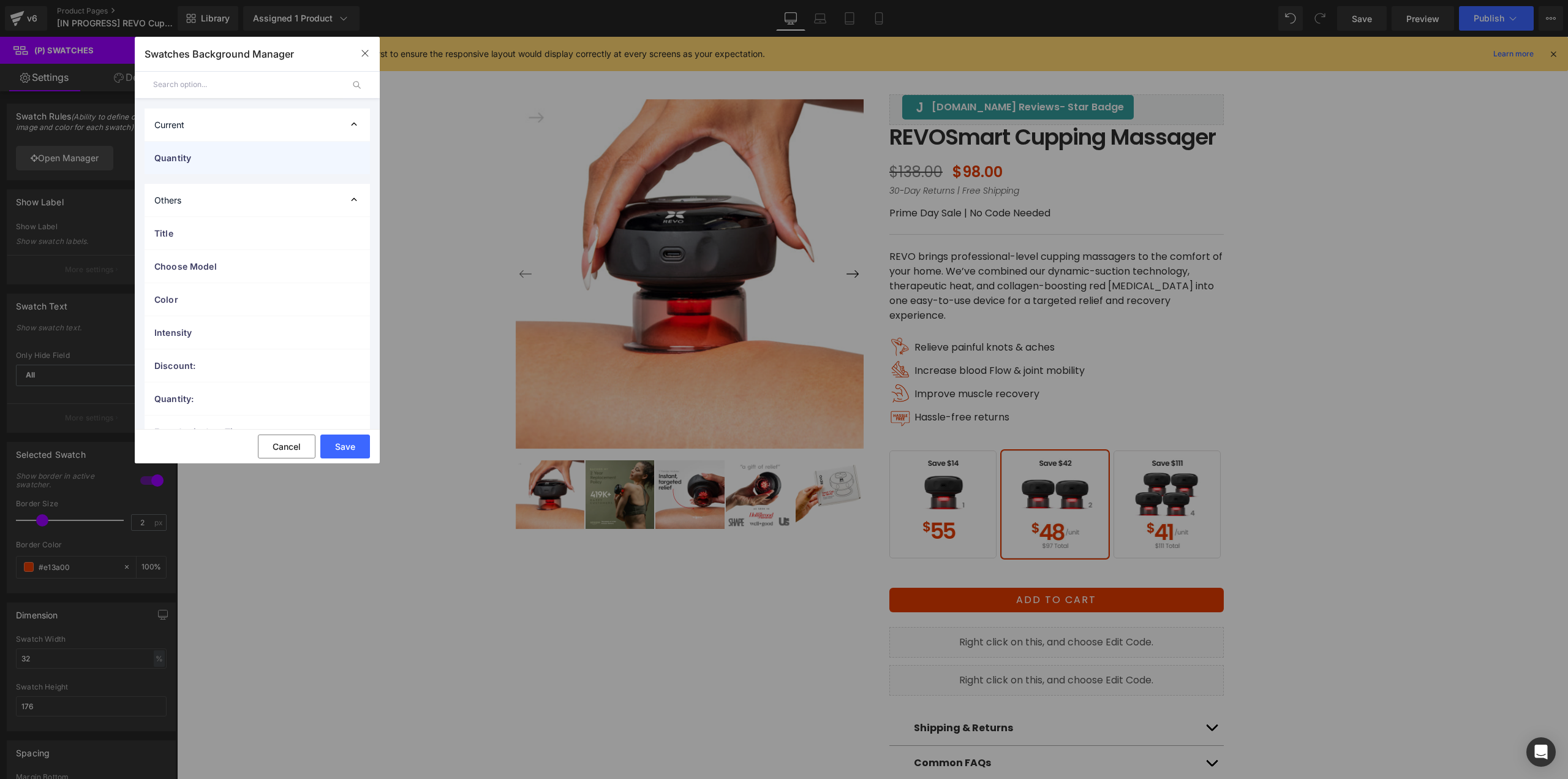
click at [212, 155] on span "Quantity" at bounding box center [245, 158] width 181 height 13
click at [212, 308] on div "BUY 4" at bounding box center [257, 315] width 211 height 18
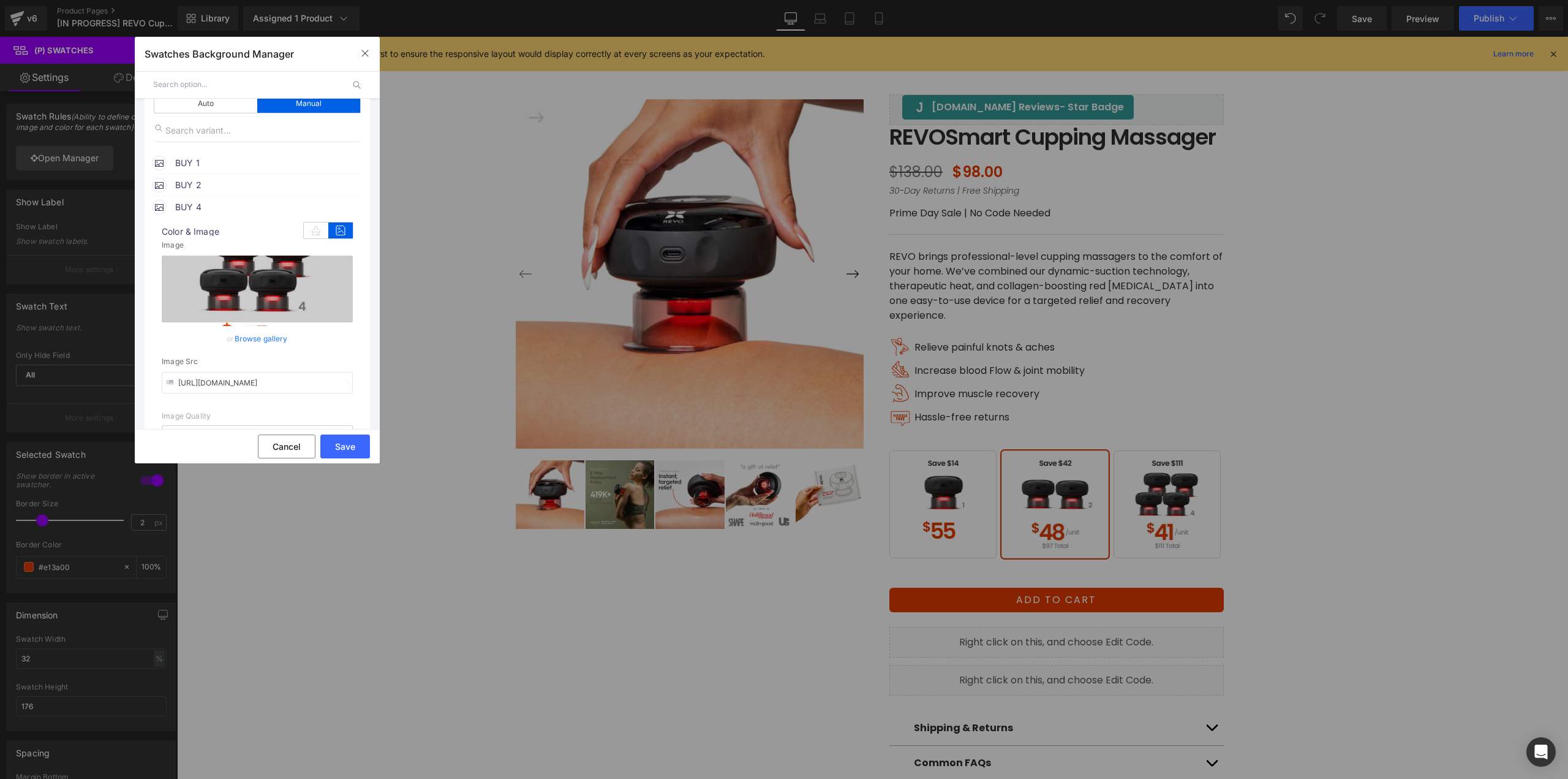
scroll to position [122, 0]
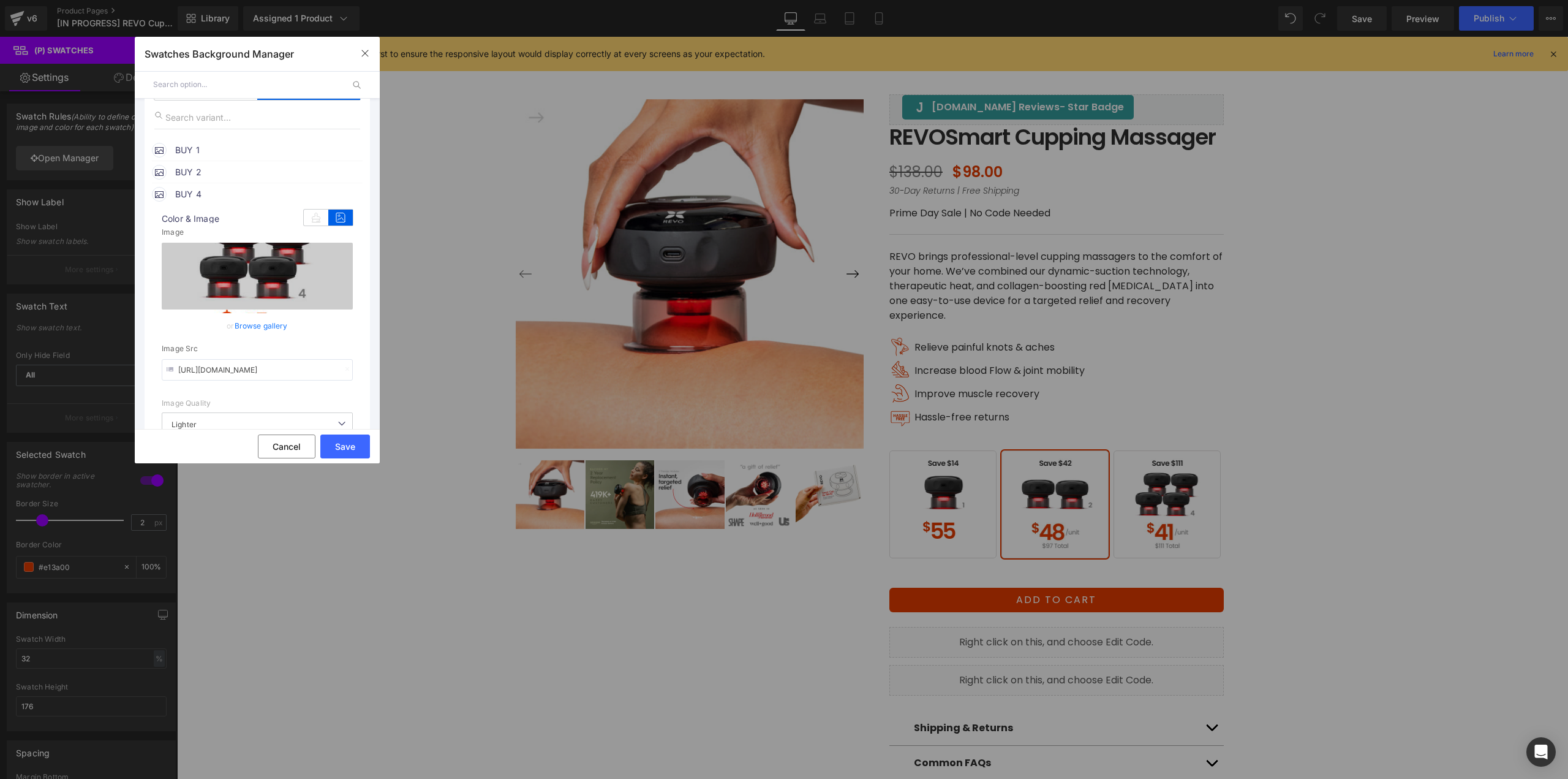
click at [261, 330] on link "Browse gallery" at bounding box center [261, 326] width 53 height 22
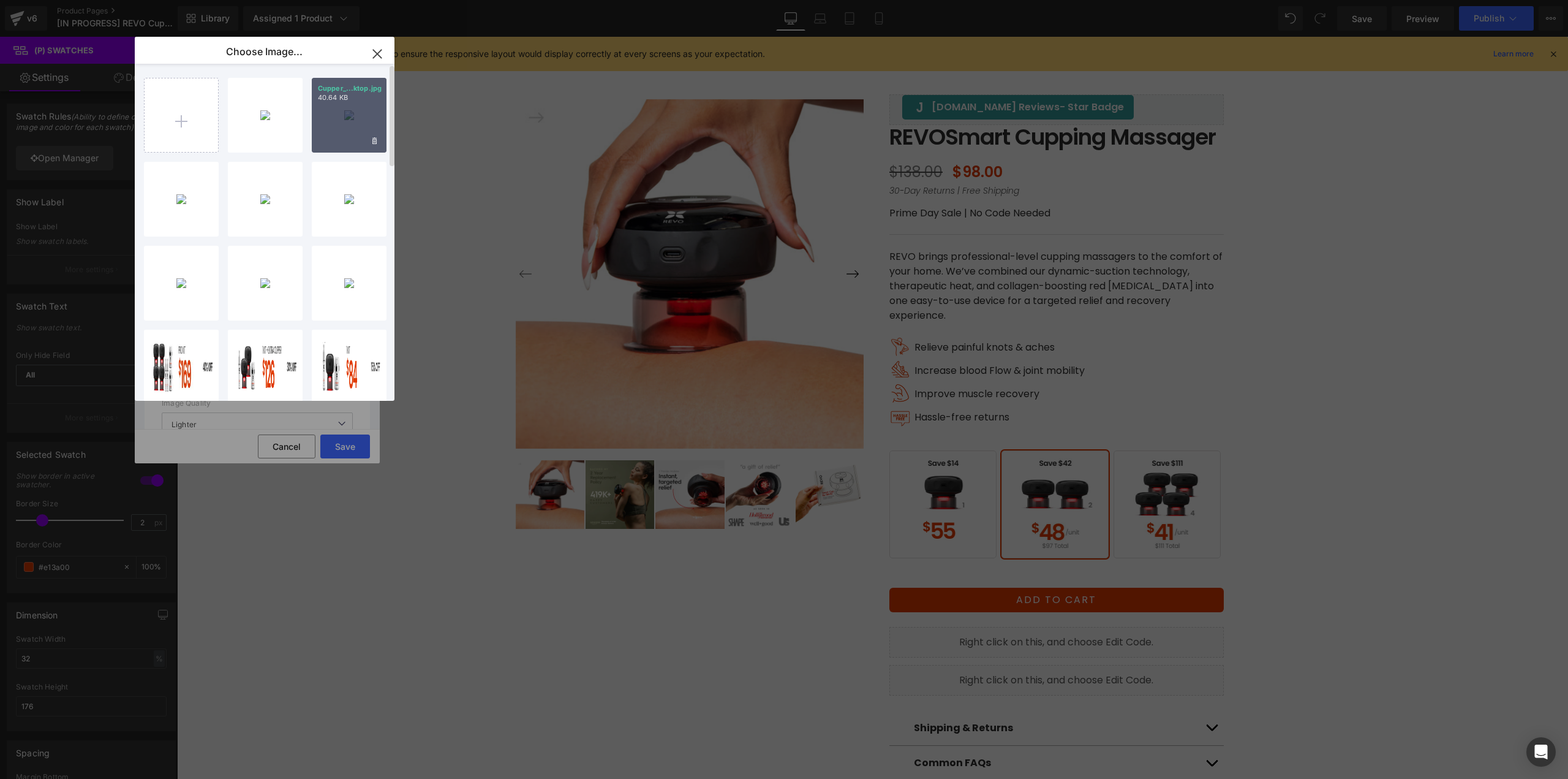
click at [346, 127] on div "Cupper_...ktop.jpg 40.64 KB" at bounding box center [349, 115] width 74 height 74
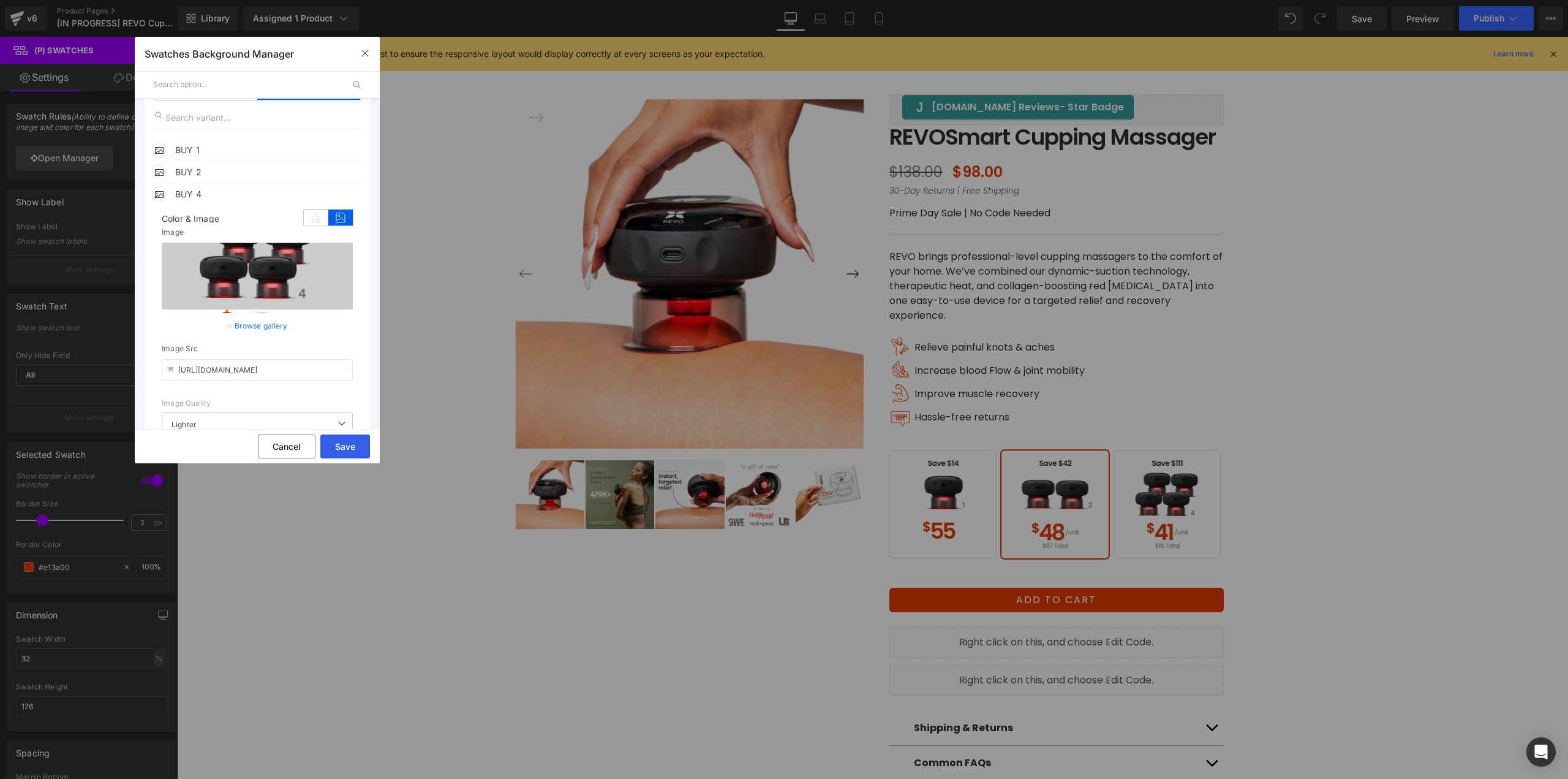
click at [357, 442] on button "Save" at bounding box center [345, 446] width 50 height 24
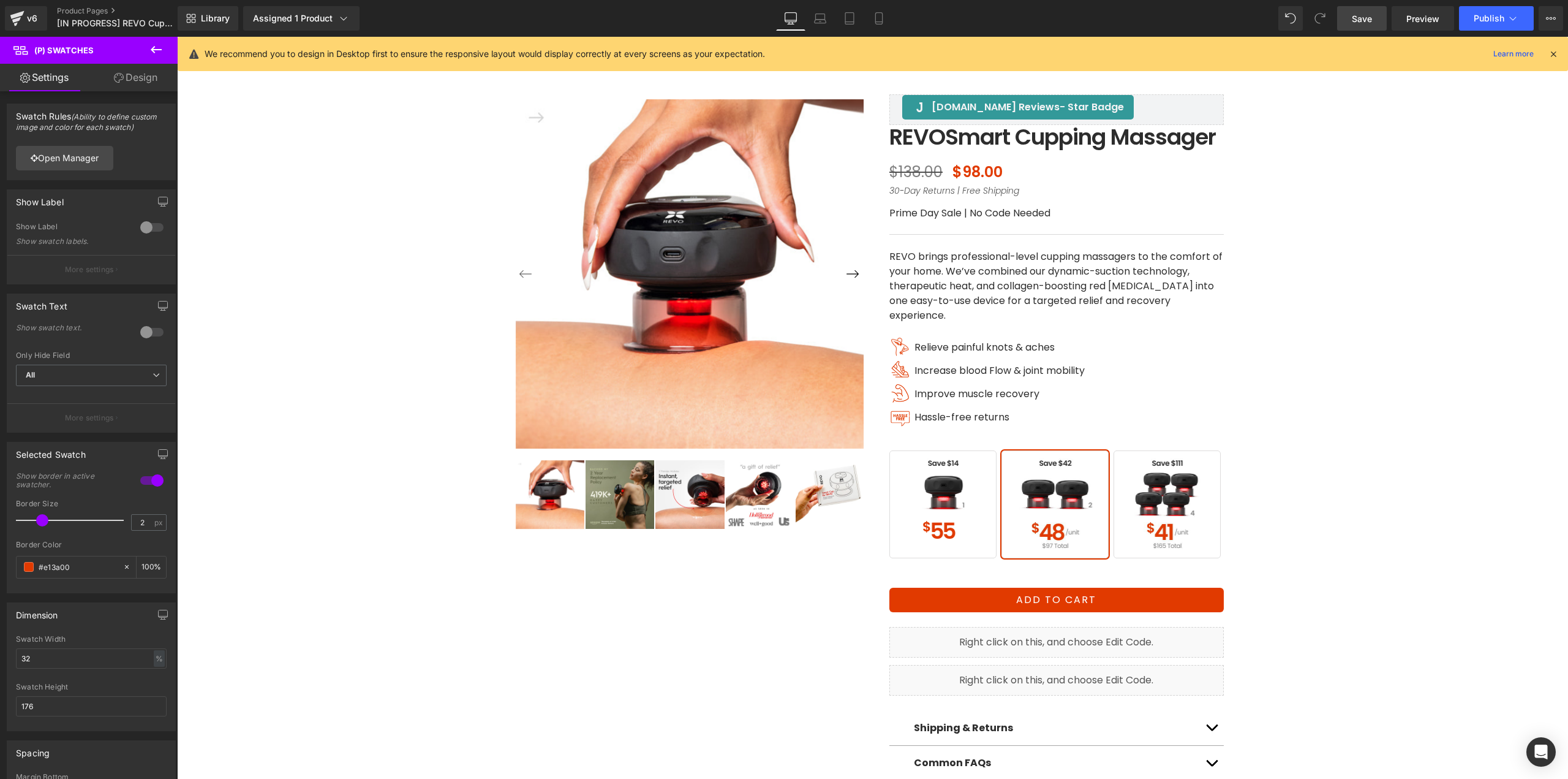
click at [1370, 13] on span "Save" at bounding box center [1361, 19] width 20 height 13
drag, startPoint x: 875, startPoint y: 15, endPoint x: 876, endPoint y: 8, distance: 7.1
click at [875, 14] on icon at bounding box center [879, 18] width 12 height 12
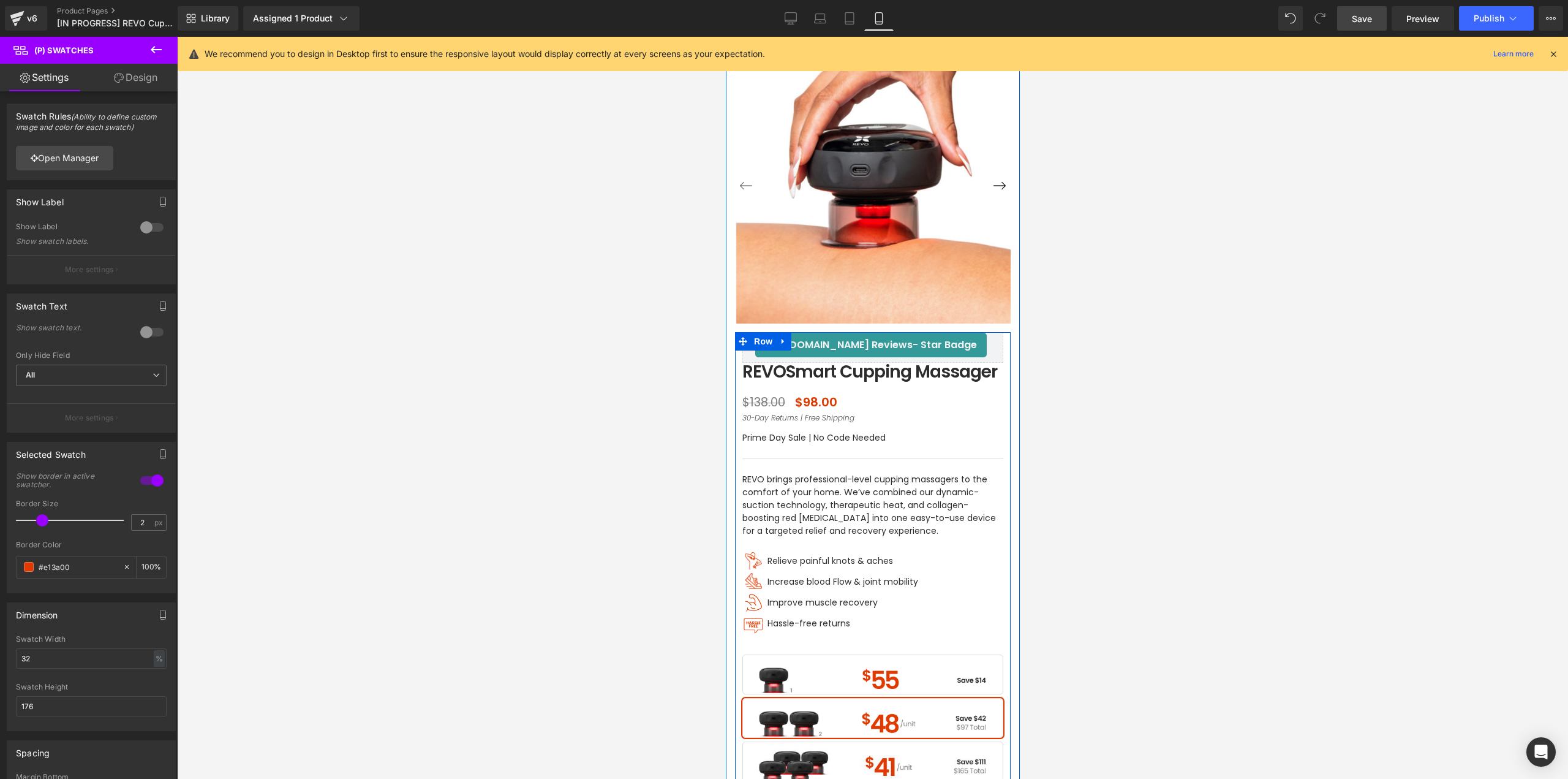
scroll to position [184, 0]
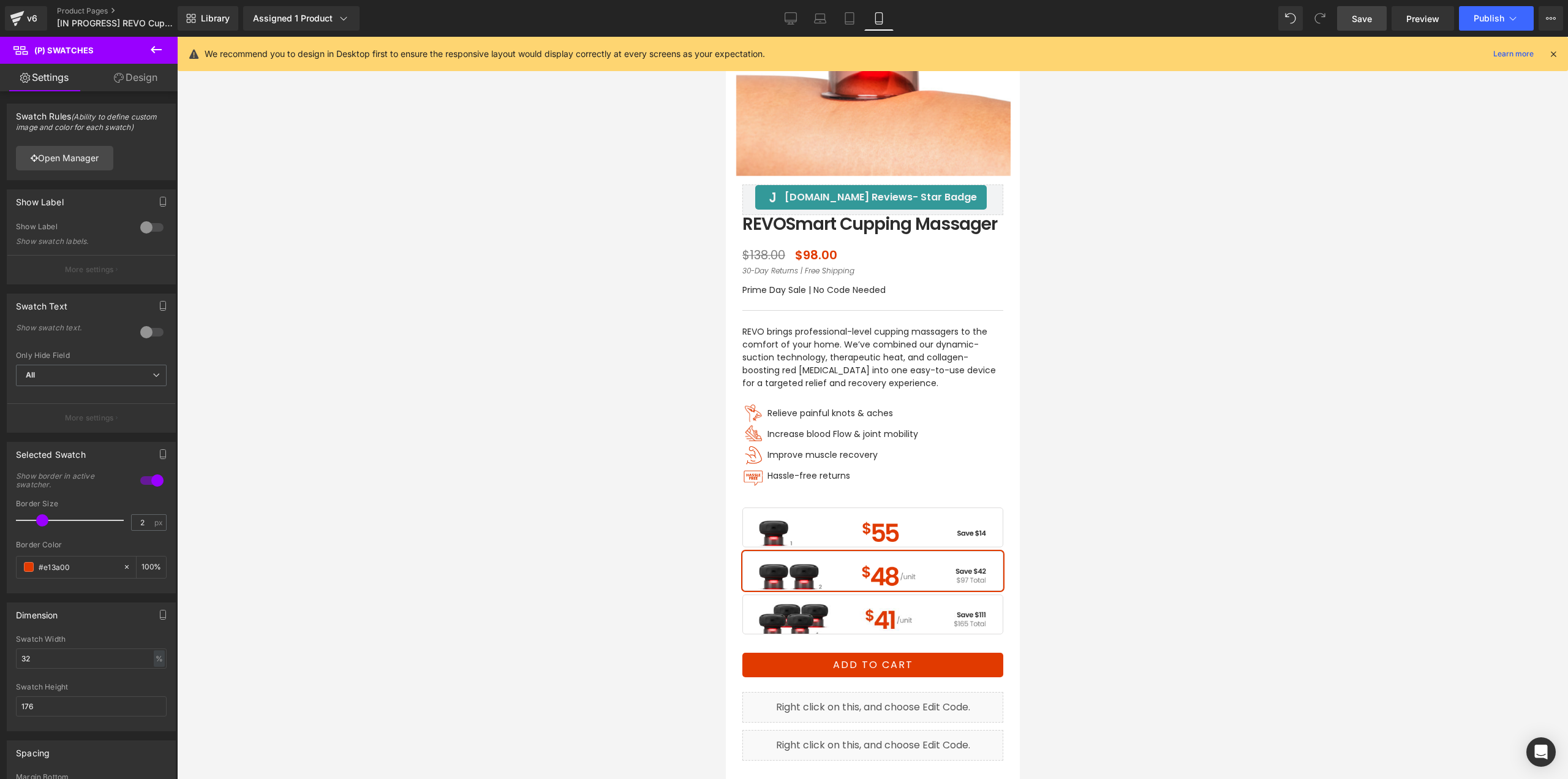
click at [1359, 17] on span "Save" at bounding box center [1361, 19] width 20 height 13
